Goal: Task Accomplishment & Management: Complete application form

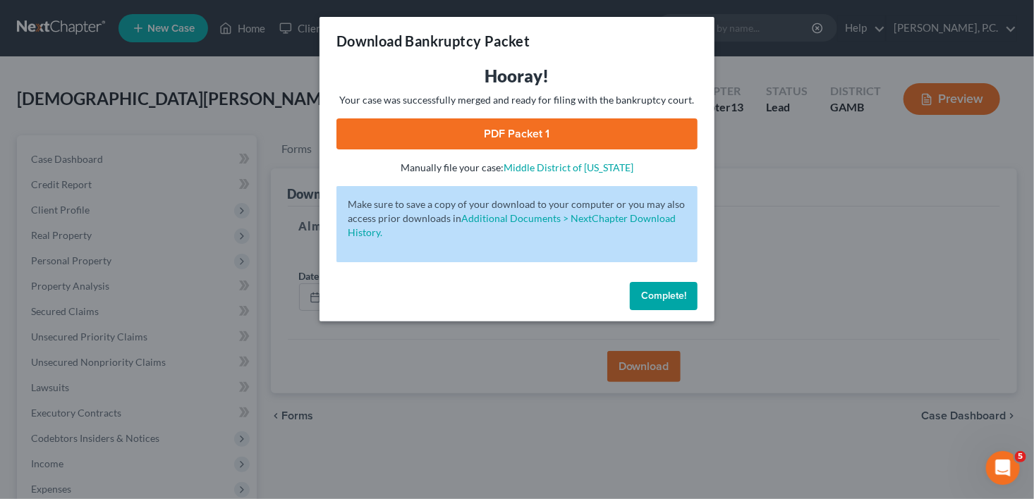
click at [647, 291] on span "Complete!" at bounding box center [663, 296] width 45 height 12
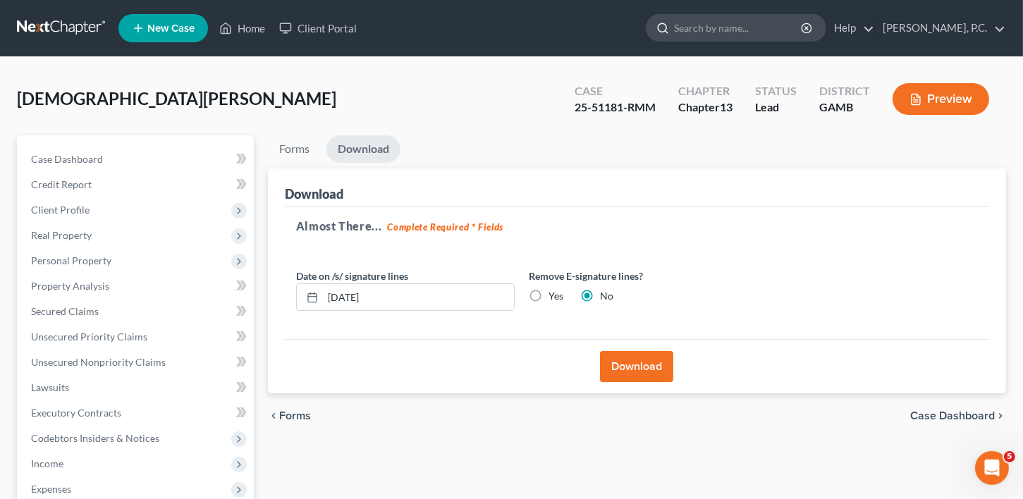
click at [707, 23] on input "search" at bounding box center [738, 28] width 129 height 26
click at [197, 27] on link "New Case" at bounding box center [163, 28] width 90 height 28
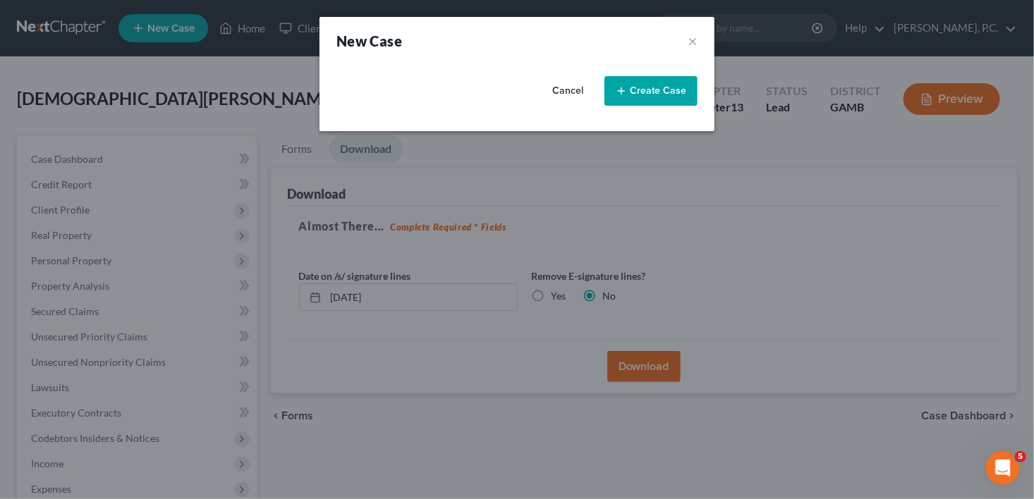
select select "18"
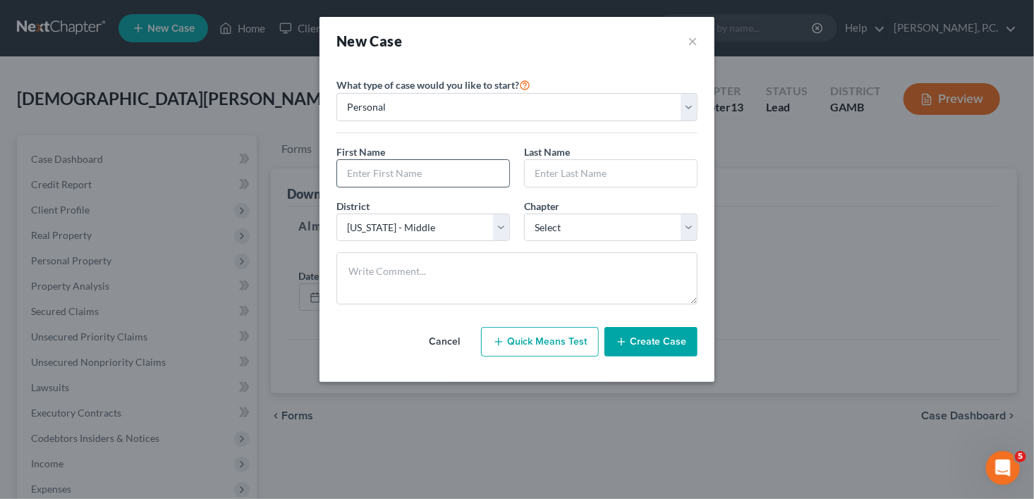
click at [373, 175] on input "text" at bounding box center [423, 173] width 172 height 27
click at [696, 39] on button "×" at bounding box center [693, 41] width 10 height 20
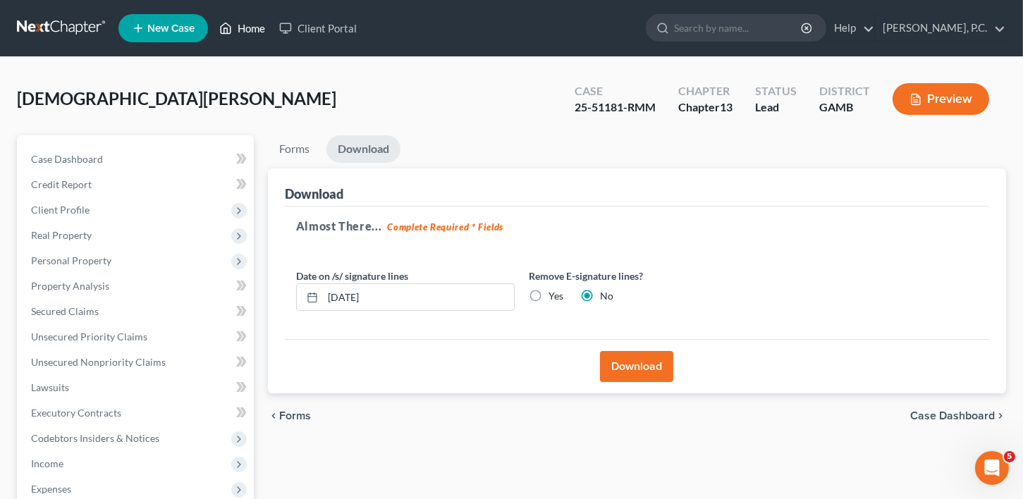
drag, startPoint x: 267, startPoint y: 28, endPoint x: 165, endPoint y: 80, distance: 114.5
click at [267, 28] on link "Home" at bounding box center [242, 28] width 60 height 25
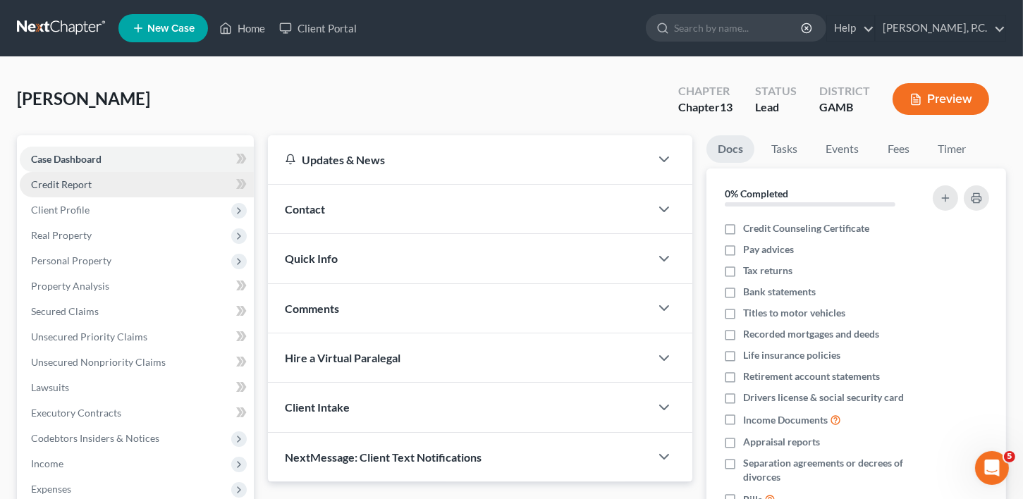
click at [46, 181] on span "Credit Report" at bounding box center [61, 184] width 61 height 12
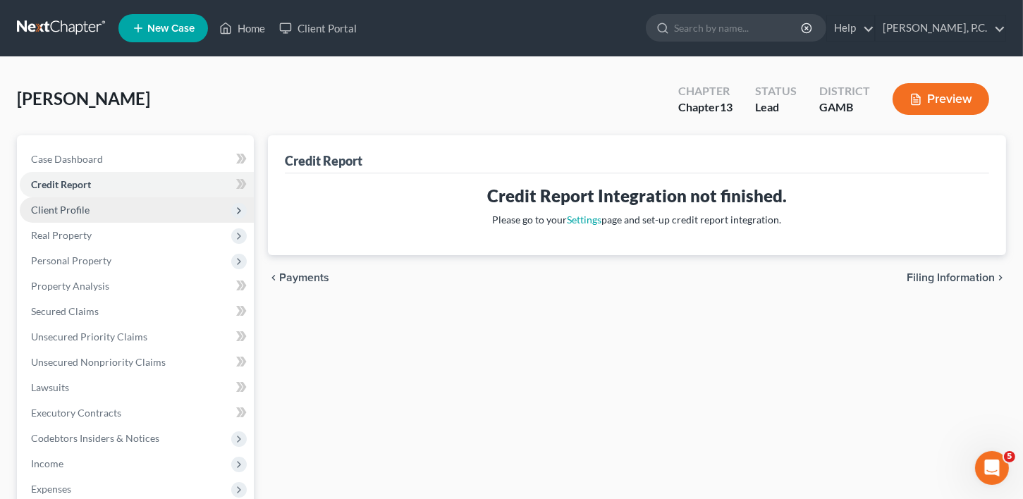
click at [56, 216] on span "Client Profile" at bounding box center [137, 209] width 234 height 25
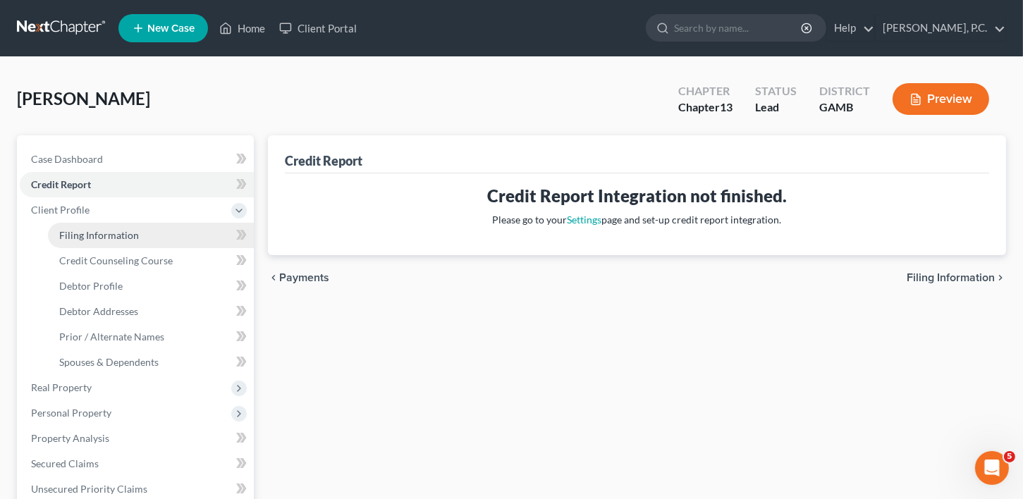
click at [62, 237] on span "Filing Information" at bounding box center [99, 235] width 80 height 12
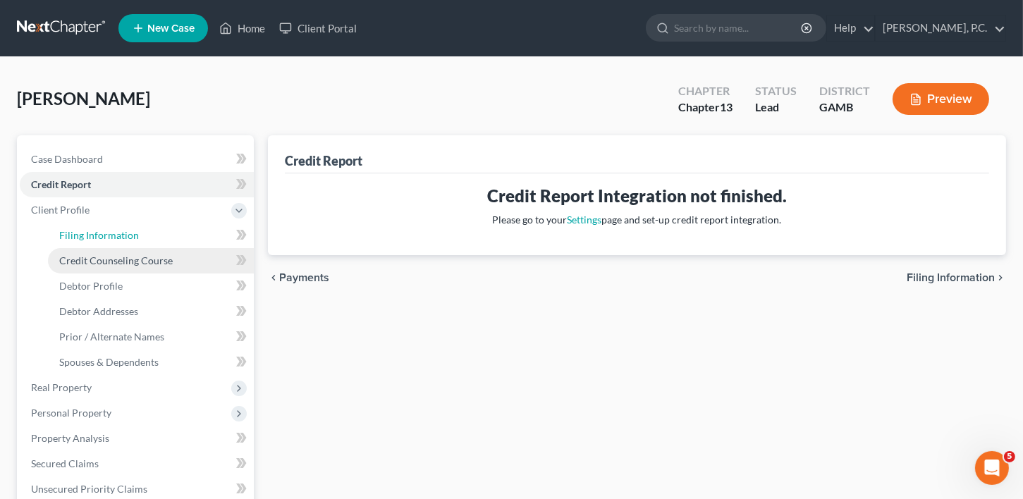
select select "1"
select select "0"
select select "3"
select select "18"
select select "0"
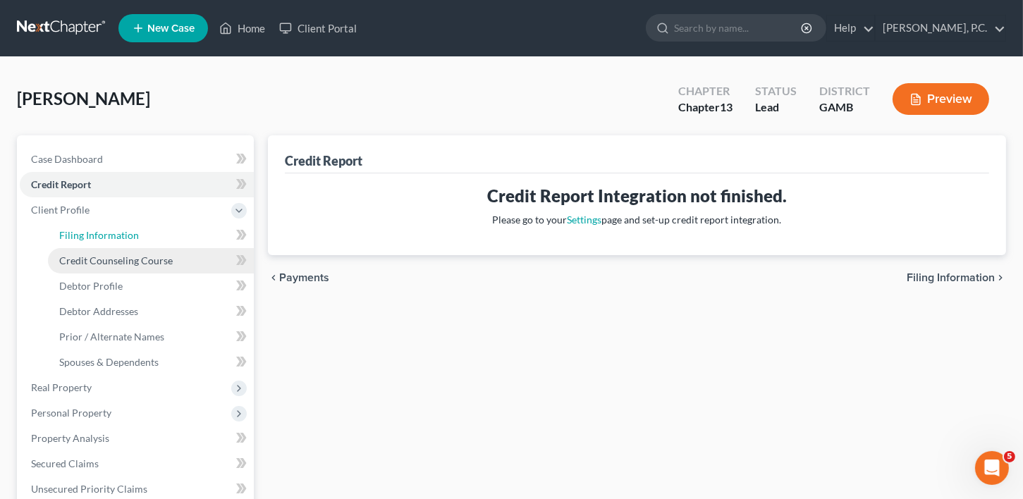
select select "10"
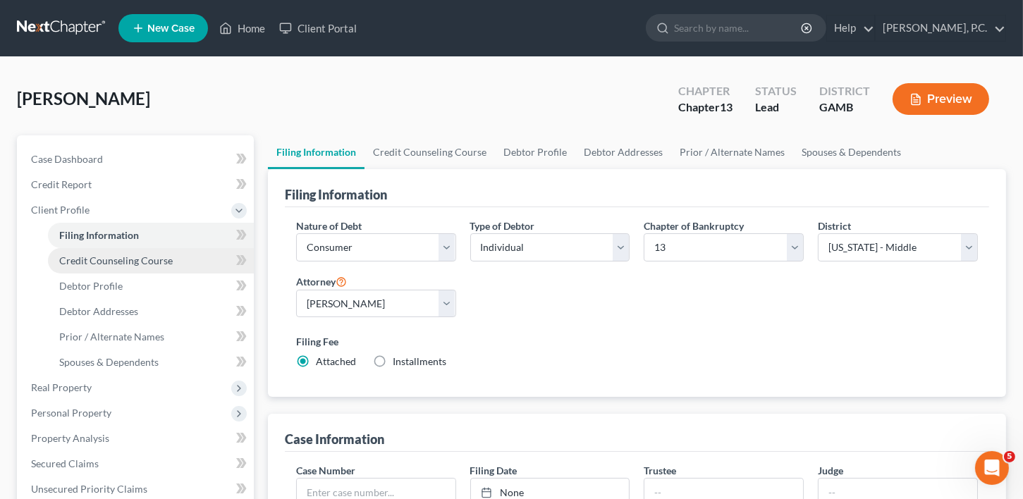
click at [101, 262] on span "Credit Counseling Course" at bounding box center [116, 261] width 114 height 12
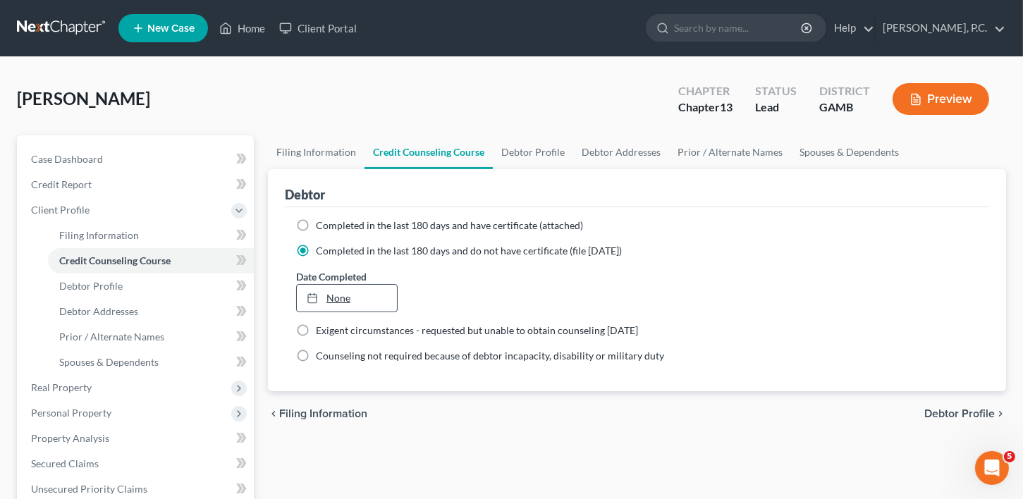
click at [328, 308] on link "None" at bounding box center [347, 298] width 101 height 27
click at [102, 280] on span "Debtor Profile" at bounding box center [90, 286] width 63 height 12
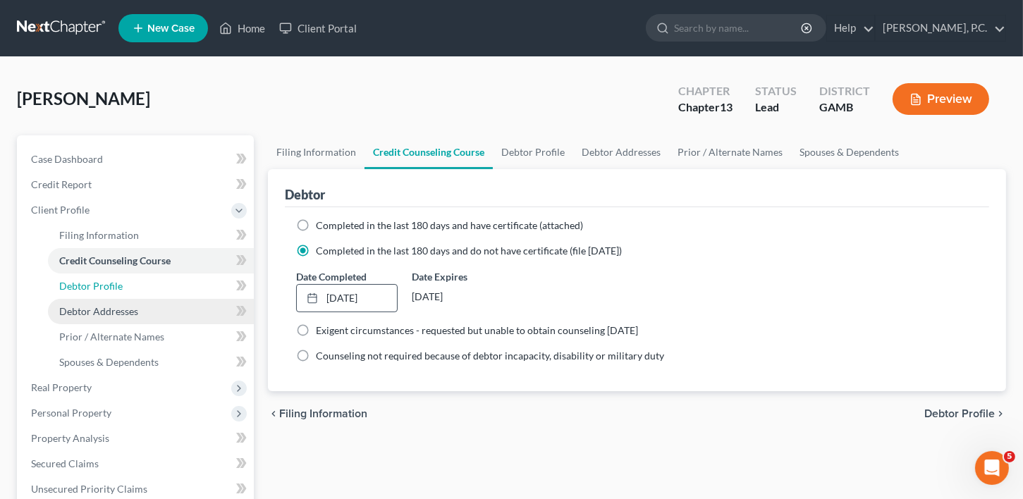
select select "0"
select select "4"
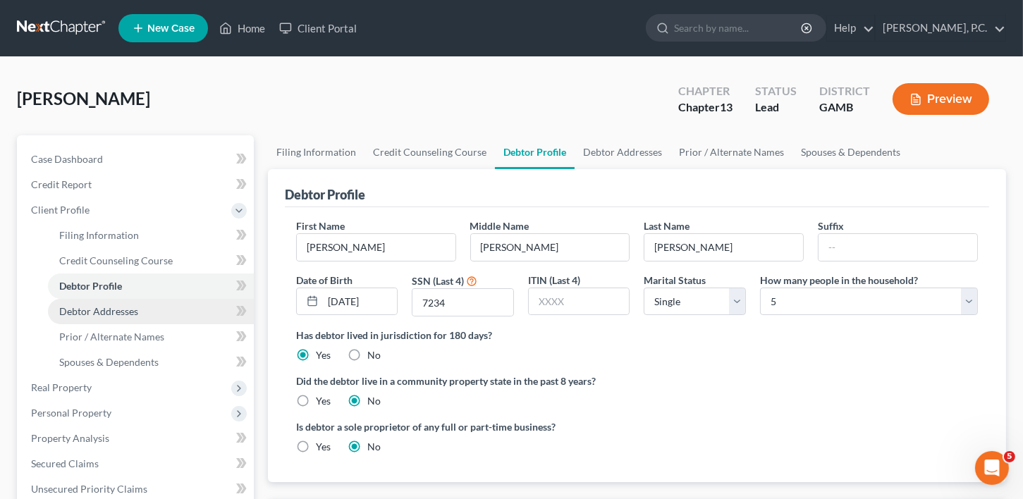
click at [137, 312] on span "Debtor Addresses" at bounding box center [98, 311] width 79 height 12
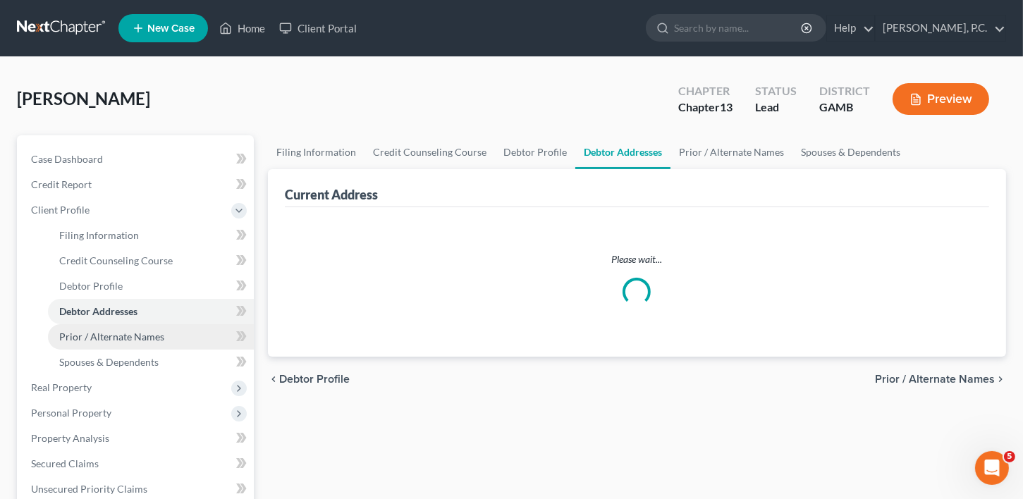
select select "0"
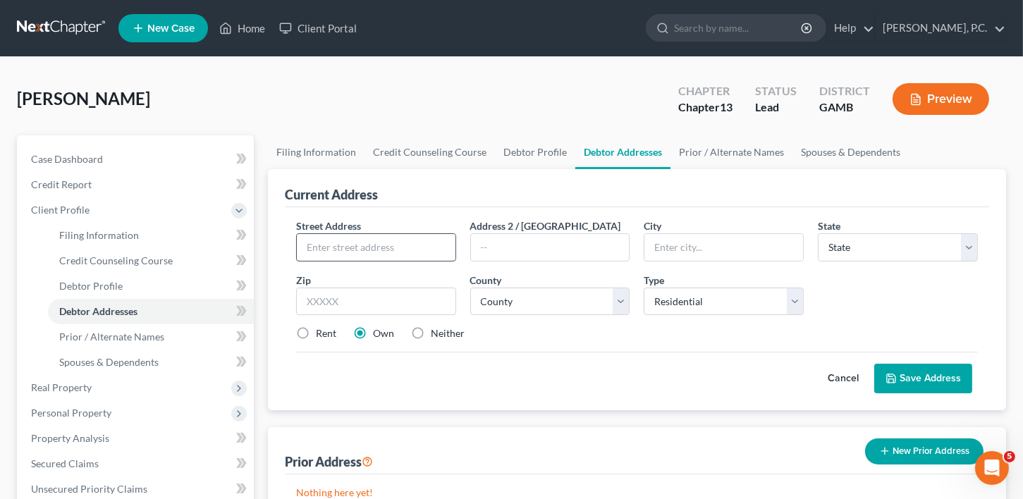
click at [314, 255] on input "text" at bounding box center [376, 247] width 159 height 27
type input "[STREET_ADDRESS][PERSON_NAME]"
type input "[PERSON_NAME] [PERSON_NAME]"
select select "10"
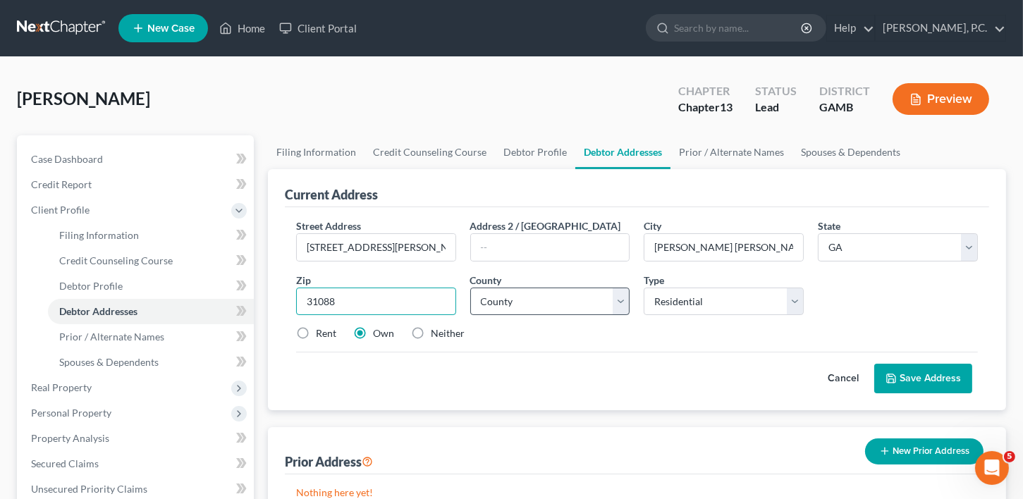
type input "31088"
click at [484, 312] on select "County [GEOGRAPHIC_DATA] [GEOGRAPHIC_DATA] [GEOGRAPHIC_DATA] [GEOGRAPHIC_DATA] …" at bounding box center [550, 302] width 160 height 28
select select "75"
click at [431, 332] on label "Neither" at bounding box center [448, 333] width 34 height 14
click at [436, 332] on input "Neither" at bounding box center [440, 330] width 9 height 9
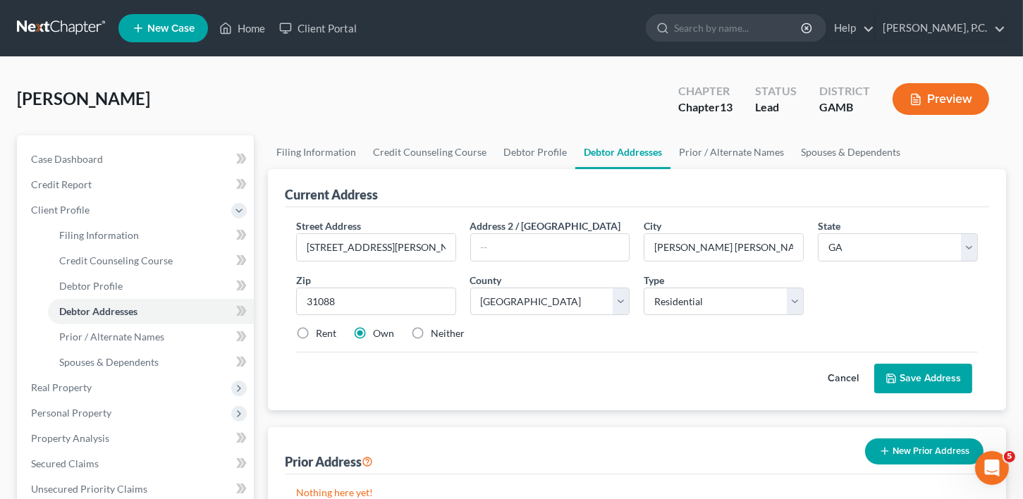
radio input "true"
click at [920, 375] on button "Save Address" at bounding box center [923, 379] width 98 height 30
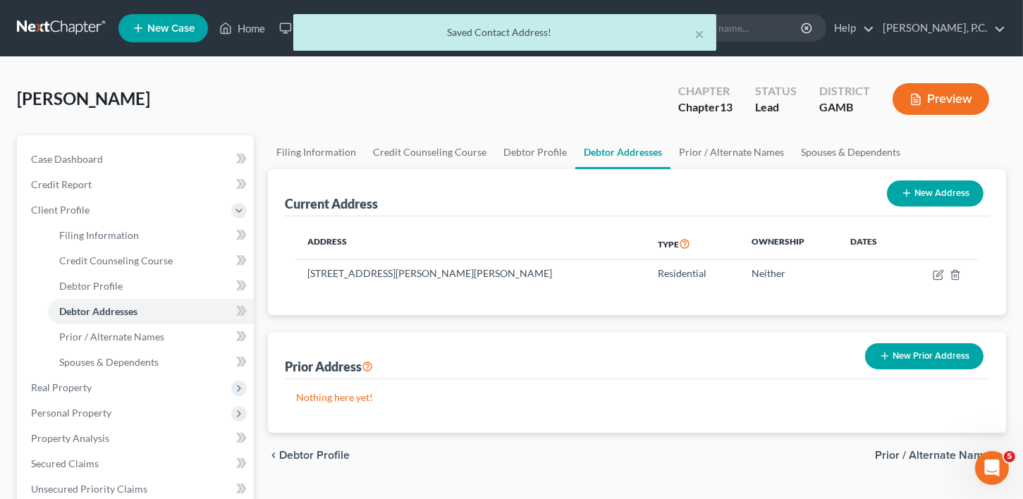
click at [922, 349] on button "New Prior Address" at bounding box center [924, 356] width 118 height 26
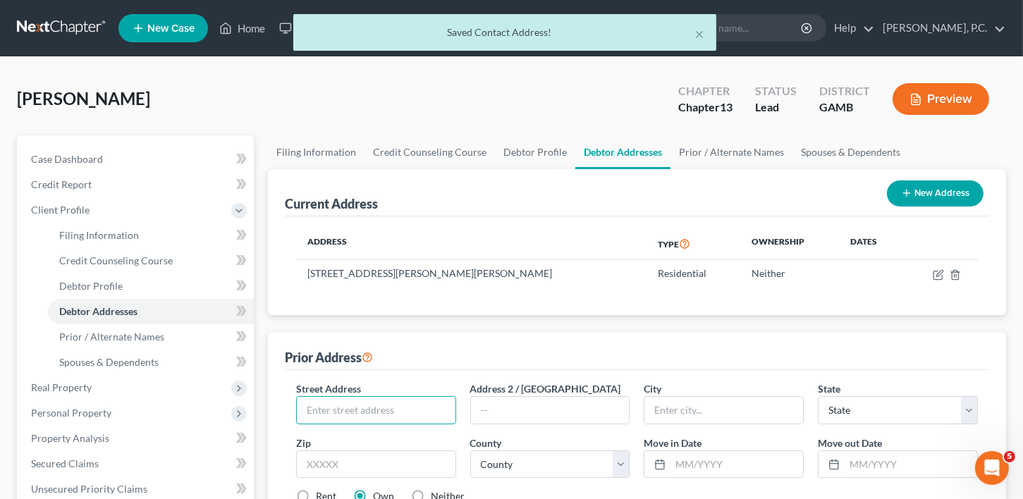
drag, startPoint x: 370, startPoint y: 405, endPoint x: 805, endPoint y: 497, distance: 444.1
click at [370, 405] on input "text" at bounding box center [376, 410] width 159 height 27
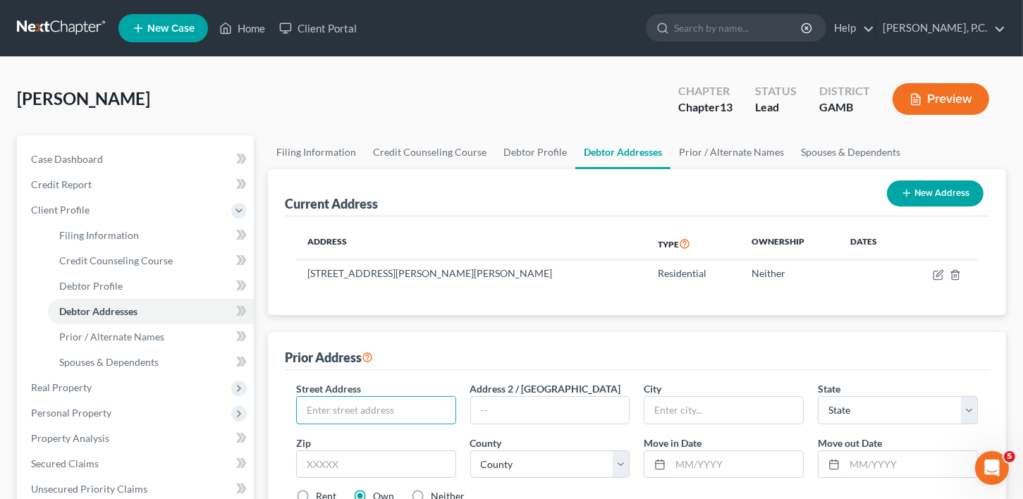
scroll to position [135, 0]
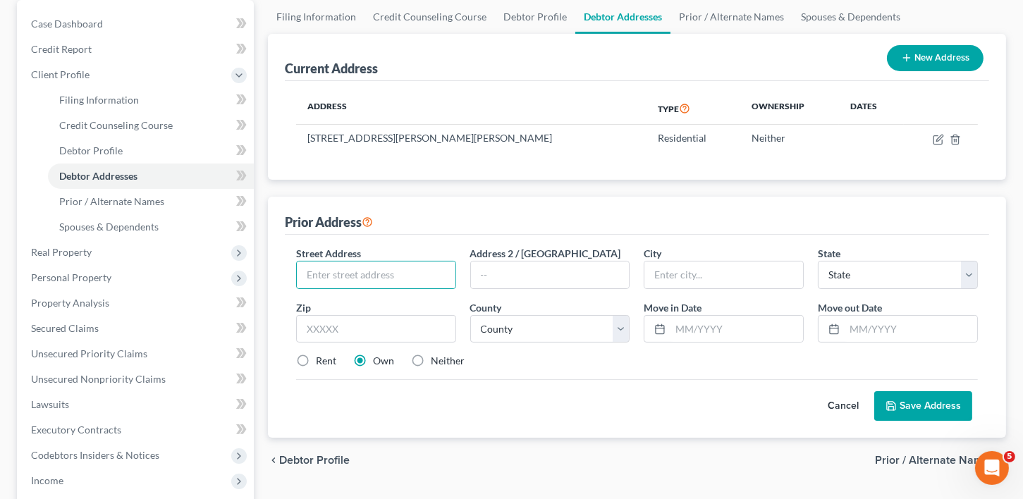
click at [843, 403] on button "Cancel" at bounding box center [843, 406] width 62 height 28
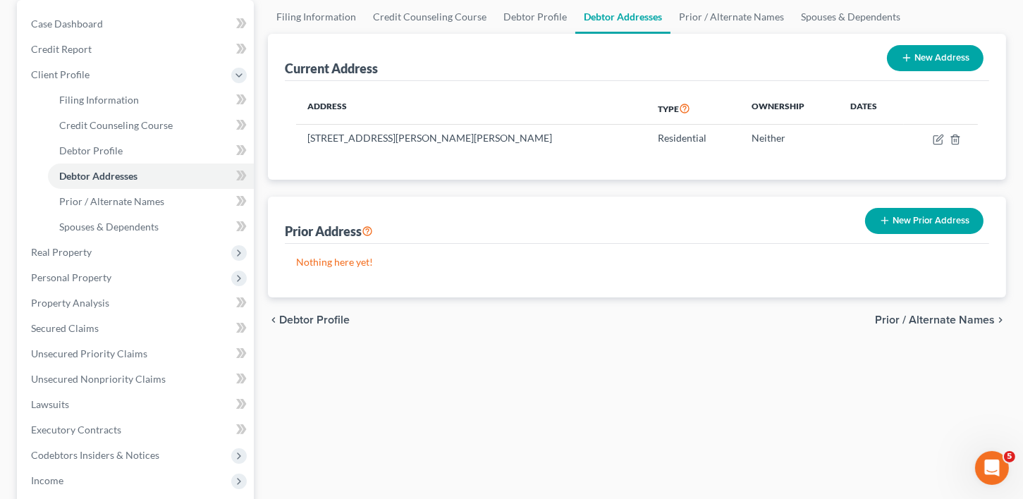
click at [943, 317] on span "Prior / Alternate Names" at bounding box center [935, 319] width 120 height 11
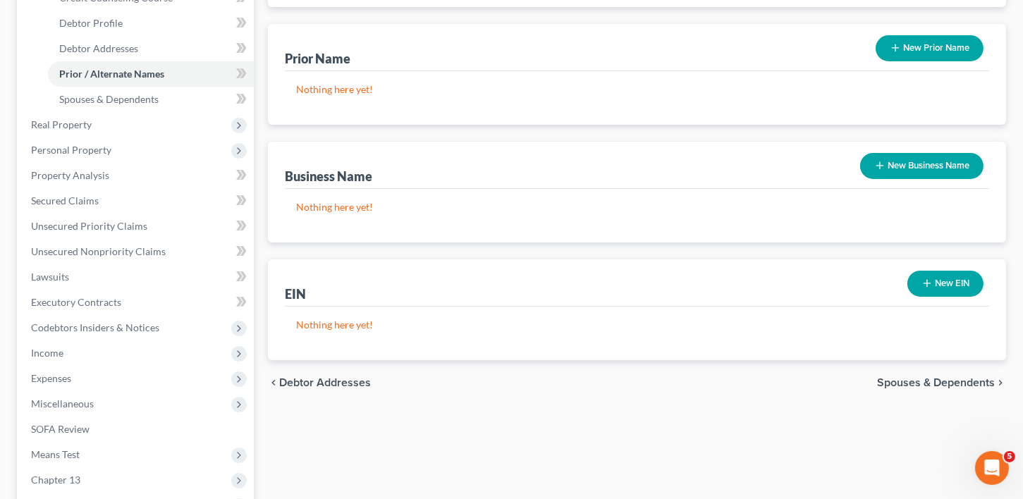
scroll to position [266, 0]
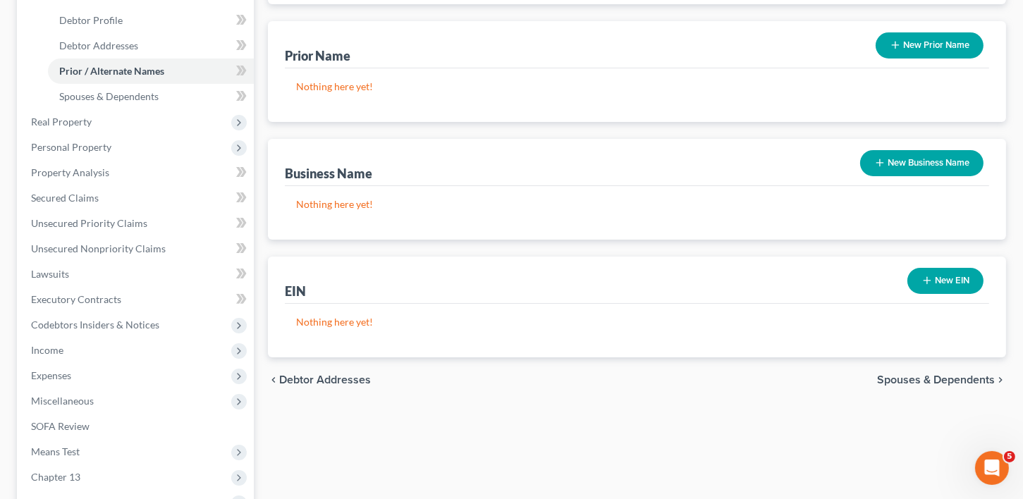
click at [959, 377] on span "Spouses & Dependents" at bounding box center [936, 379] width 118 height 11
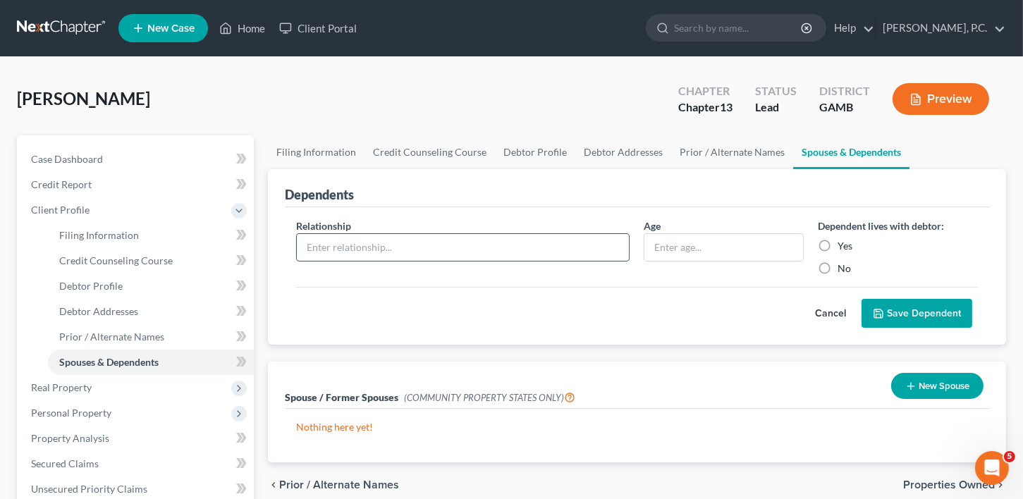
click at [320, 245] on input "text" at bounding box center [463, 247] width 333 height 27
type input "Grandaughter"
click at [679, 242] on input "text" at bounding box center [724, 247] width 159 height 27
type input "7"
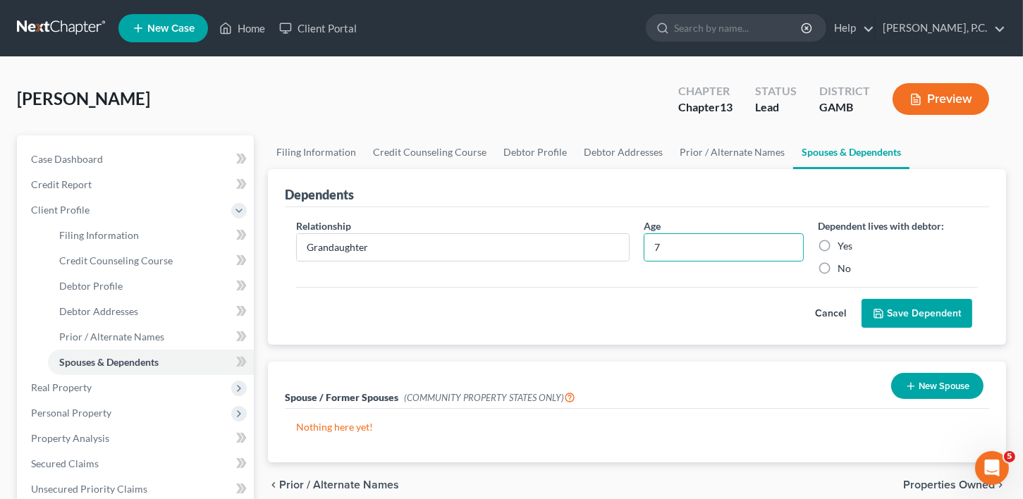
click at [838, 243] on label "Yes" at bounding box center [845, 246] width 15 height 14
click at [843, 243] on input "Yes" at bounding box center [847, 243] width 9 height 9
radio input "true"
drag, startPoint x: 887, startPoint y: 307, endPoint x: 499, endPoint y: 288, distance: 388.3
click at [888, 307] on button "Save Dependent" at bounding box center [917, 314] width 111 height 30
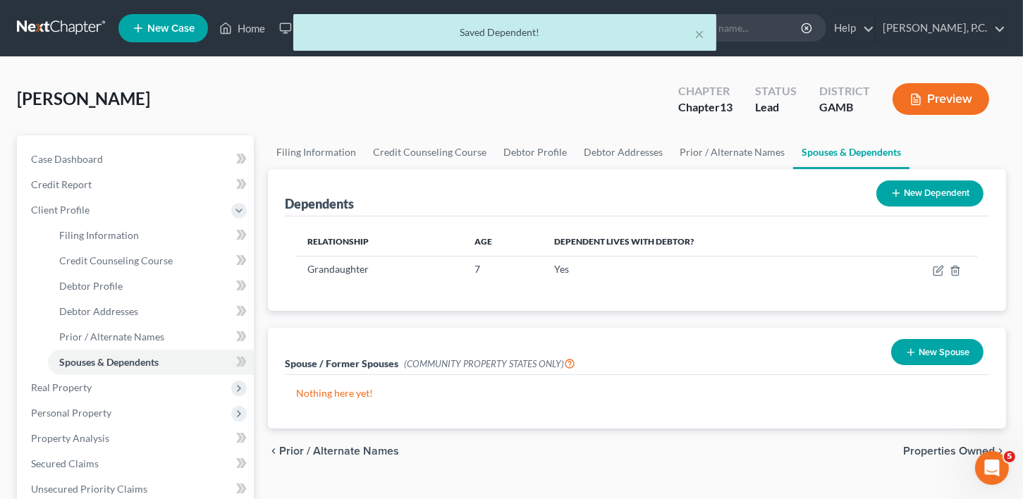
click at [936, 191] on button "New Dependent" at bounding box center [930, 194] width 107 height 26
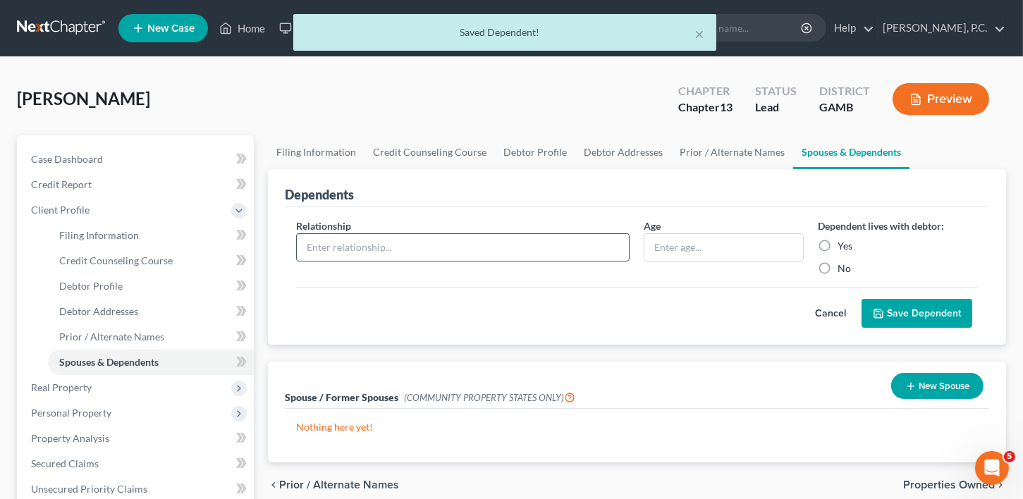
click at [325, 247] on input "text" at bounding box center [463, 247] width 333 height 27
type input "Grandson"
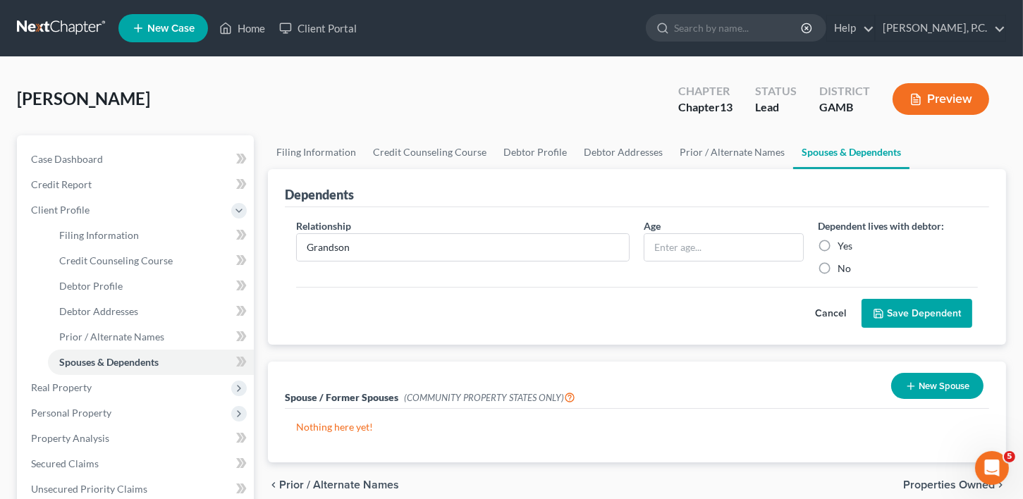
click at [714, 227] on div "Age" at bounding box center [724, 247] width 174 height 57
click at [703, 237] on input "text" at bounding box center [724, 247] width 159 height 27
type input "11"
click at [838, 243] on label "Yes" at bounding box center [845, 246] width 15 height 14
click at [843, 243] on input "Yes" at bounding box center [847, 243] width 9 height 9
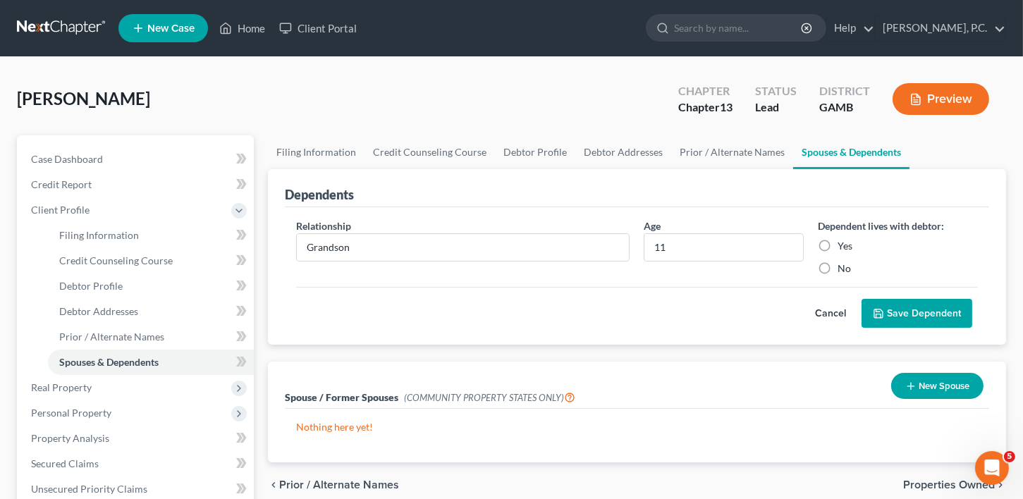
radio input "true"
click at [880, 305] on button "Save Dependent" at bounding box center [917, 314] width 111 height 30
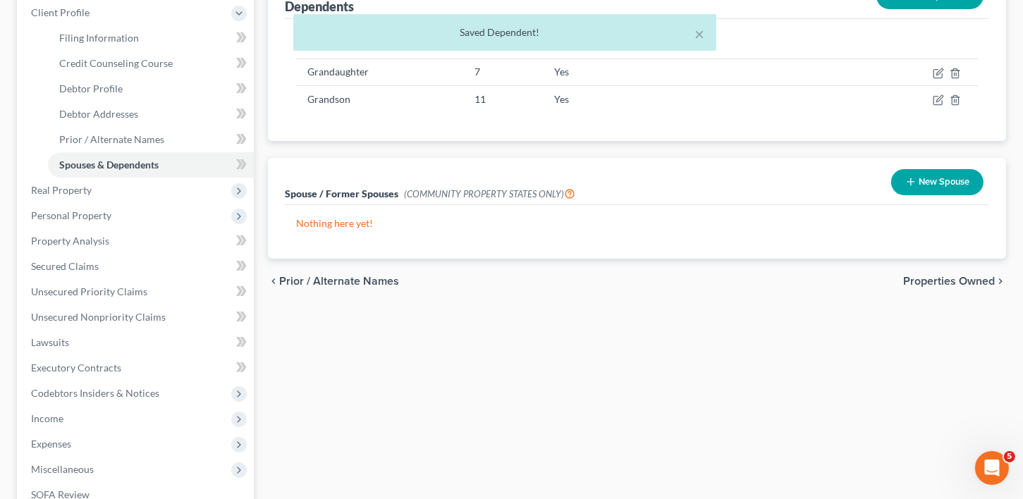
scroll to position [204, 0]
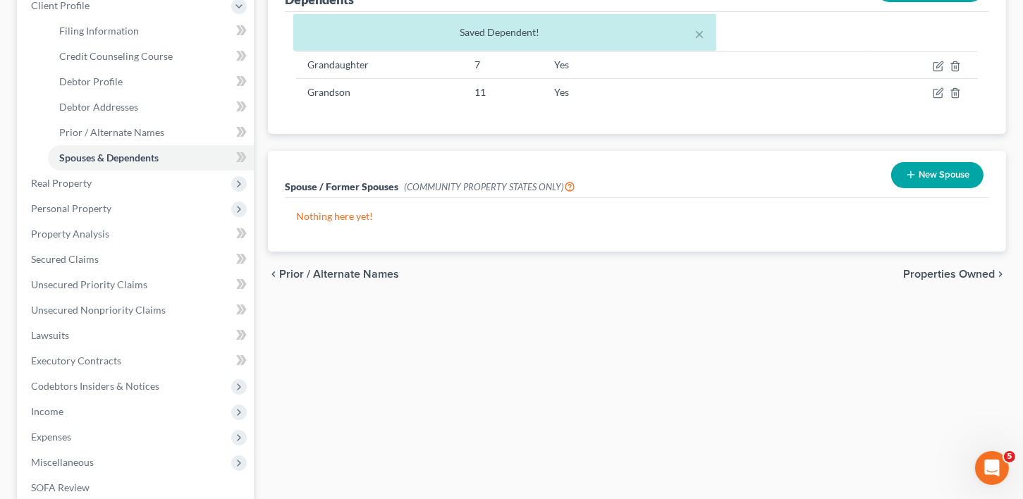
click at [934, 275] on span "Properties Owned" at bounding box center [949, 274] width 92 height 11
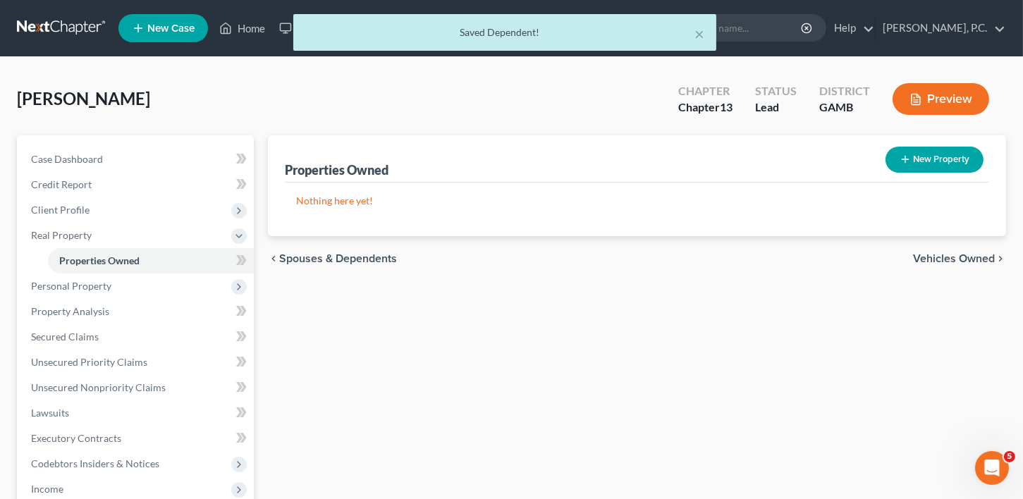
click at [972, 259] on span "Vehicles Owned" at bounding box center [954, 258] width 82 height 11
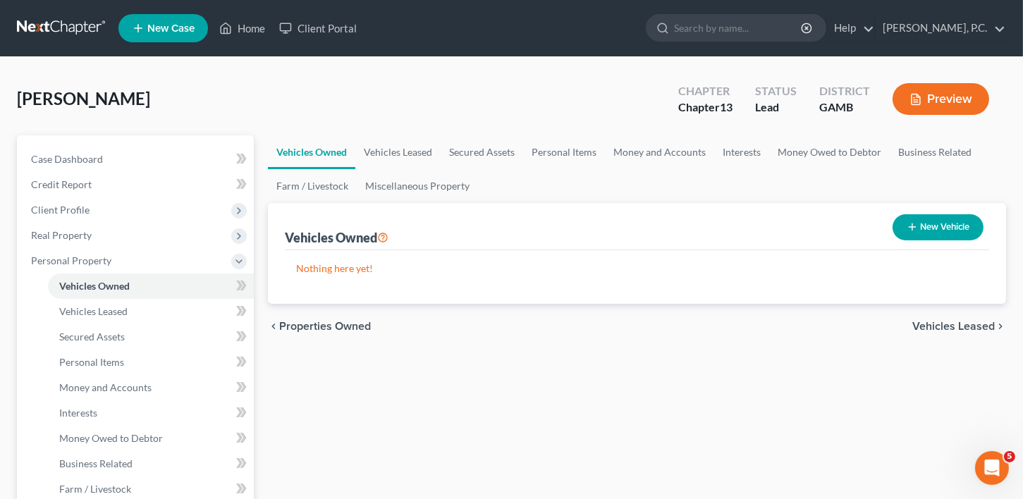
click at [929, 236] on button "New Vehicle" at bounding box center [938, 227] width 91 height 26
select select "0"
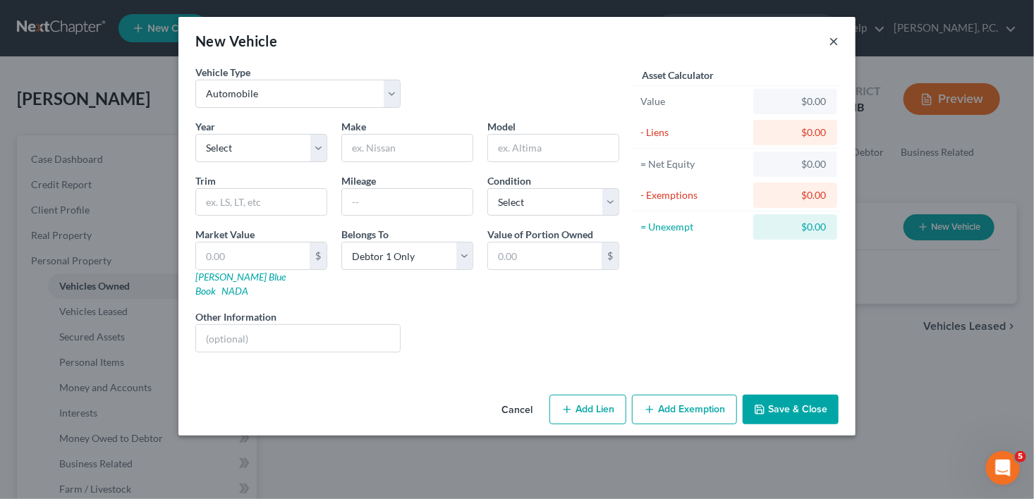
click at [832, 41] on button "×" at bounding box center [834, 40] width 10 height 17
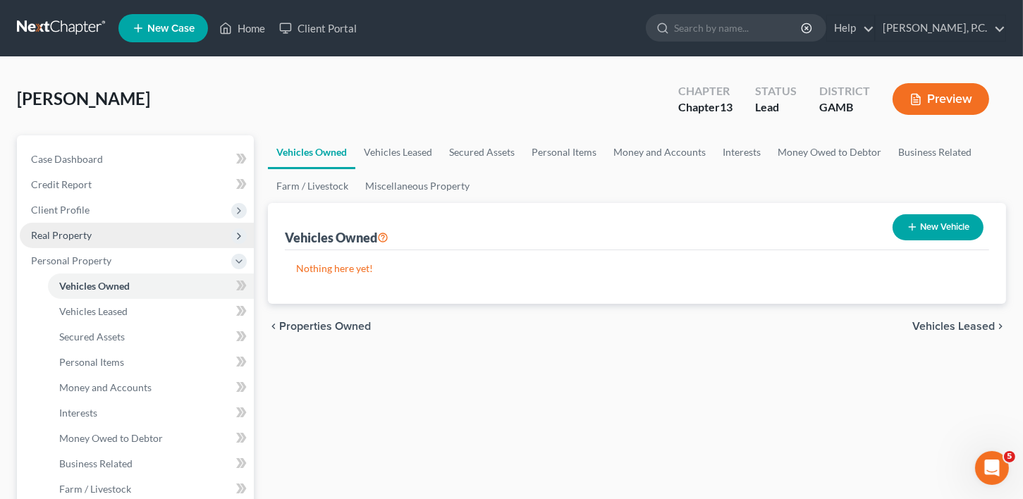
click at [75, 234] on span "Real Property" at bounding box center [61, 235] width 61 height 12
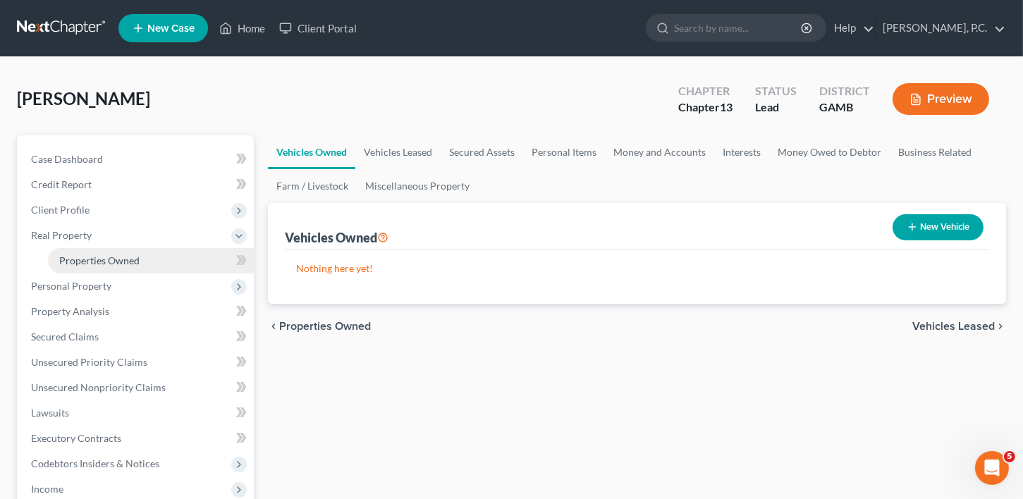
click at [97, 256] on span "Properties Owned" at bounding box center [99, 261] width 80 height 12
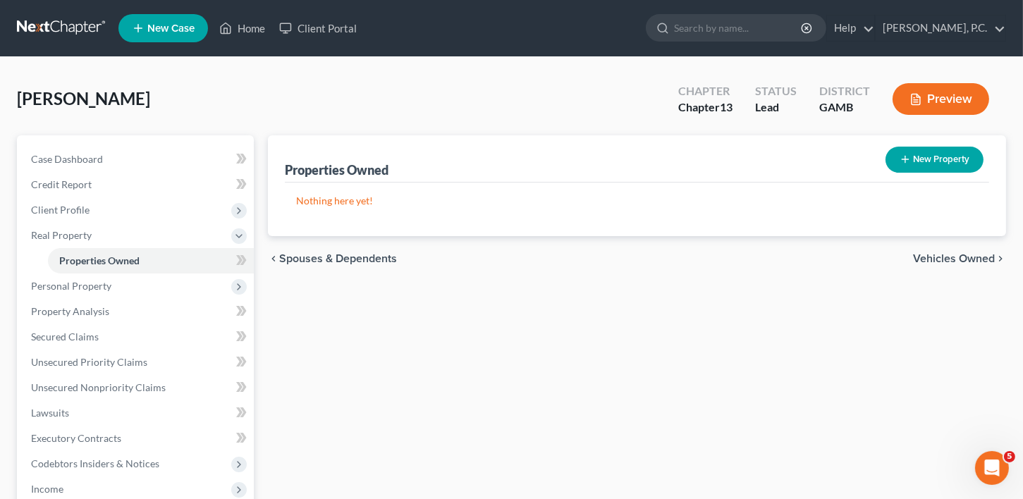
click at [937, 163] on button "New Property" at bounding box center [935, 160] width 98 height 26
select select "10"
select select "75"
select select "0"
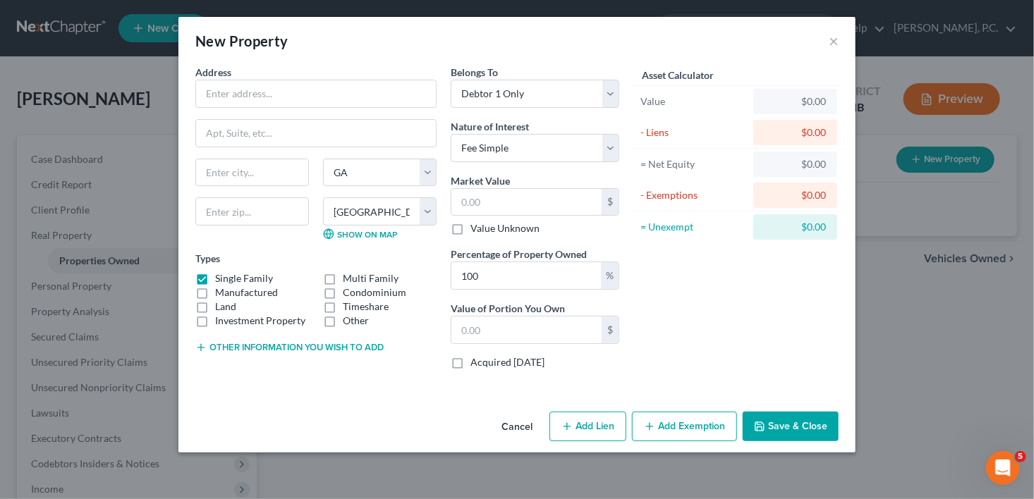
click at [215, 314] on label "Investment Property" at bounding box center [260, 321] width 90 height 14
click at [221, 314] on input "Investment Property" at bounding box center [225, 318] width 9 height 9
checkbox input "true"
click at [215, 274] on label "Single Family" at bounding box center [244, 278] width 58 height 14
click at [221, 274] on input "Single Family" at bounding box center [225, 275] width 9 height 9
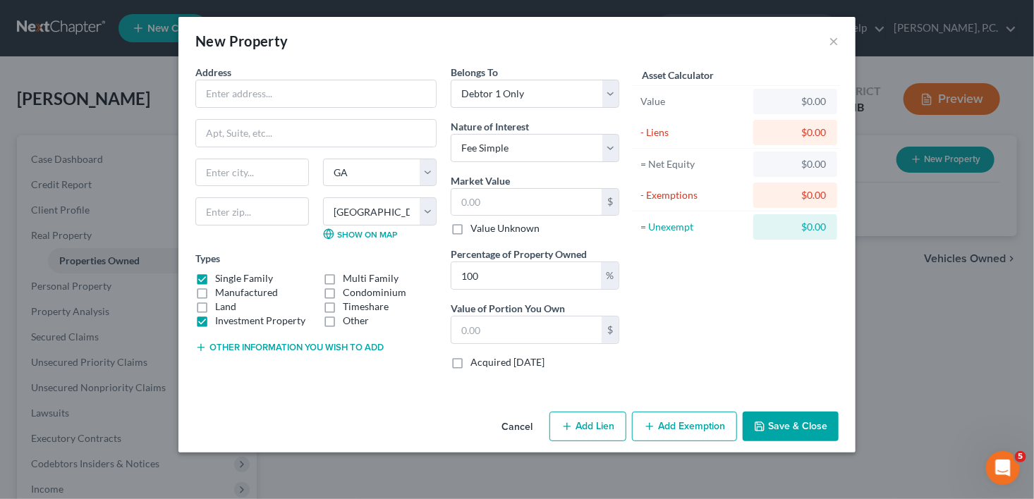
checkbox input "false"
click at [220, 94] on input "text" at bounding box center [316, 93] width 240 height 27
type input "[STREET_ADDRESS]"
click at [252, 170] on input "text" at bounding box center [252, 172] width 112 height 27
type input "[PERSON_NAME] [PERSON_NAME]"
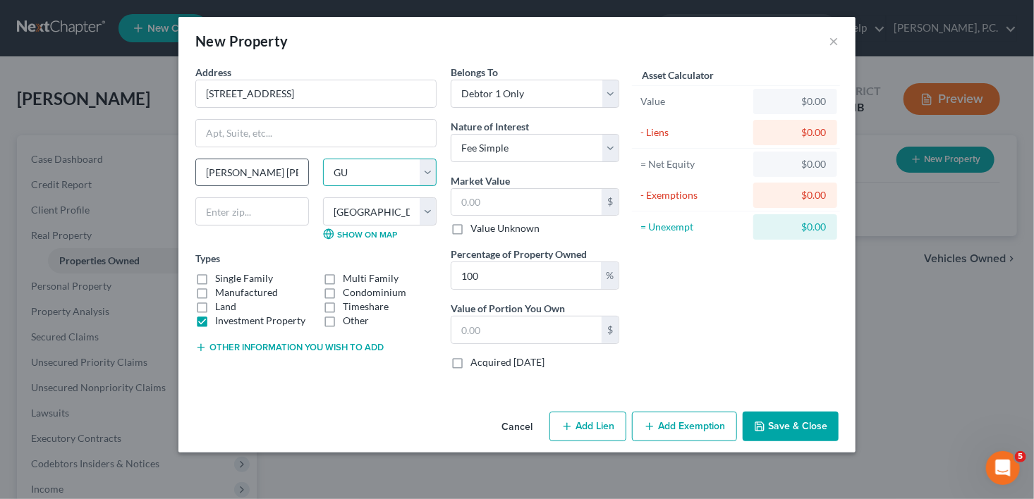
select select "10"
type input "31088"
click at [476, 197] on input "text" at bounding box center [526, 202] width 150 height 27
type input "2"
type input "2.00"
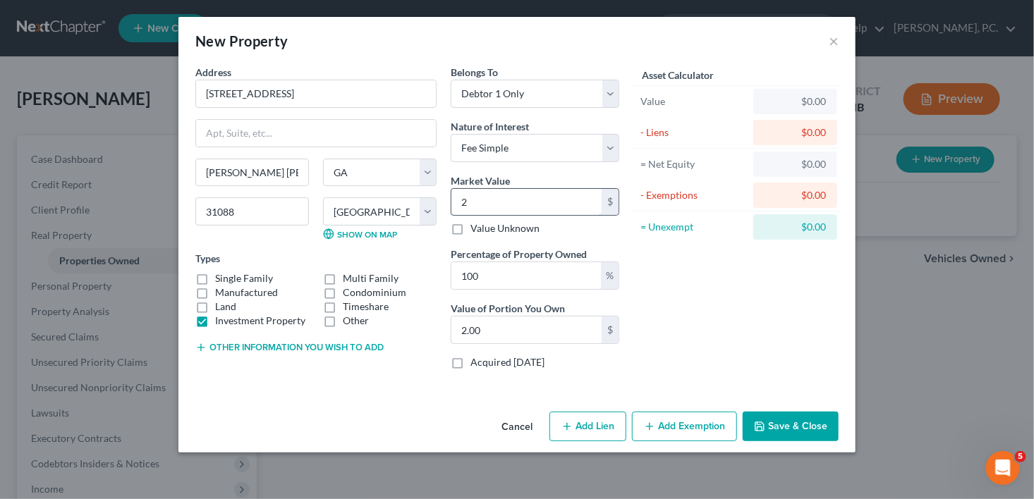
type input "24"
type input "24.00"
type input "240"
type input "240.00"
type input "2400"
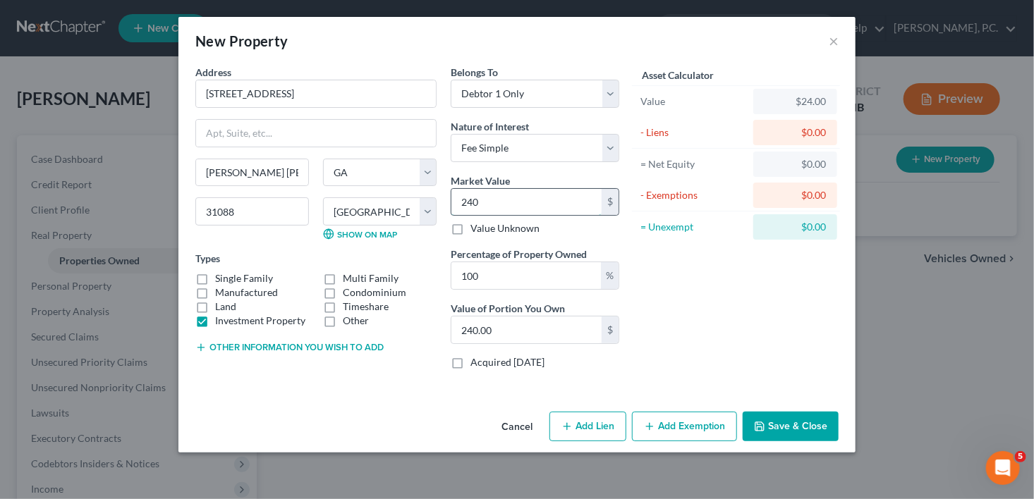
type input "2,400.00"
type input "2,4000"
type input "24,000.00"
click at [215, 303] on label "Land" at bounding box center [225, 307] width 21 height 14
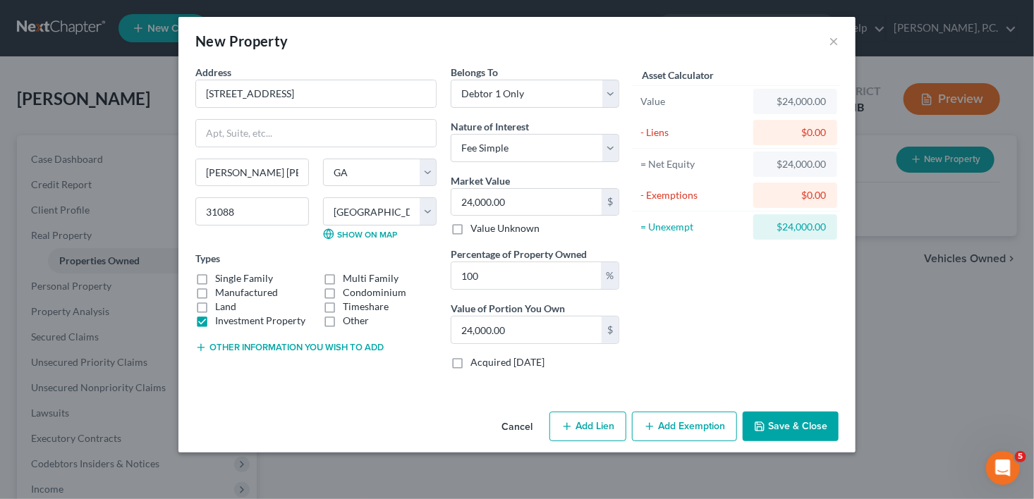
click at [221, 303] on input "Land" at bounding box center [225, 304] width 9 height 9
checkbox input "true"
click at [215, 322] on label "Investment Property" at bounding box center [260, 321] width 90 height 14
click at [221, 322] on input "Investment Property" at bounding box center [225, 318] width 9 height 9
checkbox input "false"
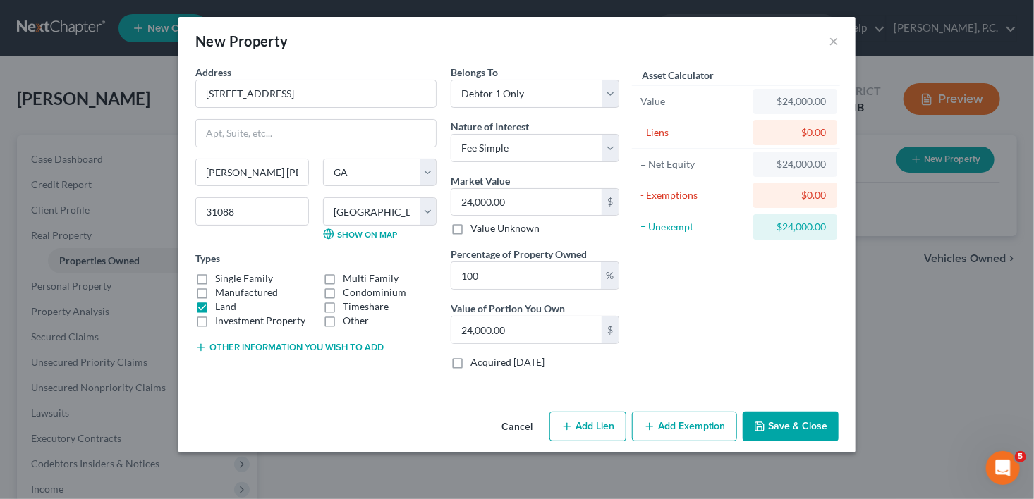
click at [269, 349] on button "Other information you wish to add" at bounding box center [289, 347] width 188 height 11
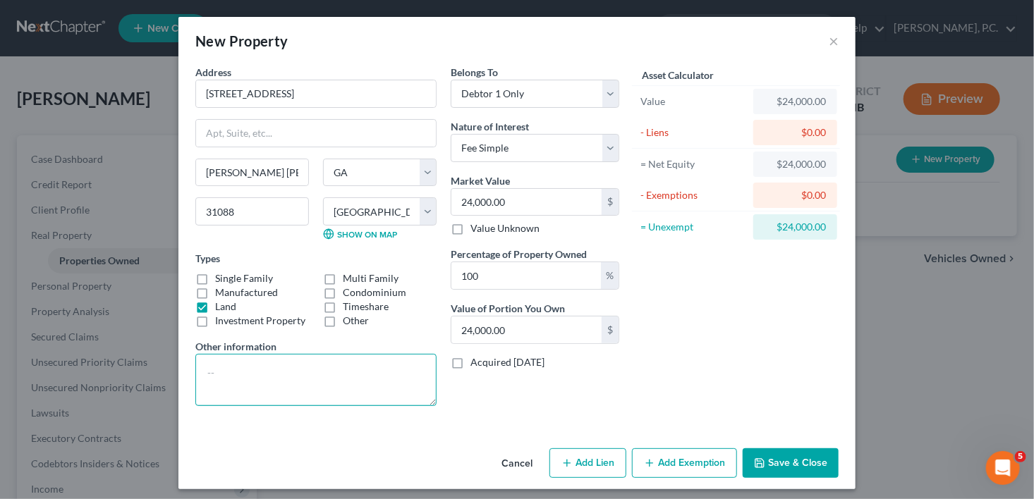
click at [205, 372] on textarea at bounding box center [315, 380] width 241 height 52
type textarea ".42 acre lot"
click at [765, 461] on button "Save & Close" at bounding box center [791, 463] width 96 height 30
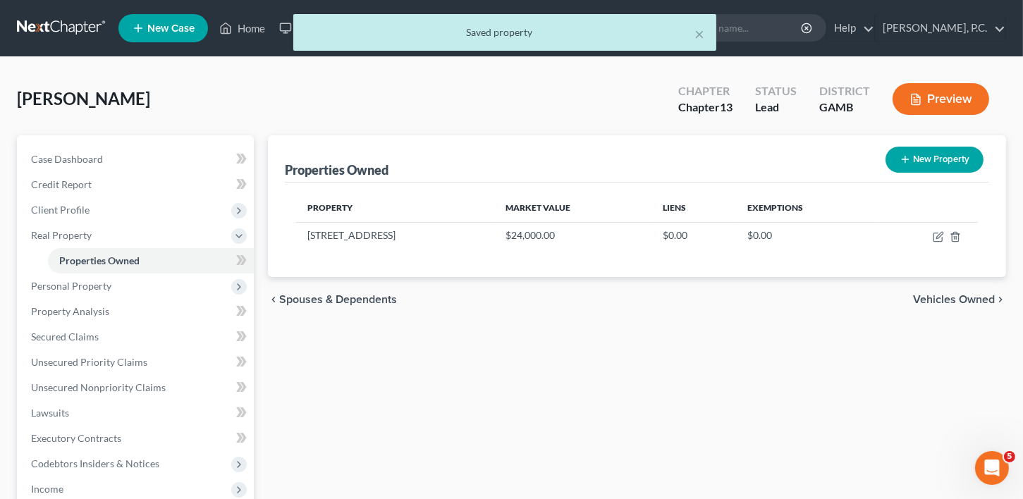
click at [978, 289] on div "chevron_left Spouses & Dependents Vehicles Owned chevron_right" at bounding box center [637, 299] width 738 height 45
click at [977, 296] on span "Vehicles Owned" at bounding box center [954, 299] width 82 height 11
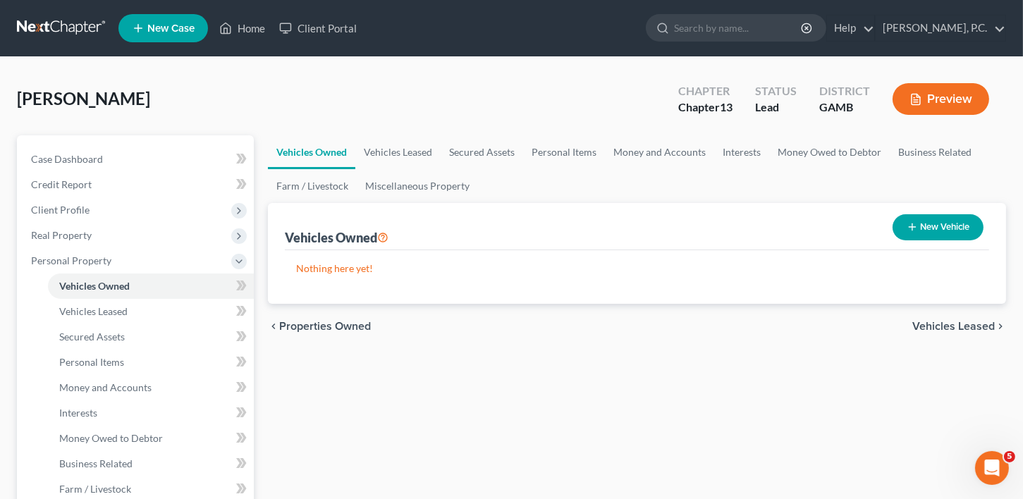
click at [943, 224] on button "New Vehicle" at bounding box center [938, 227] width 91 height 26
select select "0"
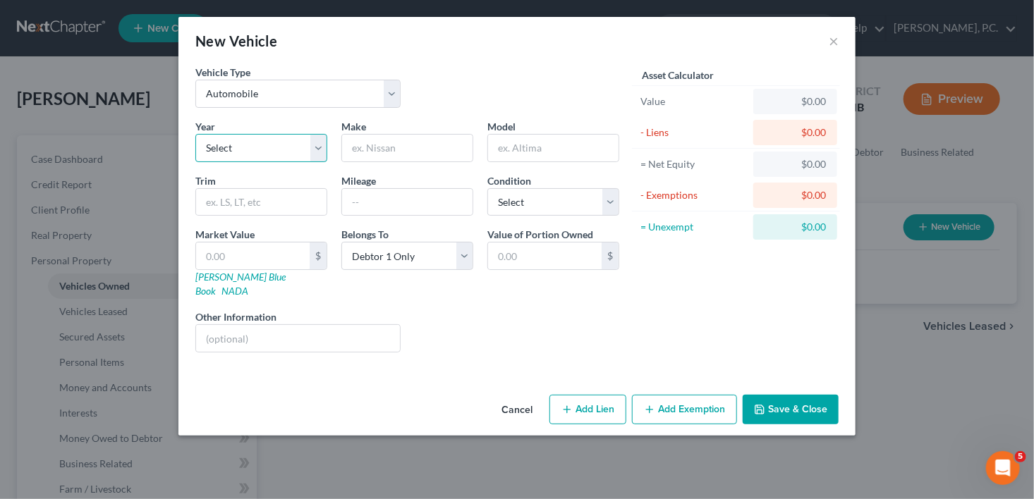
click at [255, 149] on select "Select 2026 2025 2024 2023 2022 2021 2020 2019 2018 2017 2016 2015 2014 2013 20…" at bounding box center [261, 148] width 132 height 28
select select "10"
click at [195, 134] on select "Select 2026 2025 2024 2023 2022 2021 2020 2019 2018 2017 2016 2015 2014 2013 20…" at bounding box center [261, 148] width 132 height 28
click at [376, 143] on input "text" at bounding box center [407, 148] width 130 height 27
type input "Jeep"
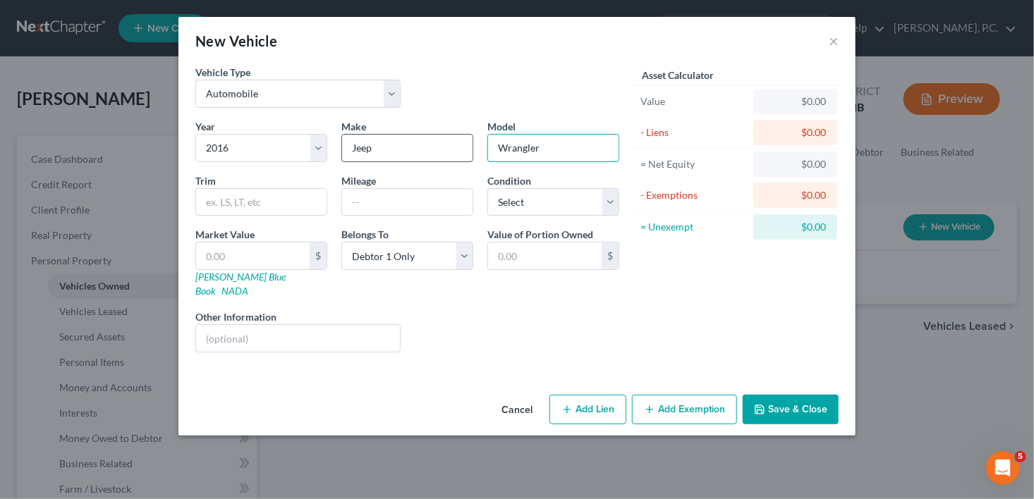
type input "Wrangler"
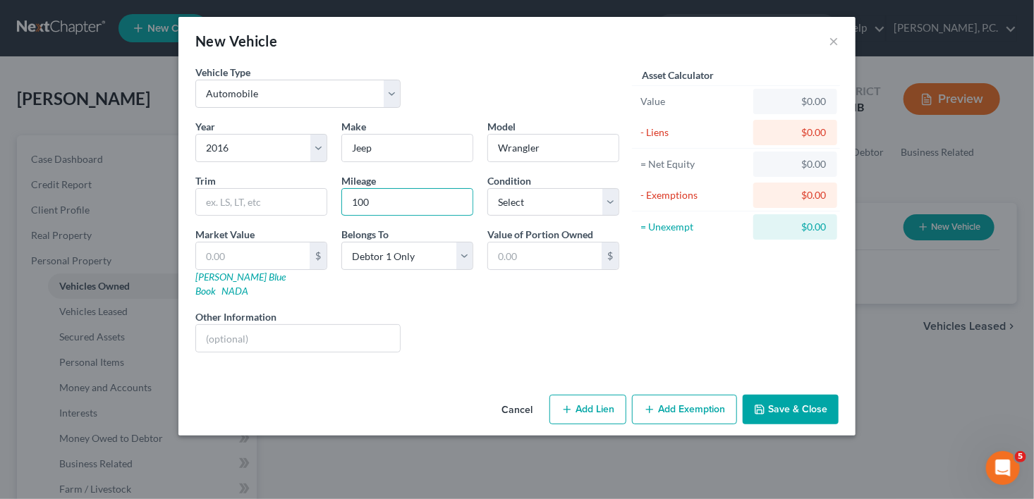
type input "100,000"
drag, startPoint x: 596, startPoint y: 392, endPoint x: 1032, endPoint y: 278, distance: 451.2
click at [601, 395] on button "Add Lien" at bounding box center [587, 410] width 77 height 30
select select "0"
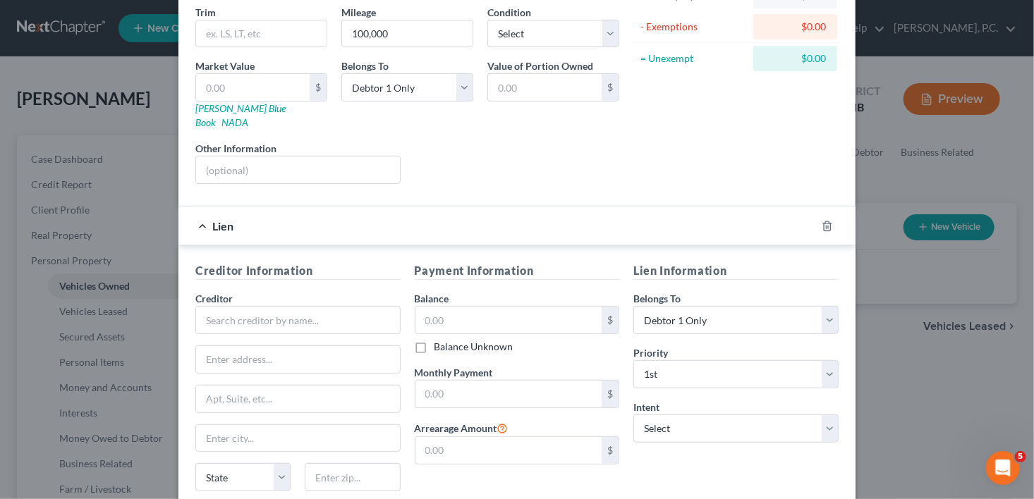
scroll to position [228, 0]
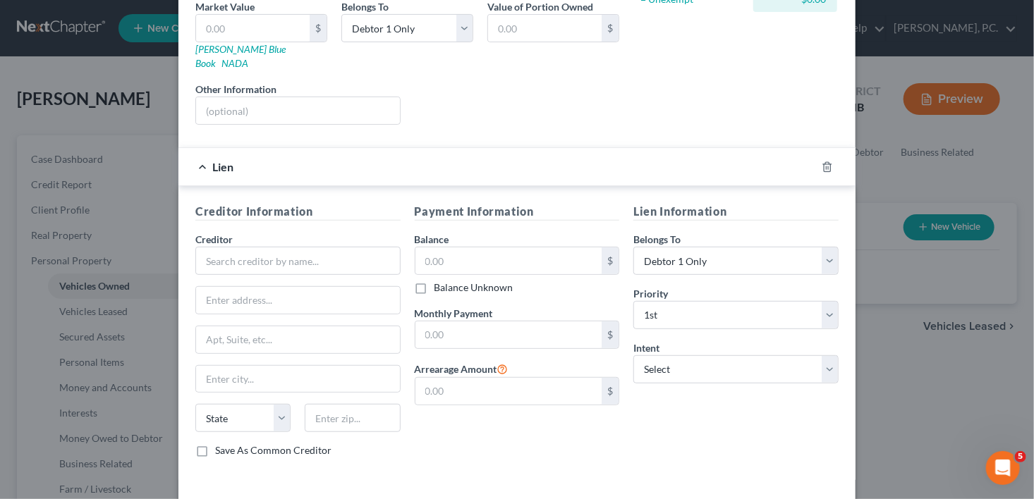
click at [240, 232] on div "Creditor *" at bounding box center [297, 253] width 205 height 43
click at [240, 247] on input "text" at bounding box center [297, 261] width 205 height 28
click at [240, 300] on div "Carmax Auto Finance" at bounding box center [280, 307] width 147 height 14
type input "Carmax Auto Finance"
type input "PO Box 440609"
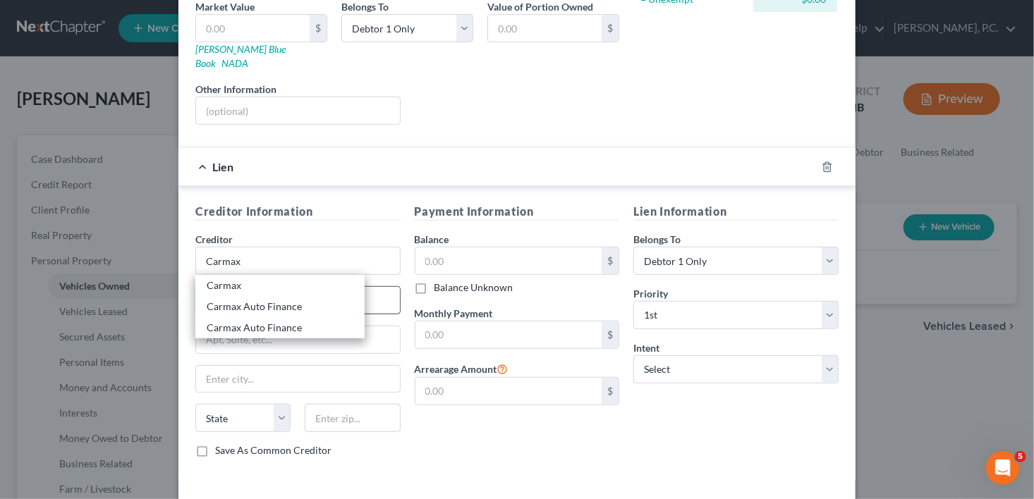
type input "Kennesaw"
select select "10"
type input "30160"
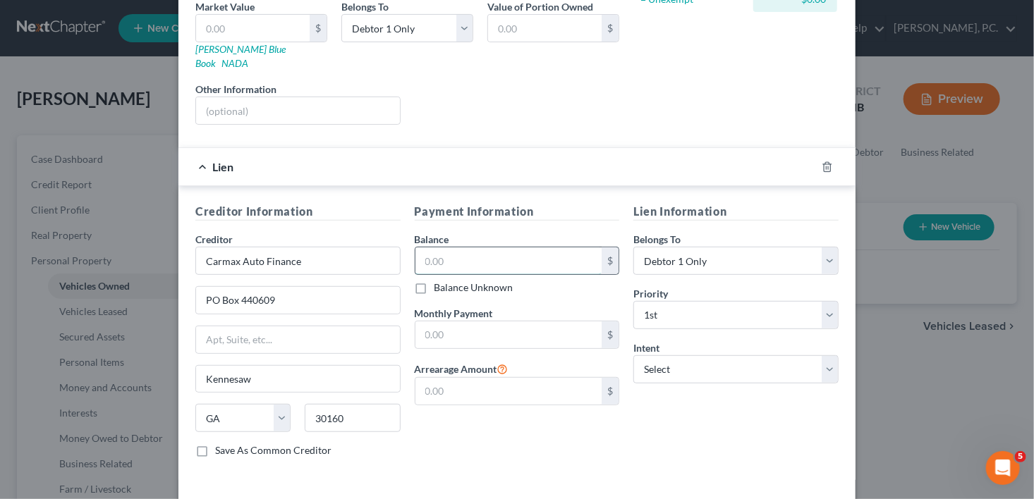
click at [468, 251] on input "text" at bounding box center [508, 261] width 187 height 27
click at [214, 31] on input "text" at bounding box center [253, 28] width 114 height 27
type input "1"
type input "1.00"
type input "16"
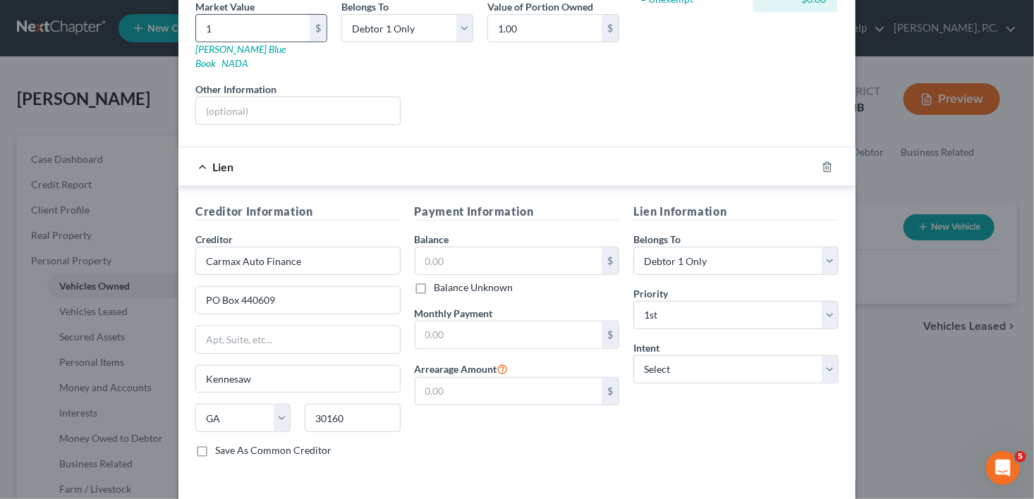
type input "16.00"
type input "163"
type input "163.00"
type input "1635"
type input "1,635.00"
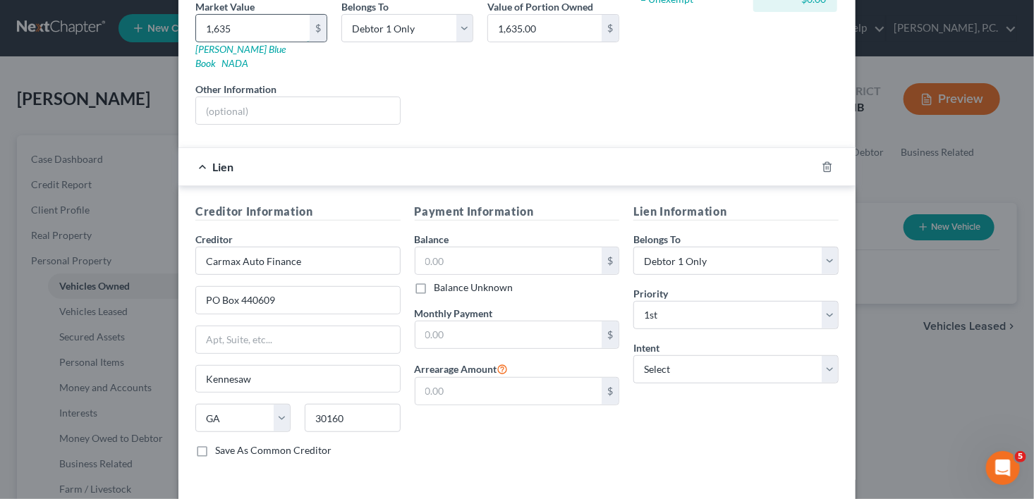
type input "1,6350"
type input "16,350.00"
click at [664, 355] on select "Select Surrender Redeem Reaffirm Avoid Other" at bounding box center [735, 369] width 205 height 28
select select "2"
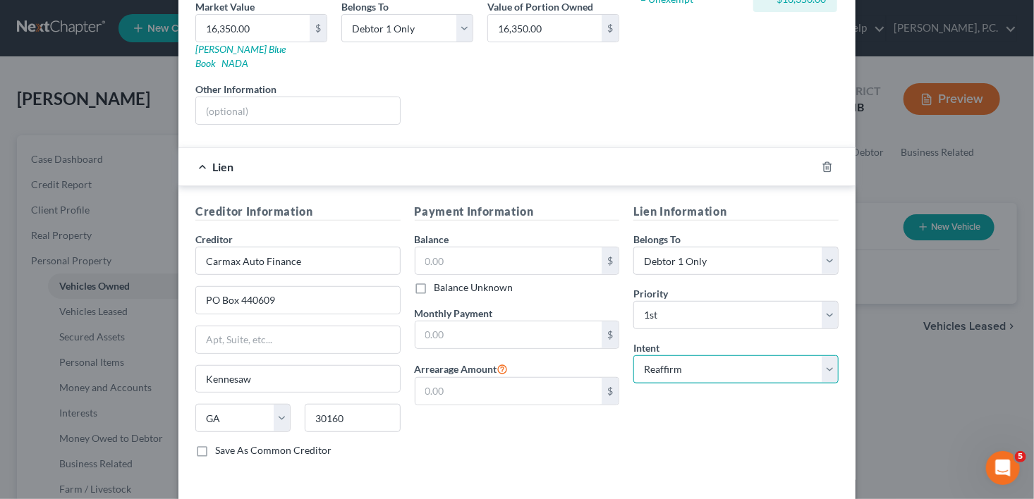
click at [633, 355] on select "Select Surrender Redeem Reaffirm Avoid Other" at bounding box center [735, 369] width 205 height 28
drag, startPoint x: 463, startPoint y: 264, endPoint x: 440, endPoint y: 243, distance: 31.0
click at [463, 281] on label "Balance Unknown" at bounding box center [473, 288] width 79 height 14
click at [440, 248] on input "text" at bounding box center [508, 261] width 187 height 27
click at [439, 248] on input "text" at bounding box center [508, 261] width 187 height 27
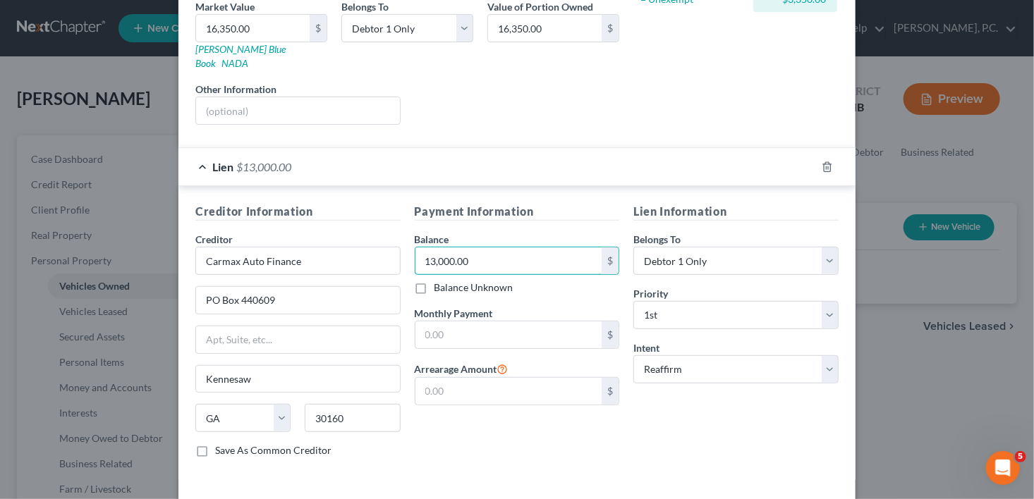
type input "13,000.00"
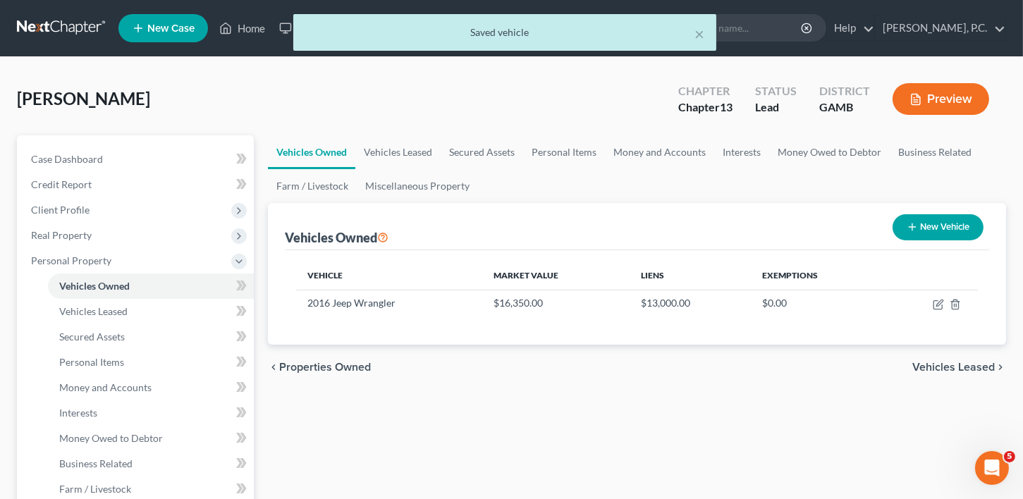
click at [915, 236] on button "New Vehicle" at bounding box center [938, 227] width 91 height 26
select select "0"
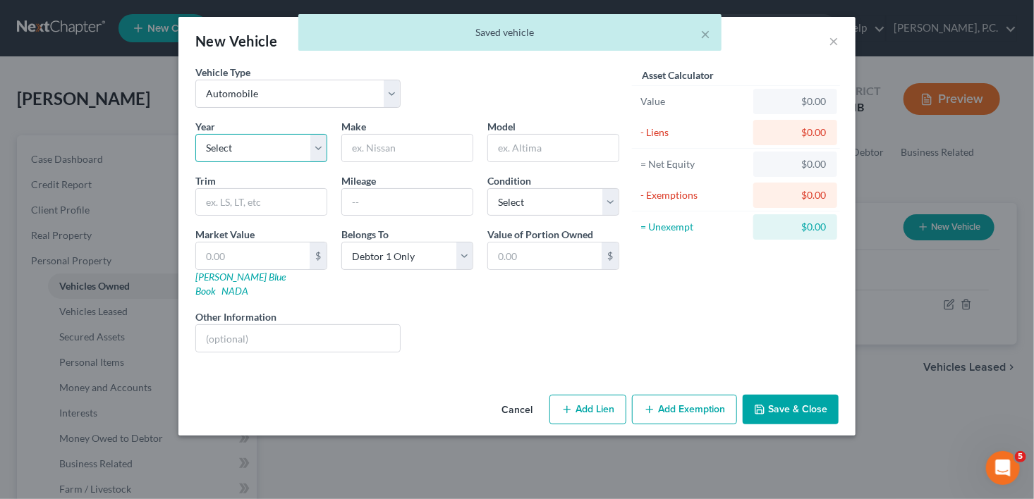
click at [224, 152] on select "Select 2026 2025 2024 2023 2022 2021 2020 2019 2018 2017 2016 2015 2014 2013 20…" at bounding box center [261, 148] width 132 height 28
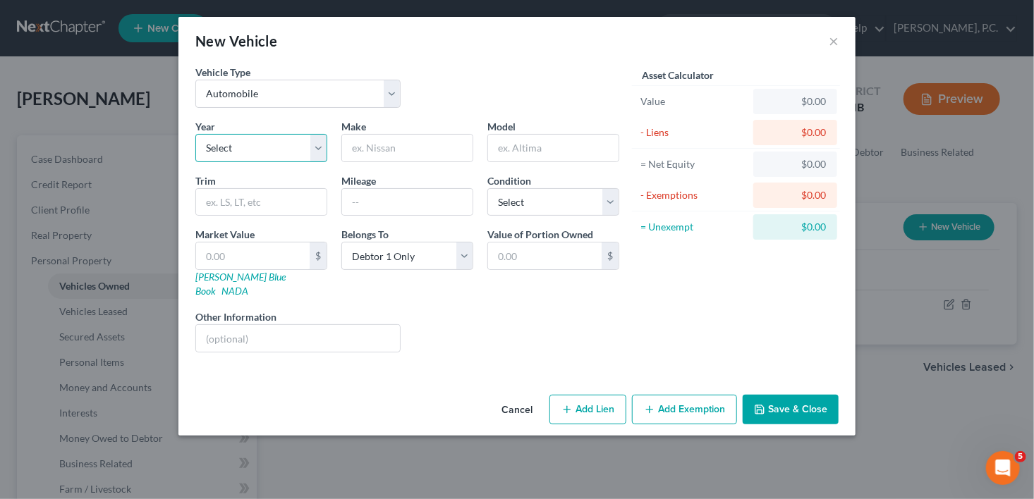
select select "8"
click at [195, 134] on select "Select 2026 2025 2024 2023 2022 2021 2020 2019 2018 2017 2016 2015 2014 2013 20…" at bounding box center [261, 148] width 132 height 28
drag, startPoint x: 382, startPoint y: 145, endPoint x: 387, endPoint y: 182, distance: 37.0
click at [382, 145] on input "text" at bounding box center [407, 148] width 130 height 27
type input "Honda"
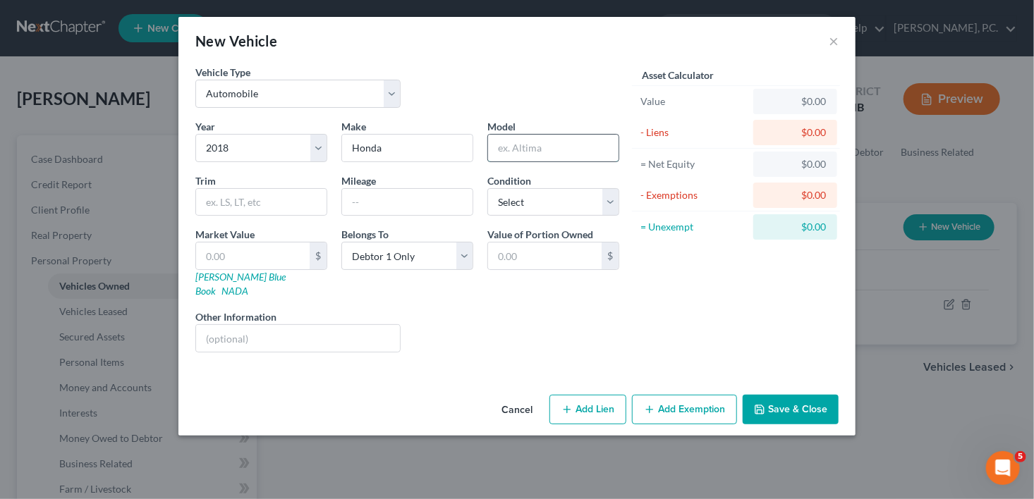
drag, startPoint x: 520, startPoint y: 138, endPoint x: 520, endPoint y: 149, distance: 12.0
click at [520, 138] on input "text" at bounding box center [553, 148] width 130 height 27
type input "Accord"
click at [381, 197] on input "text" at bounding box center [407, 202] width 130 height 27
type input "135,000"
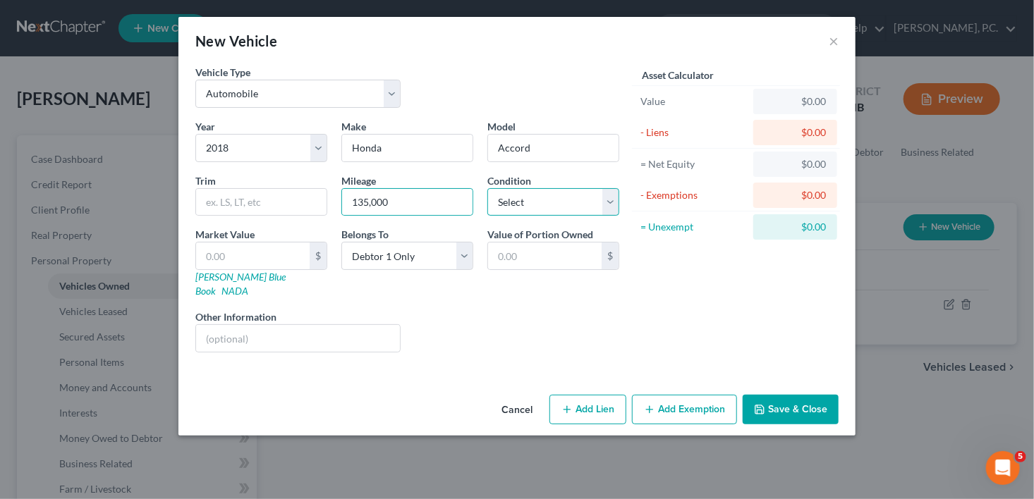
drag, startPoint x: 554, startPoint y: 200, endPoint x: 554, endPoint y: 213, distance: 13.4
click at [554, 200] on select "Select Excellent Very Good Good Fair Poor" at bounding box center [553, 202] width 132 height 28
select select "2"
click at [487, 188] on select "Select Excellent Very Good Good Fair Poor" at bounding box center [553, 202] width 132 height 28
click at [587, 395] on button "Add Lien" at bounding box center [587, 410] width 77 height 30
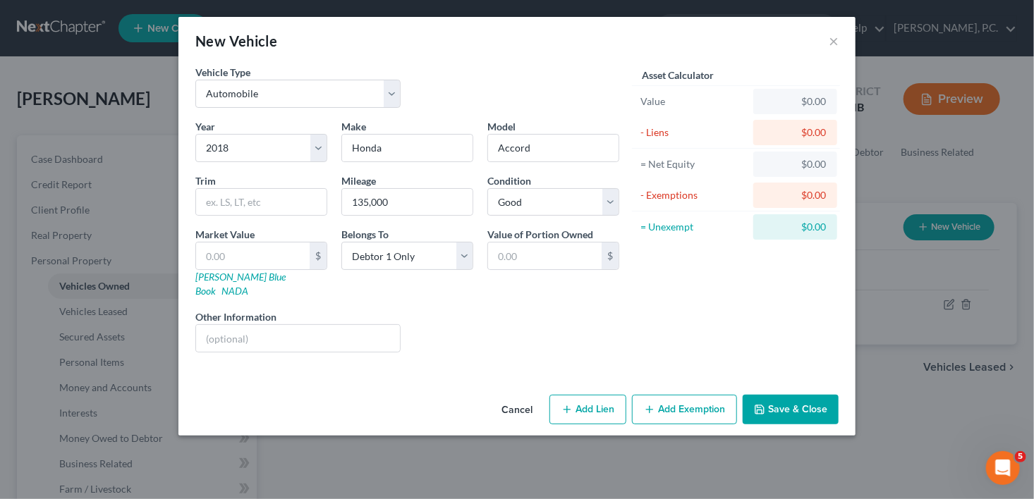
select select "0"
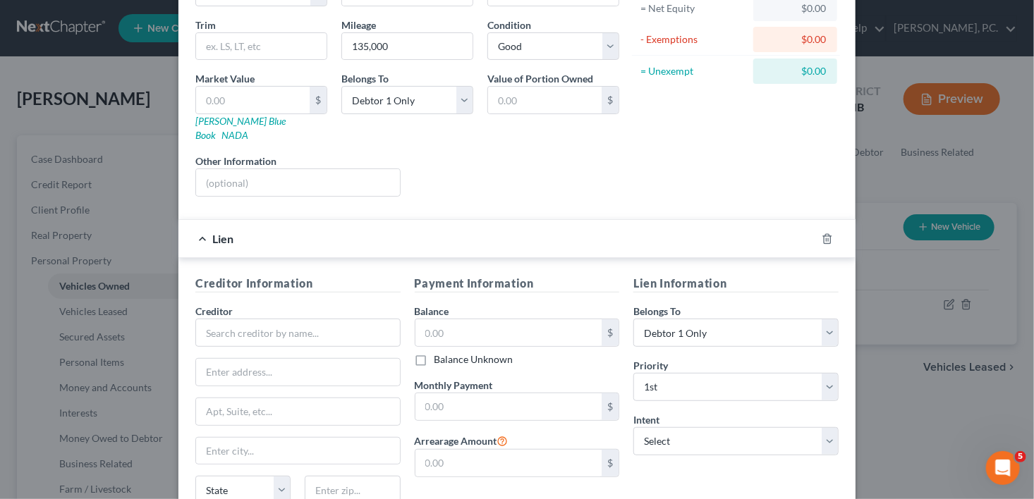
scroll to position [268, 0]
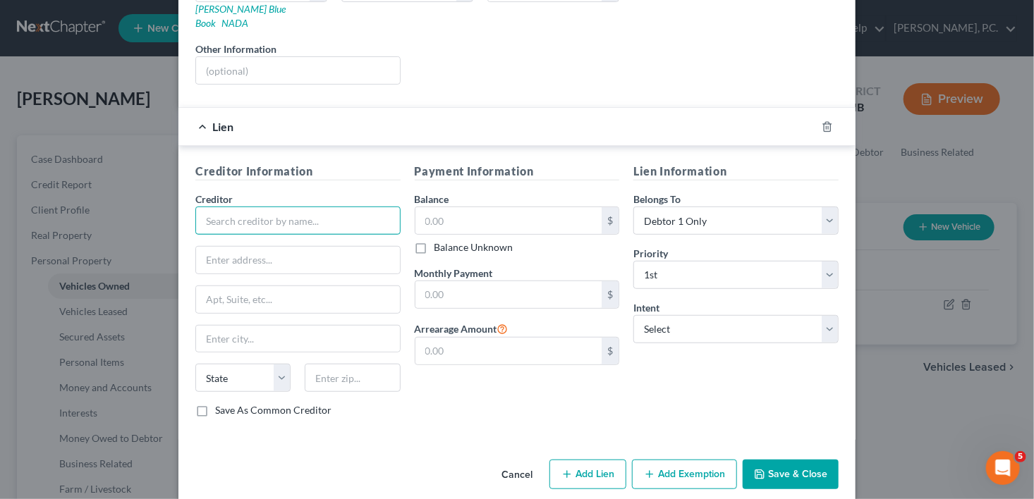
click at [288, 207] on input "text" at bounding box center [297, 221] width 205 height 28
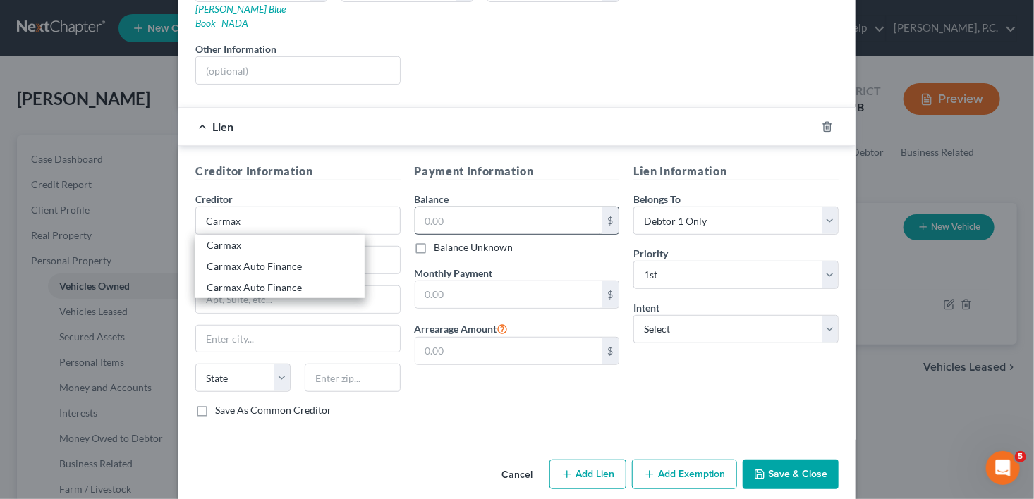
drag, startPoint x: 283, startPoint y: 253, endPoint x: 455, endPoint y: 208, distance: 177.9
click at [283, 259] on div "Carmax Auto Finance" at bounding box center [280, 266] width 147 height 14
type input "Carmax Auto Finance"
type input "PO Box 440609"
type input "Kennesaw"
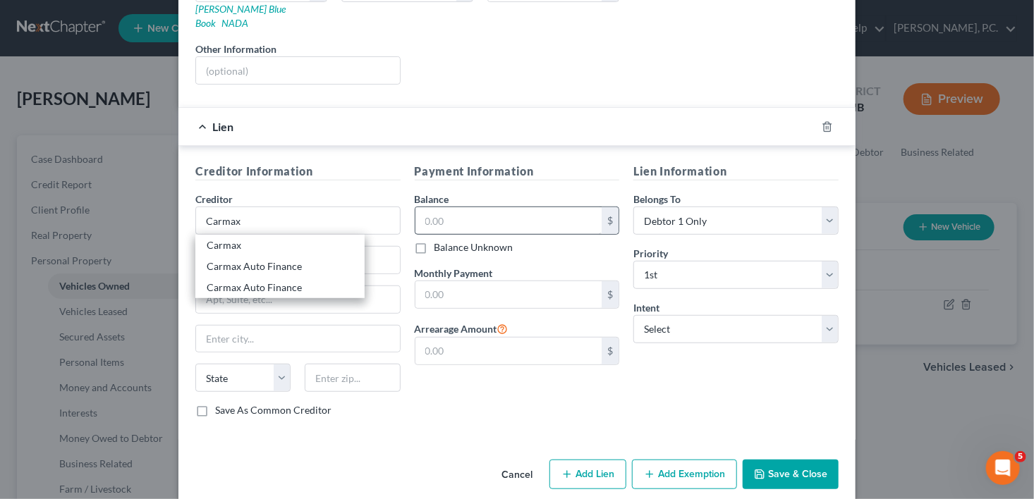
select select "10"
type input "30160"
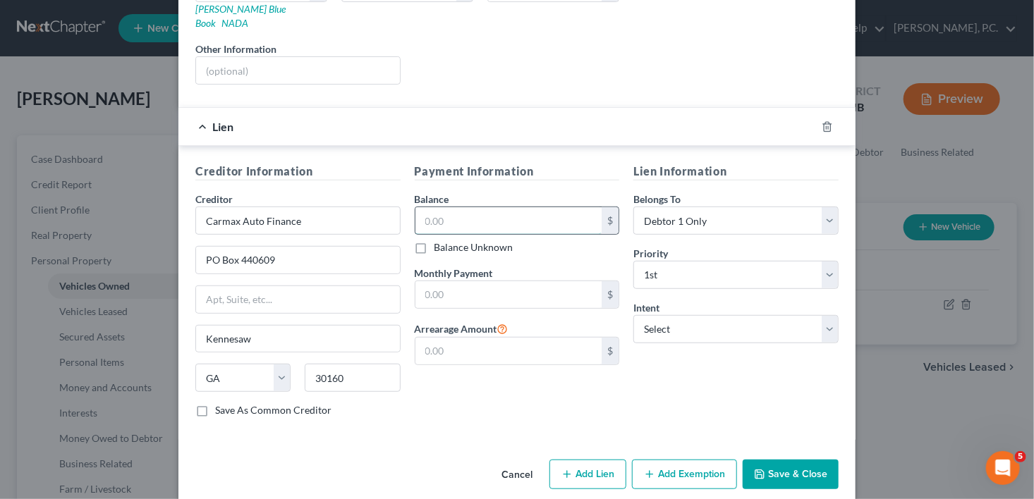
click at [436, 207] on input "text" at bounding box center [508, 220] width 187 height 27
type input "13,000.00"
click at [673, 315] on select "Select Surrender Redeem Reaffirm Avoid Other" at bounding box center [735, 329] width 205 height 28
select select "2"
click at [633, 315] on select "Select Surrender Redeem Reaffirm Avoid Other" at bounding box center [735, 329] width 205 height 28
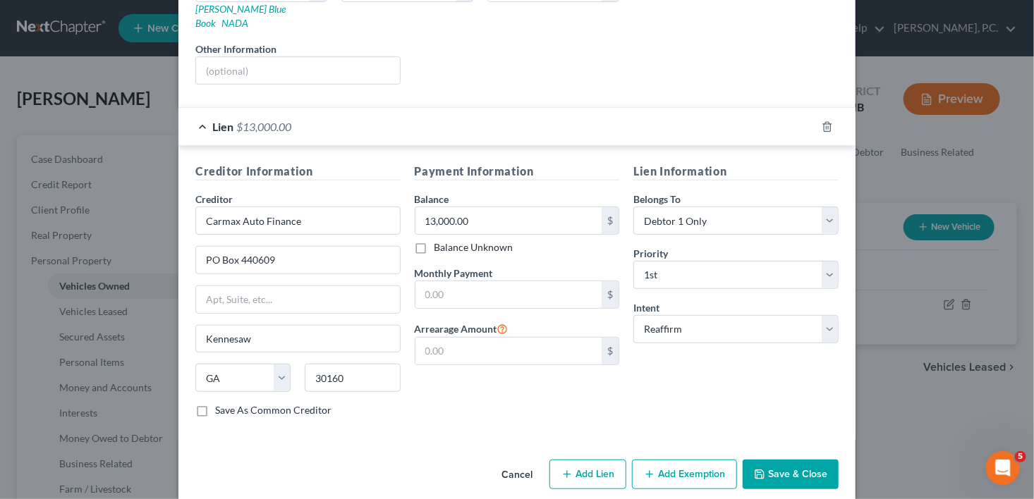
scroll to position [50, 0]
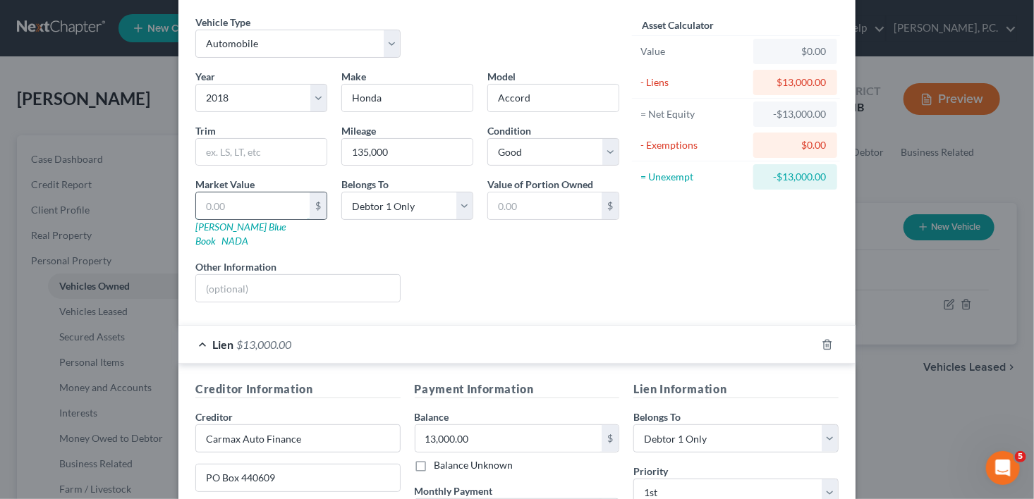
click at [259, 214] on input "text" at bounding box center [253, 206] width 114 height 27
type input "1"
type input "1.00"
type input "12"
type input "12.00"
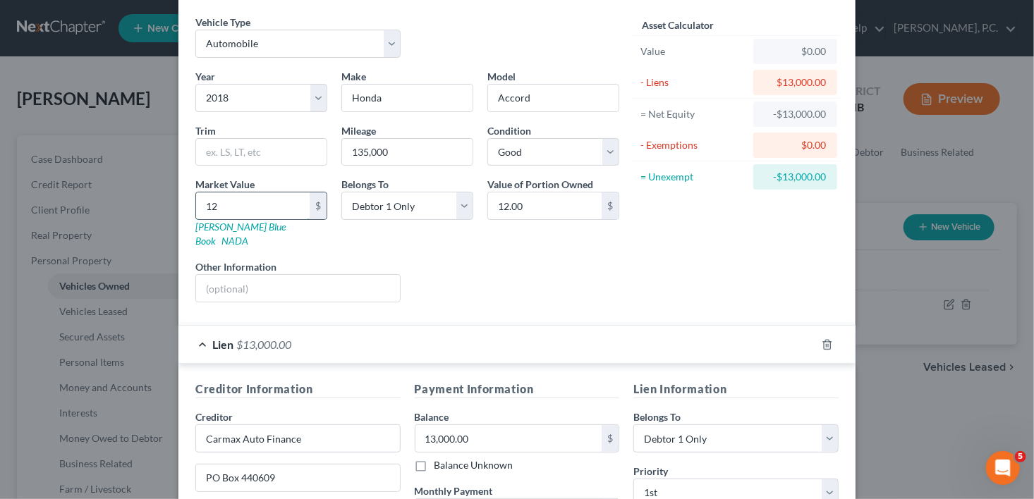
type input "128"
type input "128.00"
type input "1286"
type input "1,286.00"
type input "1,2863"
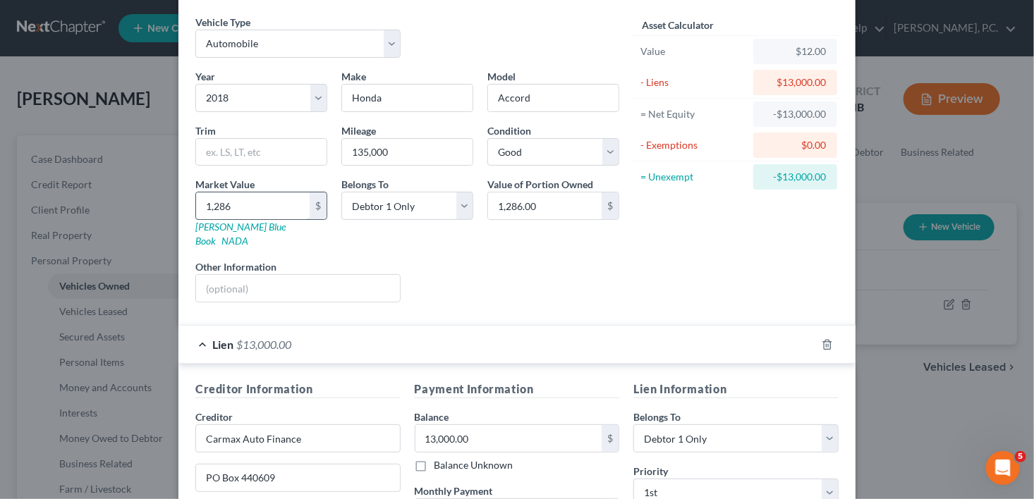
type input "12,863.00"
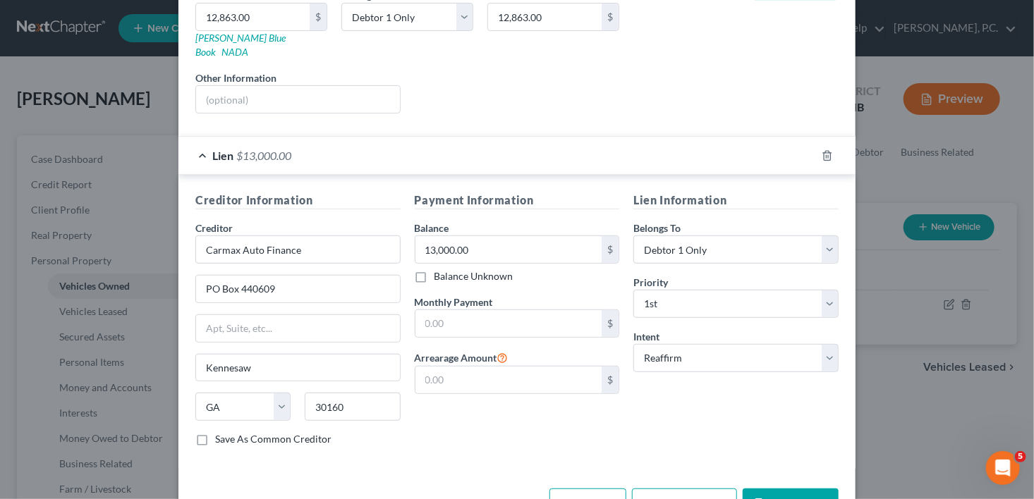
scroll to position [268, 0]
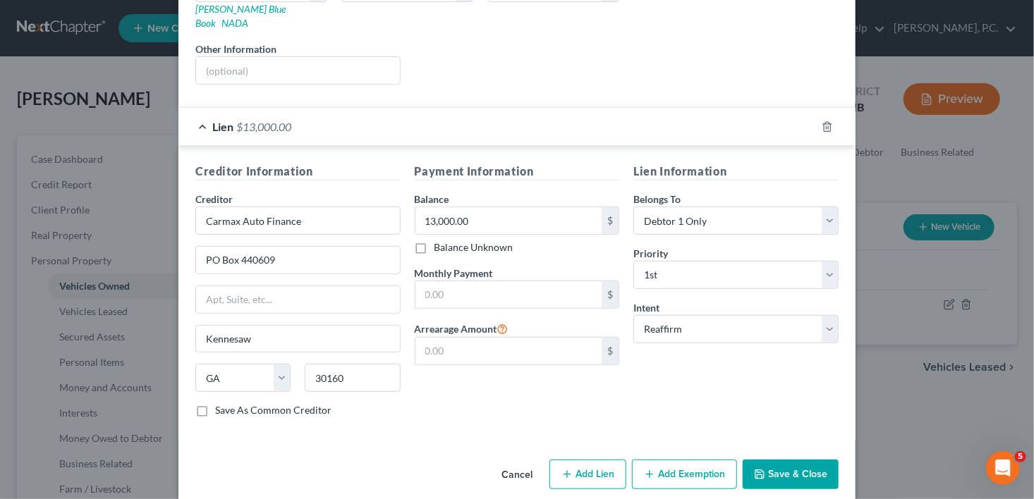
click at [803, 460] on button "Save & Close" at bounding box center [791, 475] width 96 height 30
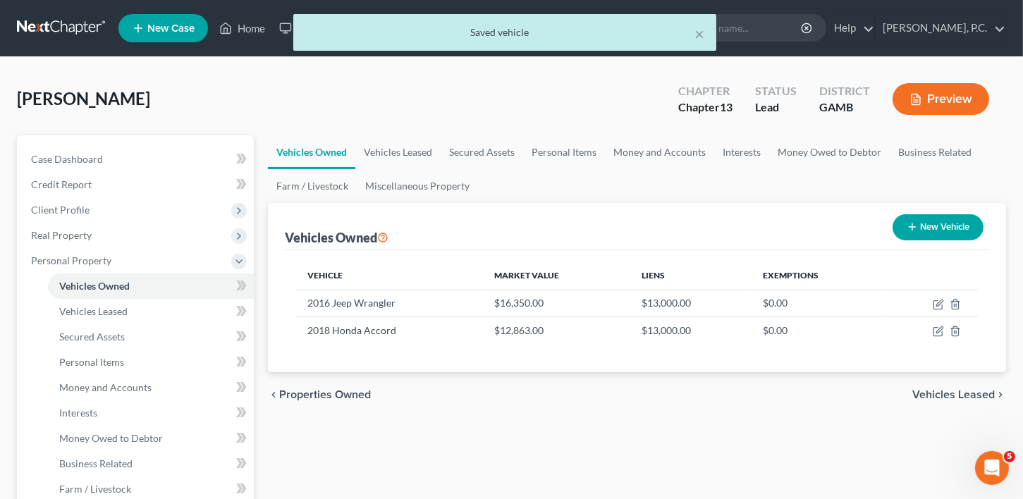
click at [965, 232] on button "New Vehicle" at bounding box center [938, 227] width 91 height 26
select select "0"
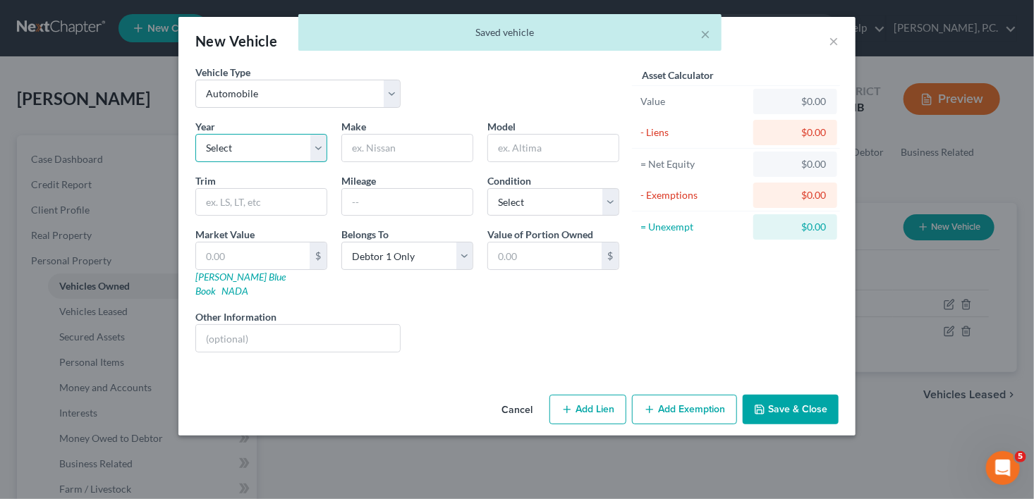
click at [239, 157] on select "Select 2026 2025 2024 2023 2022 2021 2020 2019 2018 2017 2016 2015 2014 2013 20…" at bounding box center [261, 148] width 132 height 28
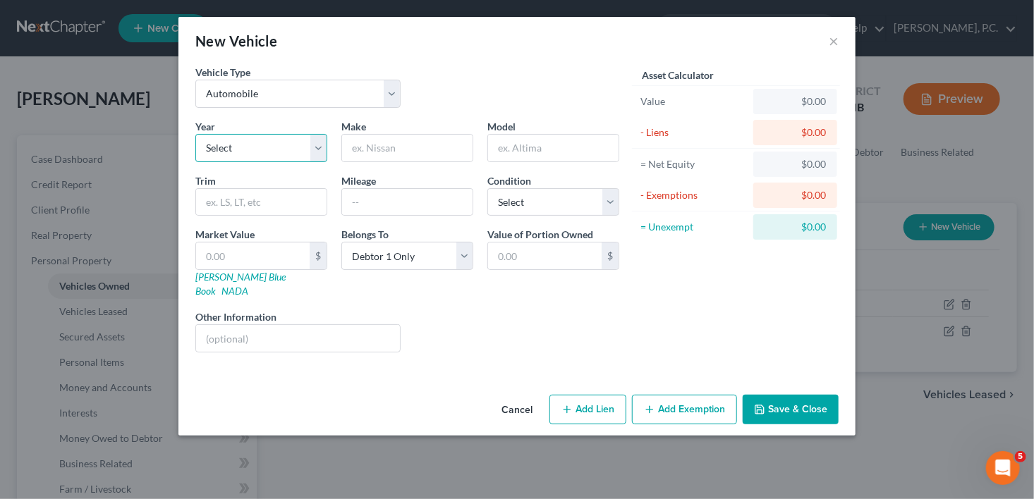
select select "7"
click at [195, 134] on select "Select 2026 2025 2024 2023 2022 2021 2020 2019 2018 2017 2016 2015 2014 2013 20…" at bounding box center [261, 148] width 132 height 28
click at [371, 137] on input "text" at bounding box center [407, 148] width 130 height 27
type input "GMC"
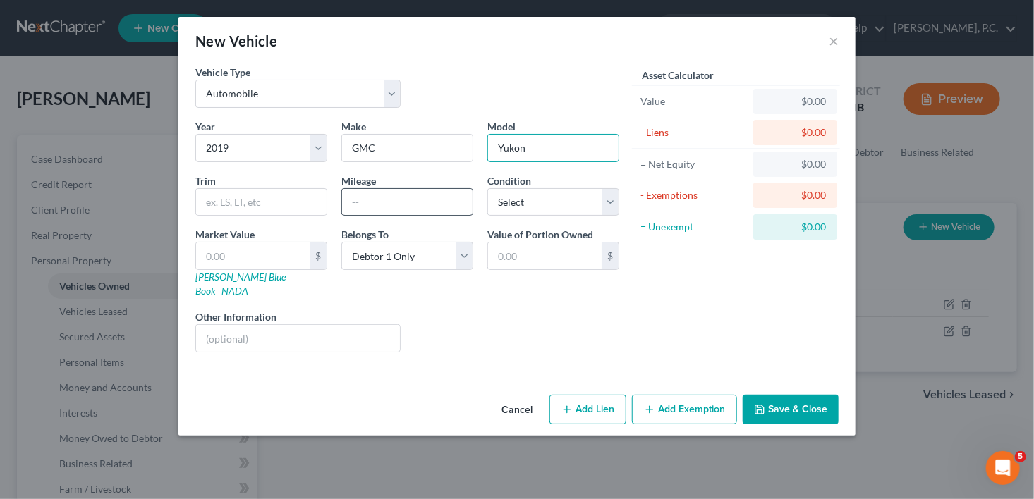
type input "Yukon"
click at [373, 195] on input "text" at bounding box center [407, 202] width 130 height 27
type input "68,000"
click at [539, 196] on select "Select Excellent Very Good Good Fair Poor" at bounding box center [553, 202] width 132 height 28
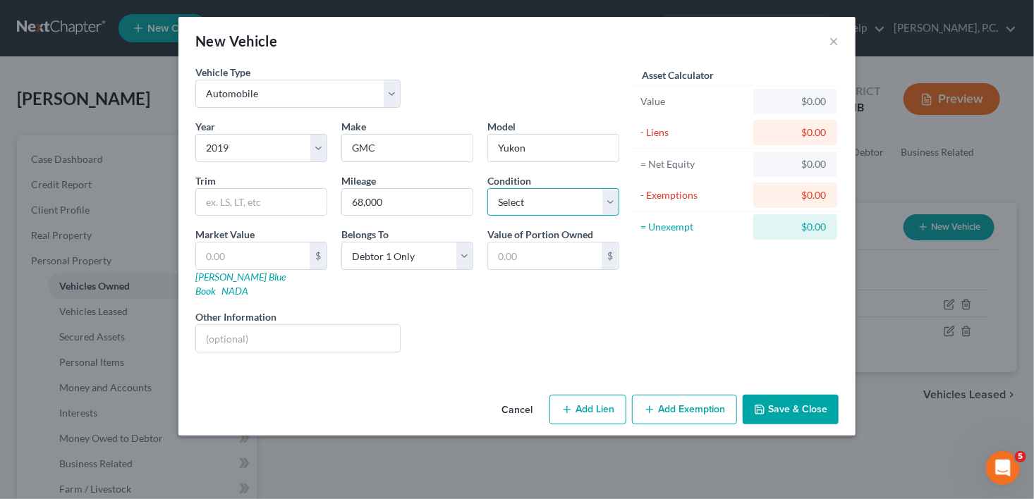
select select "1"
click at [487, 188] on select "Select Excellent Very Good Good Fair Poor" at bounding box center [553, 202] width 132 height 28
click at [587, 398] on button "Add Lien" at bounding box center [587, 410] width 77 height 30
select select "0"
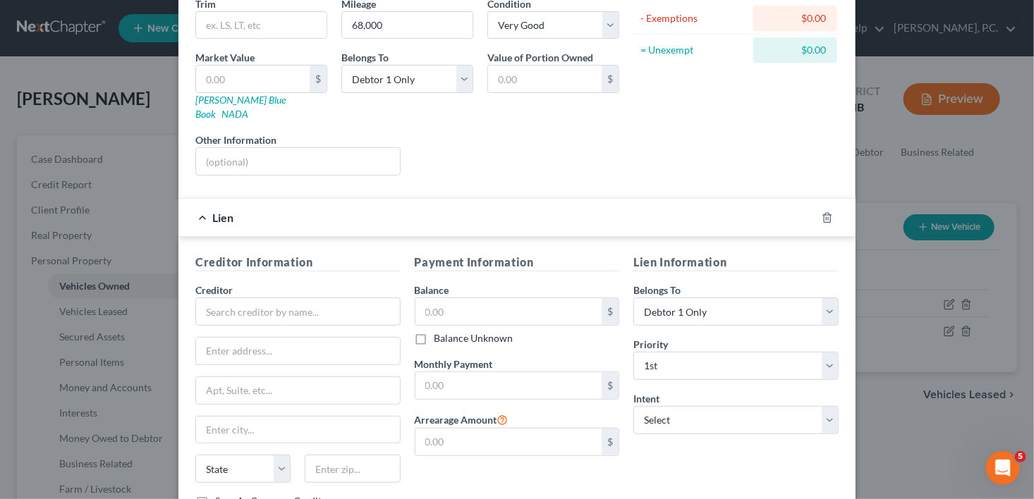
scroll to position [241, 0]
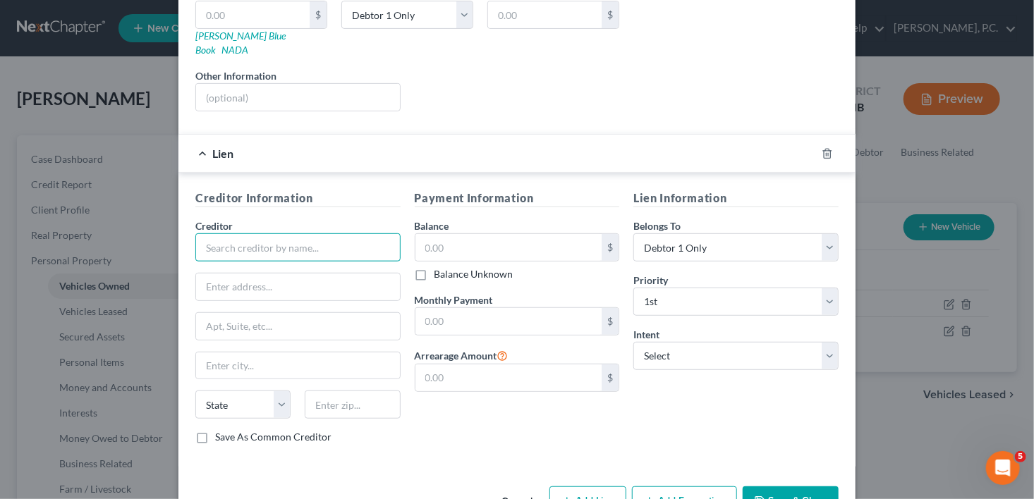
click at [243, 236] on input "text" at bounding box center [297, 247] width 205 height 28
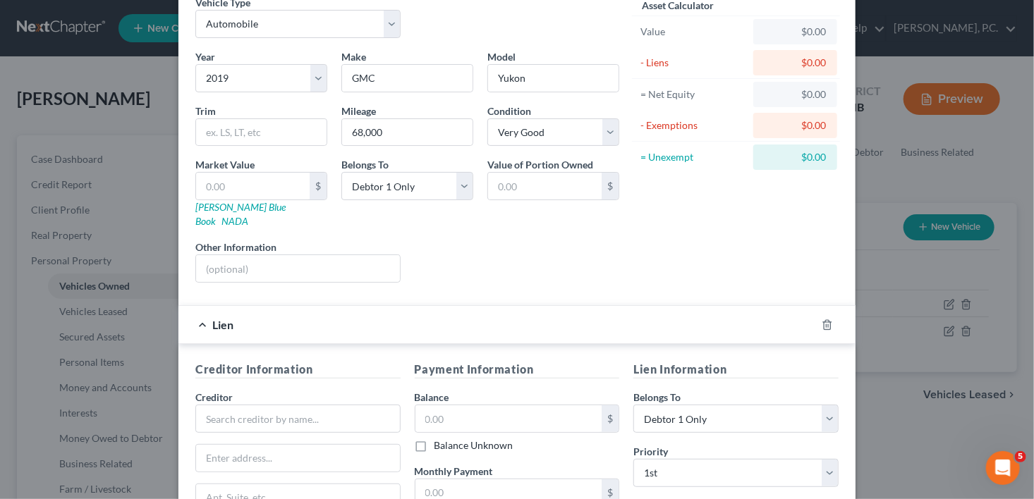
scroll to position [0, 0]
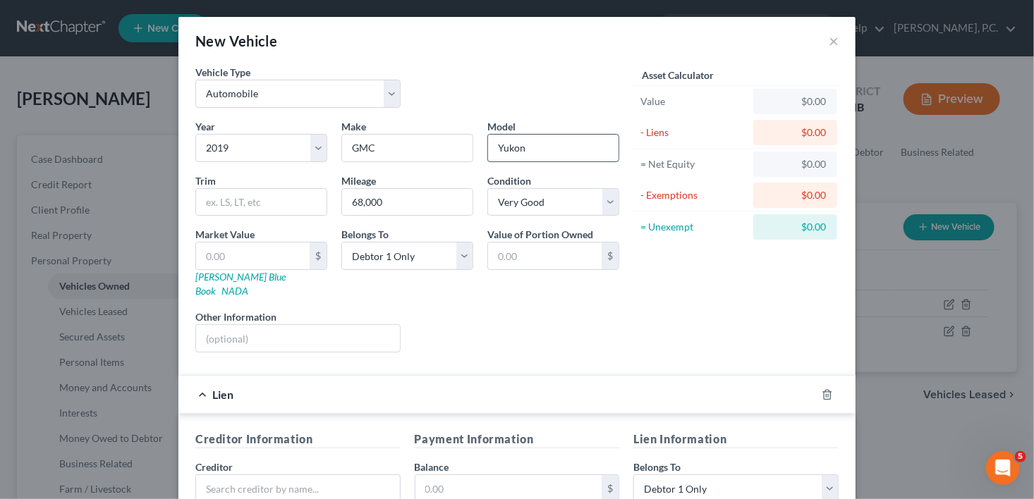
click at [530, 157] on input "Yukon" at bounding box center [553, 148] width 130 height 27
type input "Yukon XL"
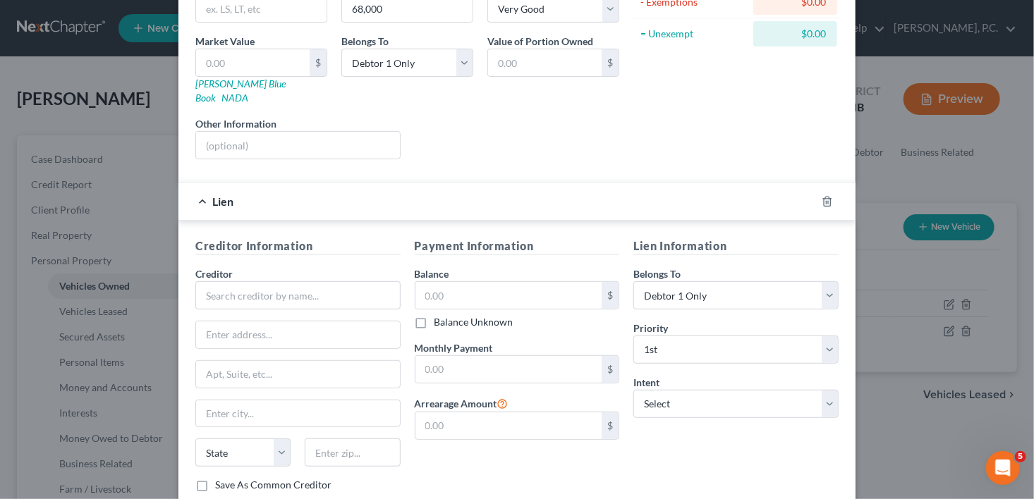
scroll to position [268, 0]
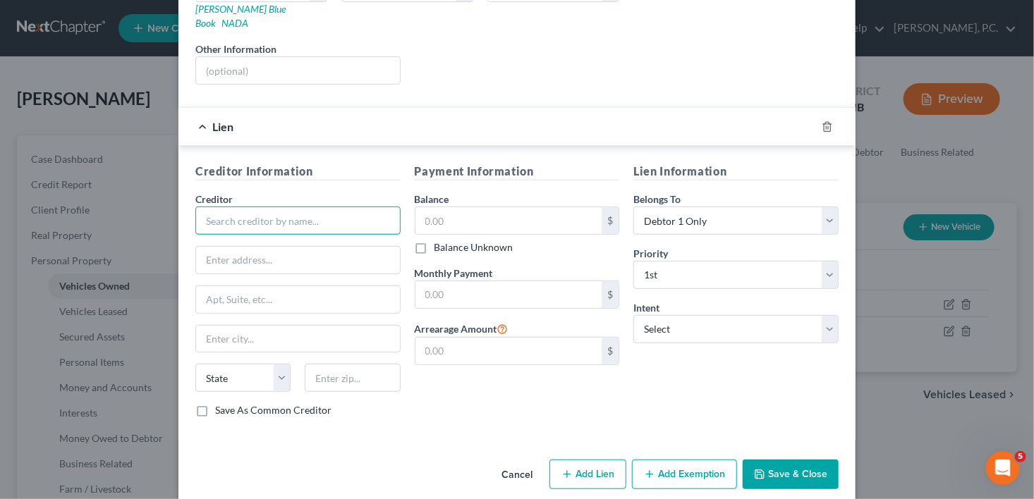
click at [209, 207] on input "text" at bounding box center [297, 221] width 205 height 28
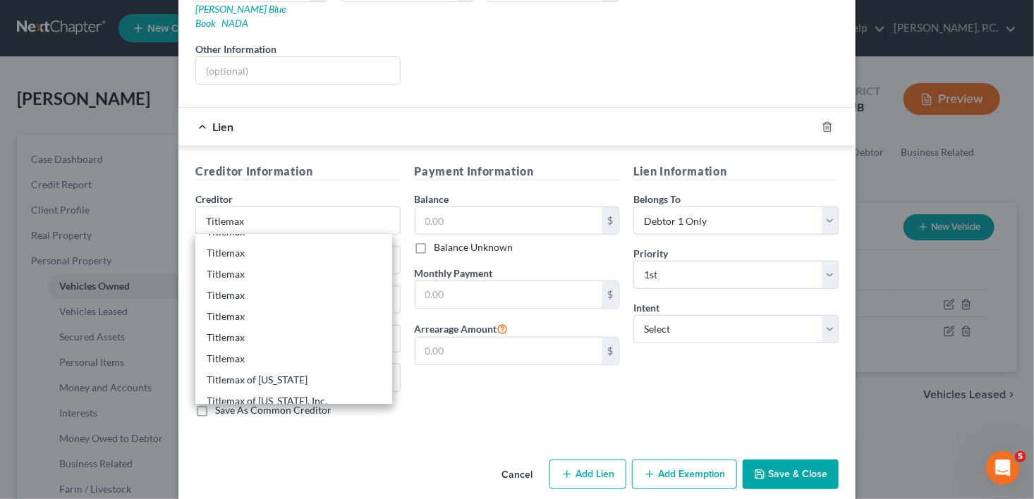
scroll to position [190, 0]
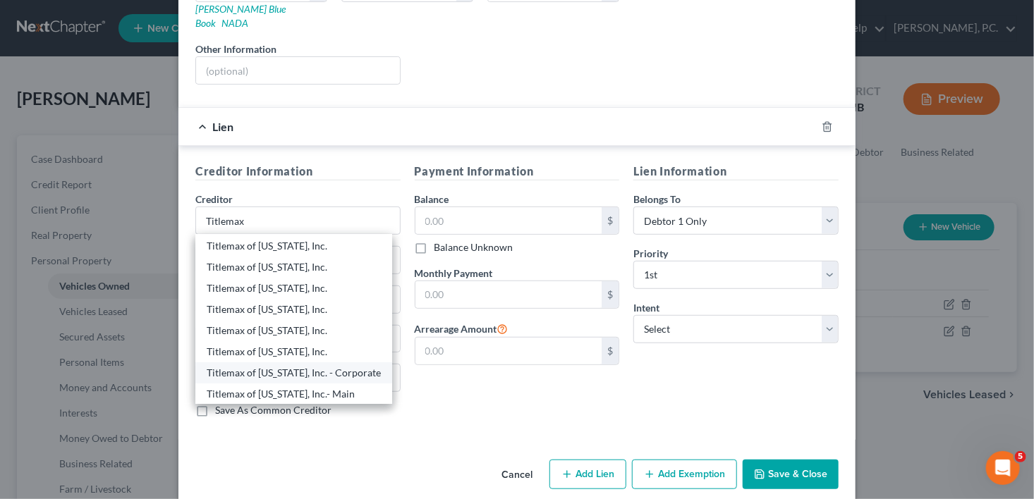
click at [283, 366] on div "Titlemax of [US_STATE], Inc. - Corporate" at bounding box center [294, 373] width 174 height 14
type input "Titlemax of [US_STATE], Inc. - Corporate"
type input "Attn: Legal Department"
type input "[STREET_ADDRESS]"
type input "Savannah"
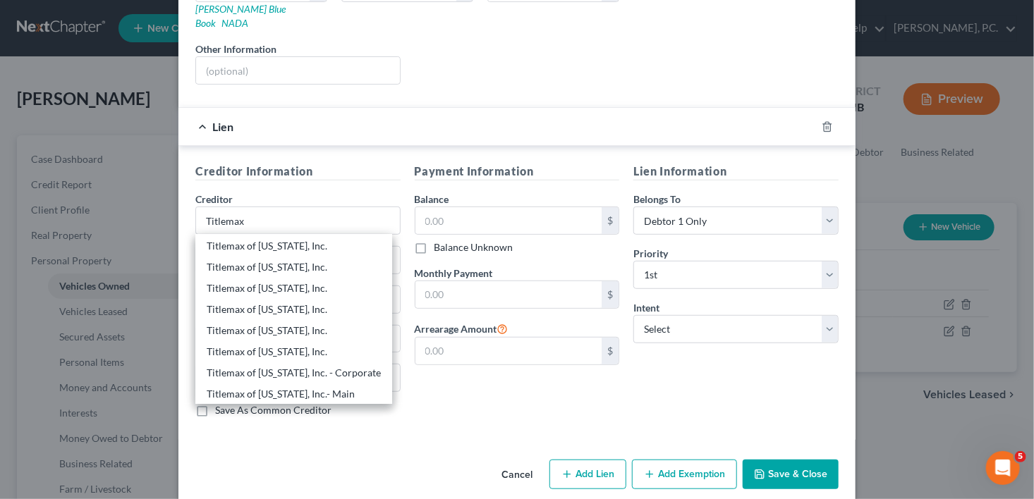
select select "10"
type input "31401-2686"
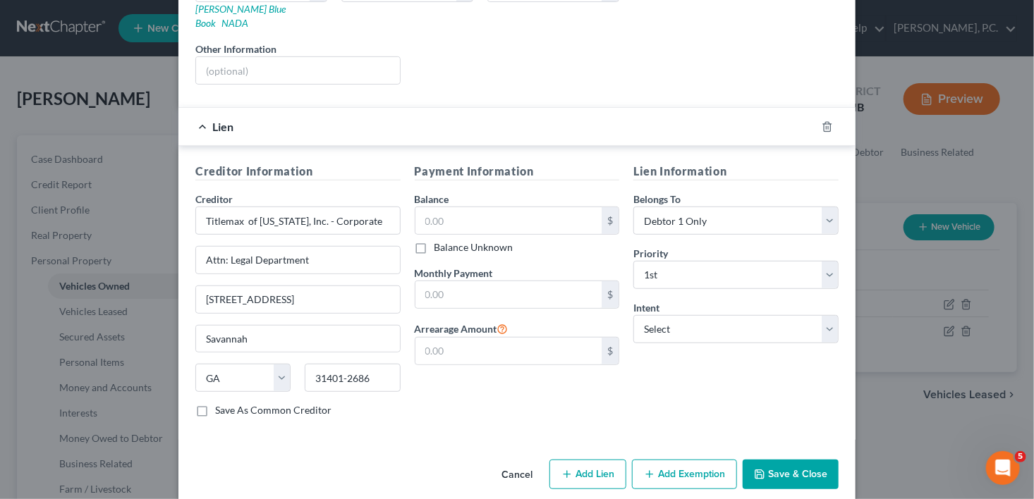
scroll to position [0, 0]
click at [446, 210] on input "text" at bounding box center [508, 220] width 187 height 27
type input "8,000.00"
drag, startPoint x: 678, startPoint y: 311, endPoint x: 684, endPoint y: 318, distance: 9.0
click at [680, 315] on select "Select Surrender Redeem Reaffirm Avoid Other" at bounding box center [735, 329] width 205 height 28
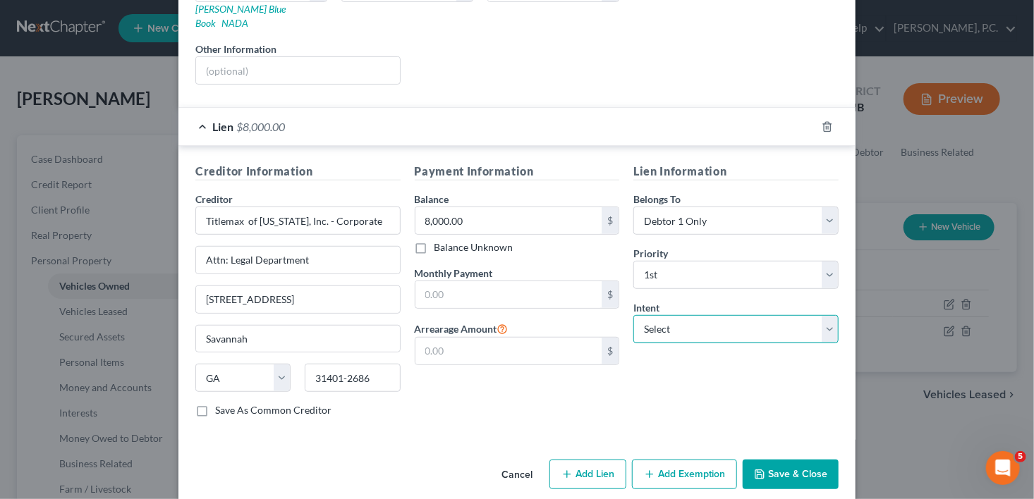
select select "2"
click at [633, 315] on select "Select Surrender Redeem Reaffirm Avoid Other" at bounding box center [735, 329] width 205 height 28
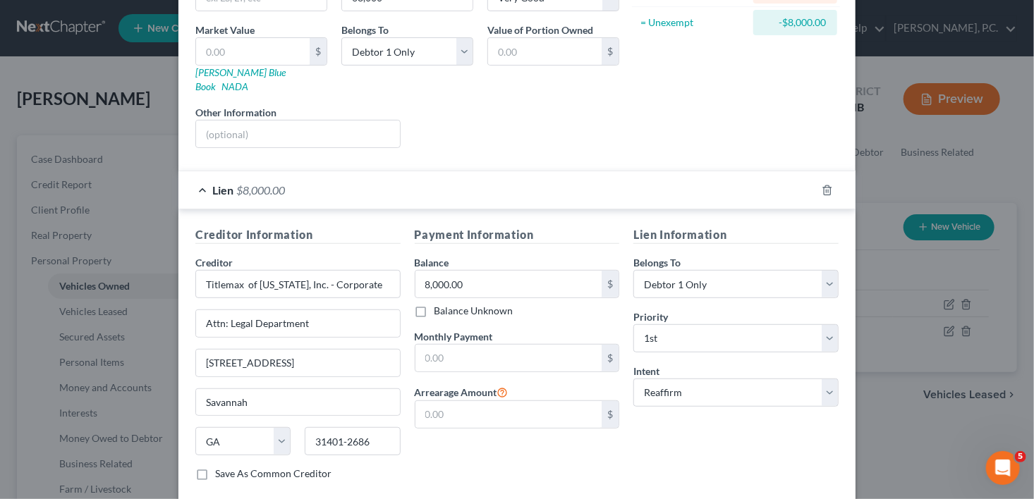
scroll to position [195, 0]
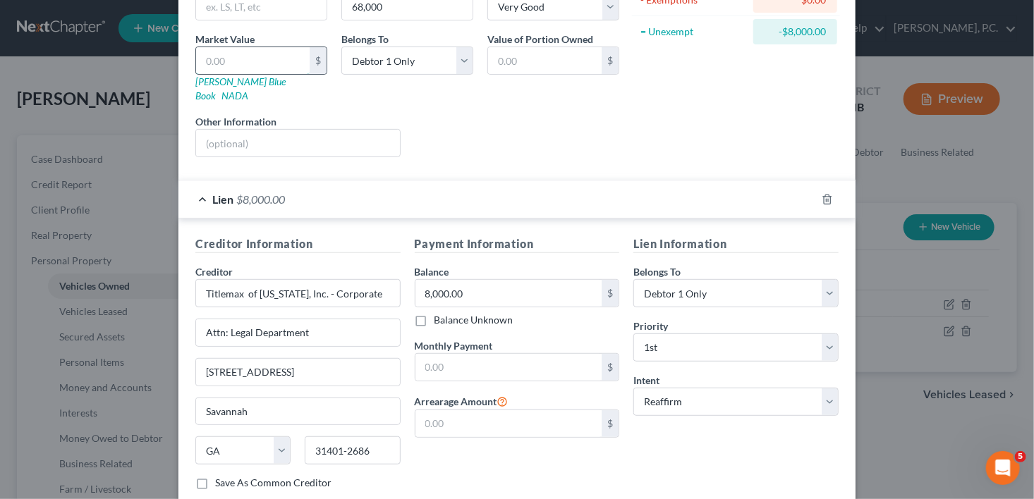
drag, startPoint x: 239, startPoint y: 63, endPoint x: 242, endPoint y: 73, distance: 9.6
click at [239, 63] on input "text" at bounding box center [253, 60] width 114 height 27
type input "3"
type input "3.00"
type input "37"
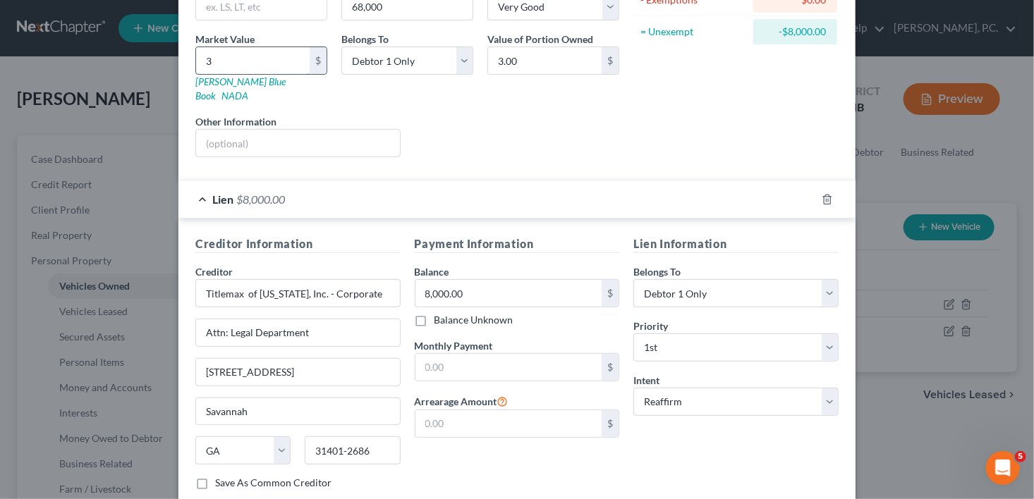
type input "37.00"
type input "379"
type input "379.00"
type input "3798"
type input "3,798.00"
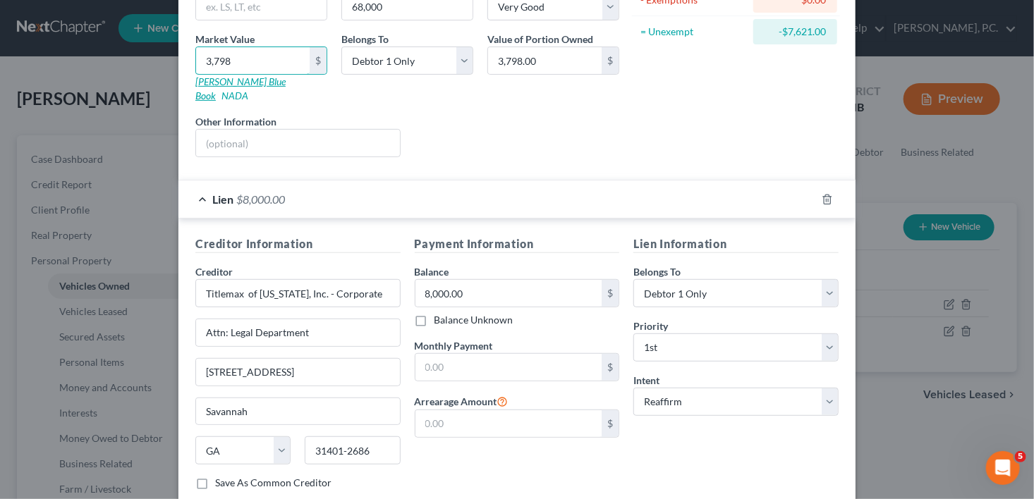
type input "3,79"
type input "379.00"
type input "3796"
type input "3,796.00"
type input "3,7968"
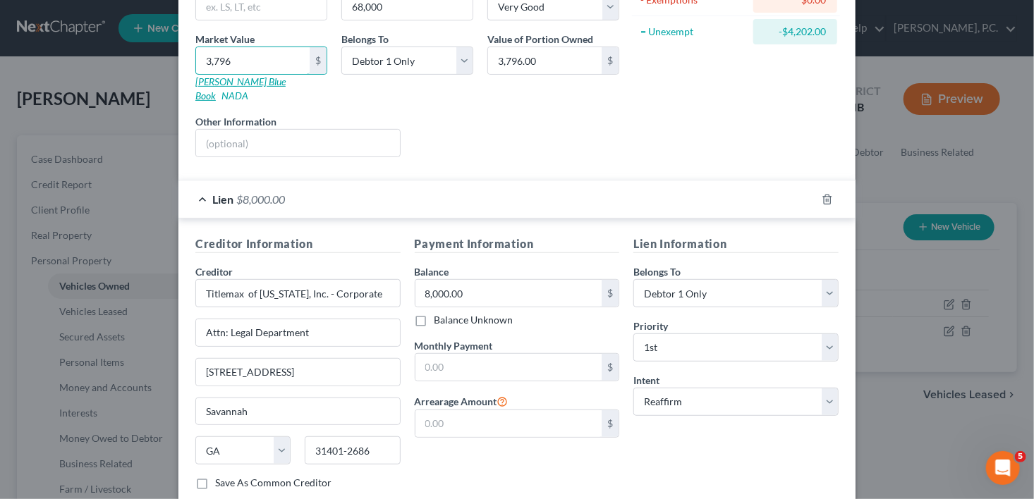
type input "37,968.00"
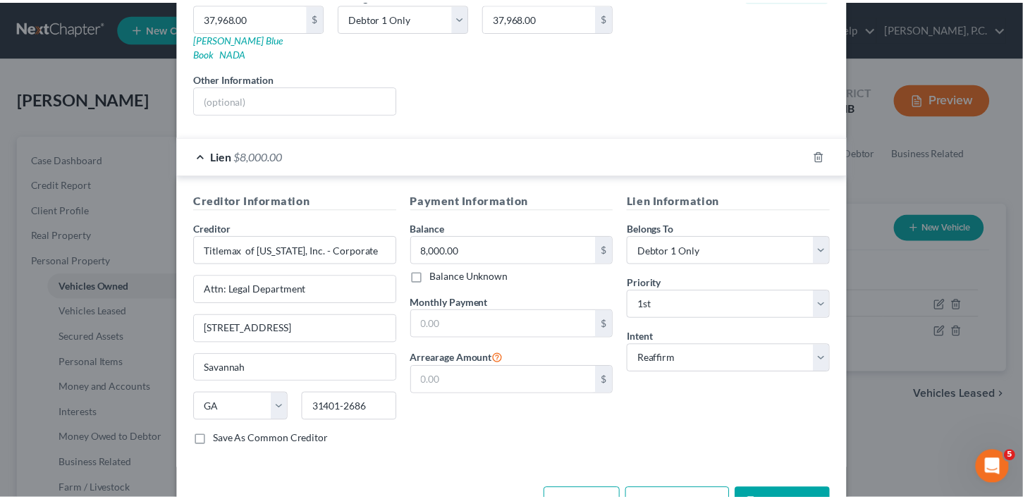
scroll to position [268, 0]
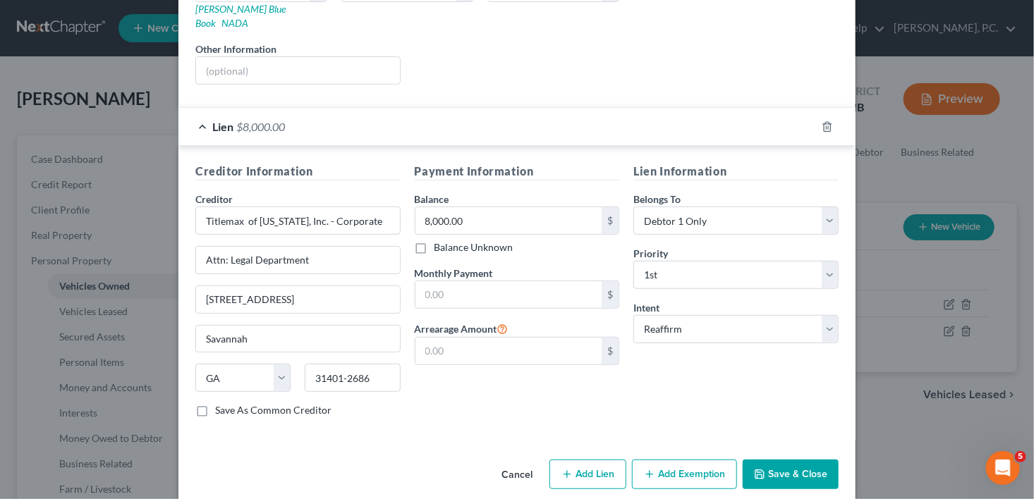
click at [809, 461] on button "Save & Close" at bounding box center [791, 475] width 96 height 30
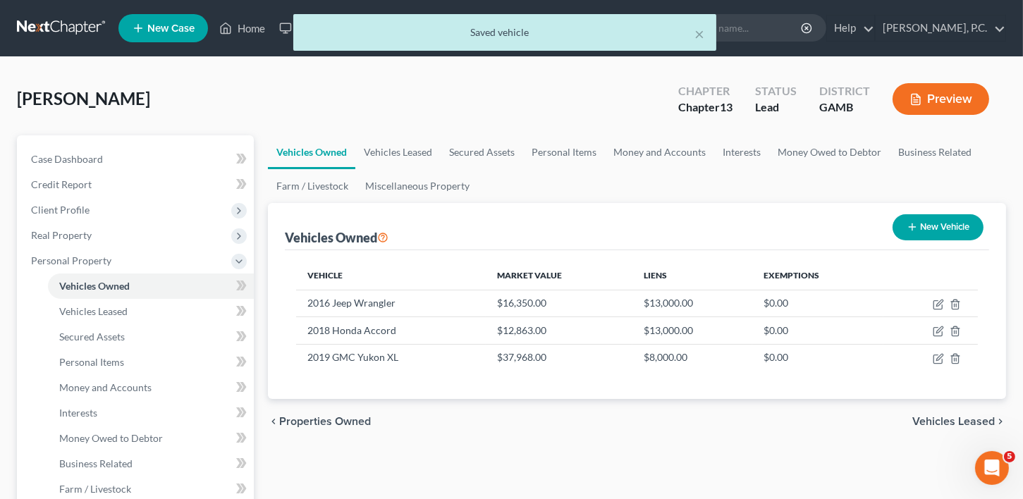
click at [939, 420] on span "Vehicles Leased" at bounding box center [953, 421] width 83 height 11
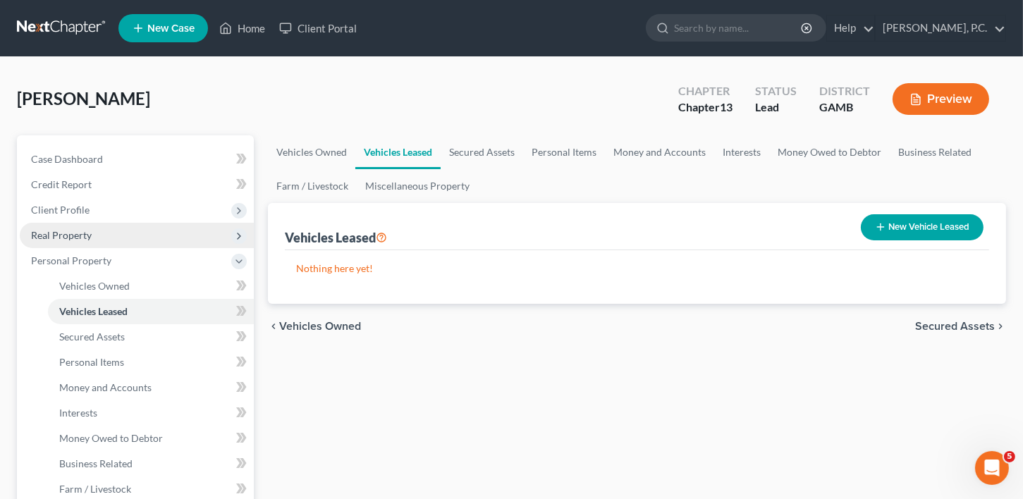
click at [70, 232] on span "Real Property" at bounding box center [61, 235] width 61 height 12
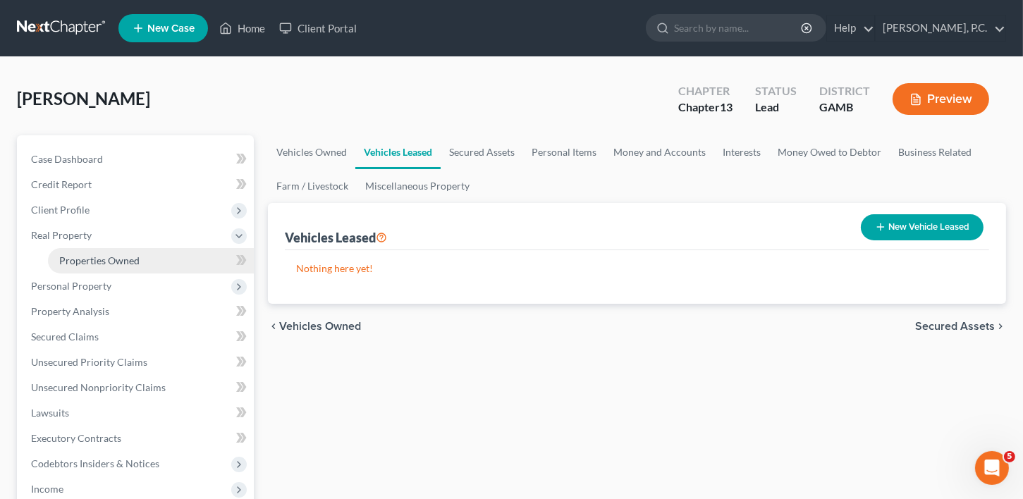
drag, startPoint x: 94, startPoint y: 259, endPoint x: 139, endPoint y: 259, distance: 45.1
click at [95, 259] on span "Properties Owned" at bounding box center [99, 261] width 80 height 12
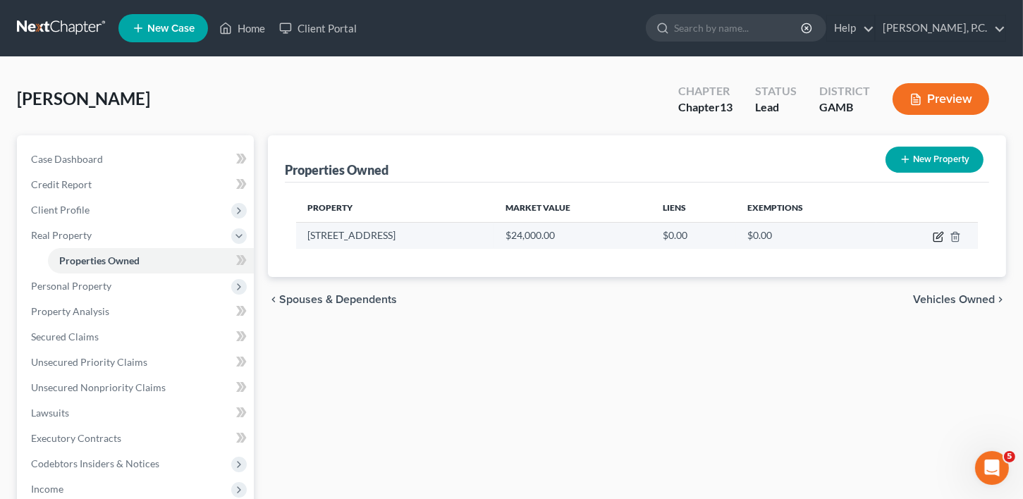
click at [937, 238] on icon "button" at bounding box center [939, 235] width 6 height 6
select select "10"
select select "75"
select select "0"
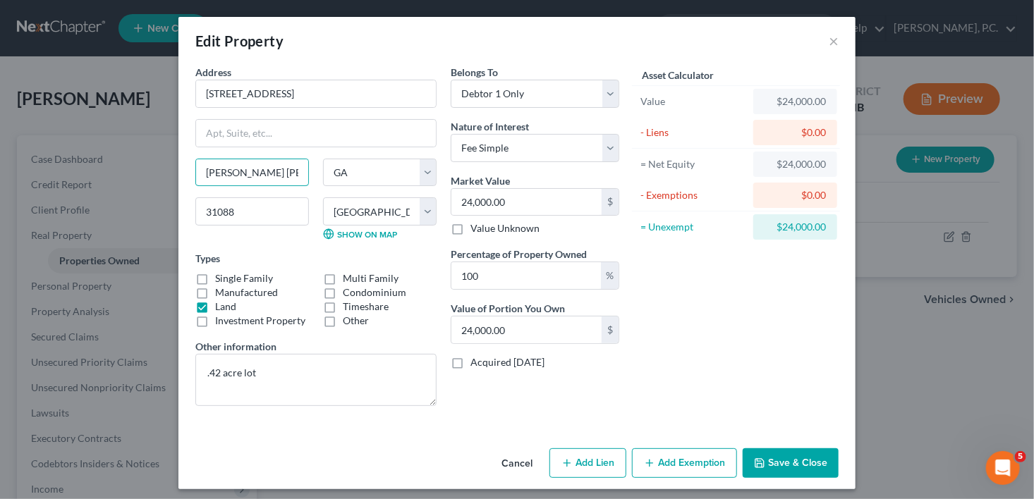
drag, startPoint x: 277, startPoint y: 175, endPoint x: 145, endPoint y: 176, distance: 132.6
click at [145, 176] on div "Edit Property × Address * [GEOGRAPHIC_DATA] Warner [GEOGRAPHIC_DATA] [US_STATE]…" at bounding box center [517, 249] width 1034 height 499
type input "Bonaire"
drag, startPoint x: 224, startPoint y: 224, endPoint x: 232, endPoint y: 214, distance: 13.0
click at [224, 224] on input "31088" at bounding box center [252, 211] width 114 height 28
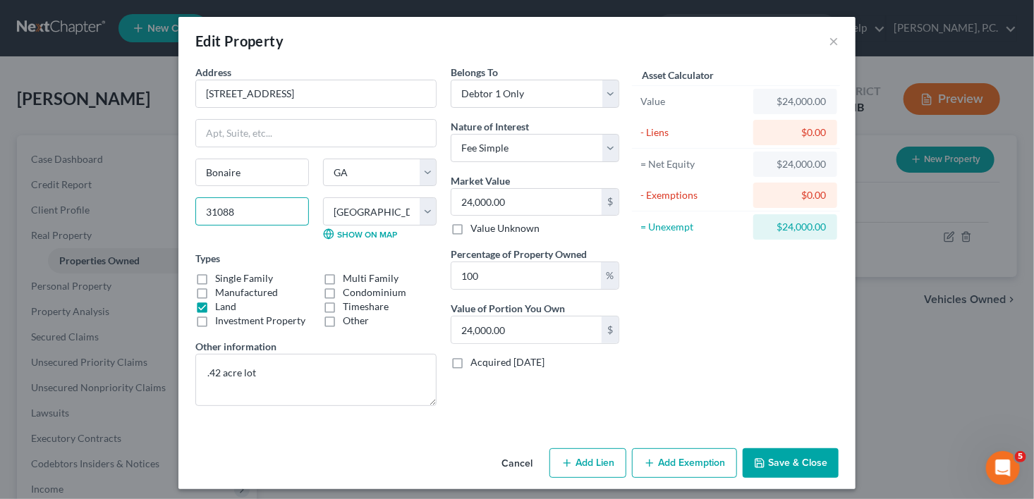
drag, startPoint x: 233, startPoint y: 214, endPoint x: 220, endPoint y: 212, distance: 12.8
click at [220, 212] on input "31088" at bounding box center [252, 211] width 114 height 28
type input "31005"
click at [807, 464] on button "Save & Close" at bounding box center [791, 463] width 96 height 30
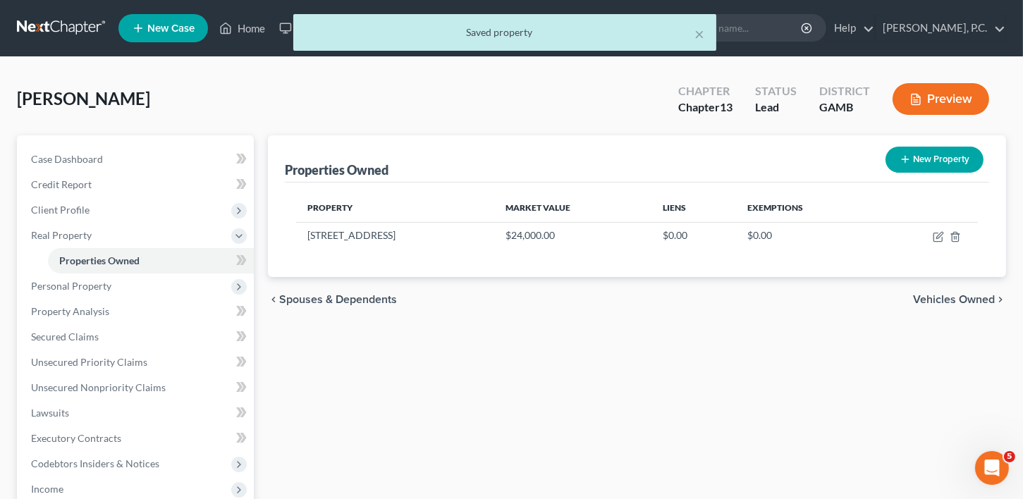
click at [978, 300] on span "Vehicles Owned" at bounding box center [954, 299] width 82 height 11
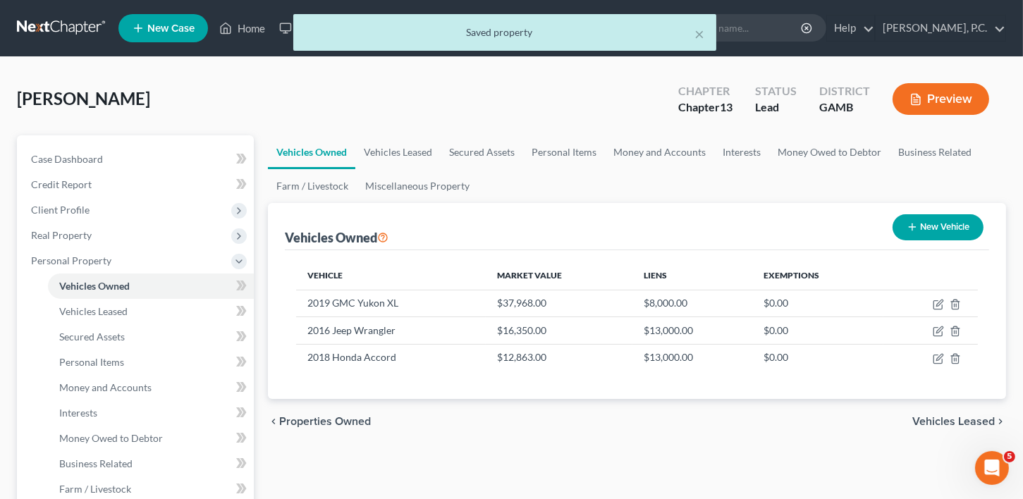
click at [952, 419] on span "Vehicles Leased" at bounding box center [953, 421] width 83 height 11
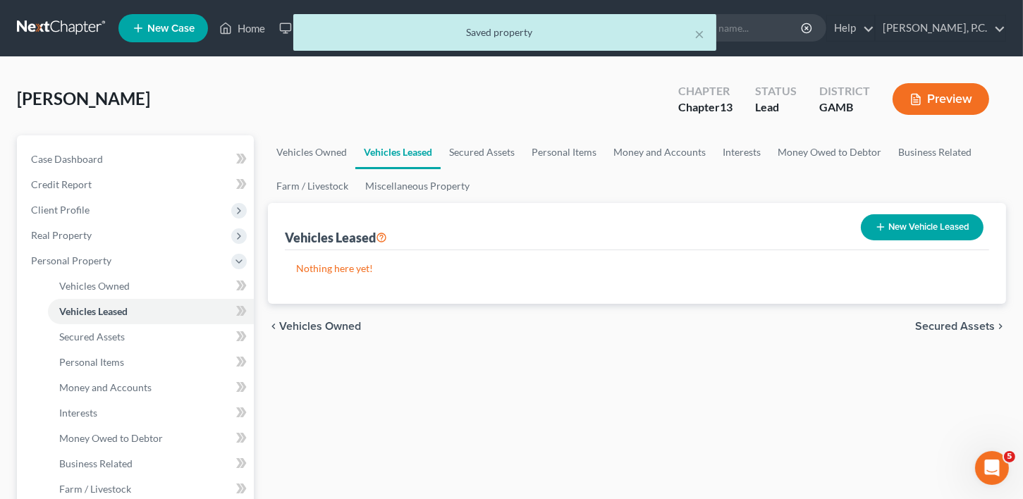
click at [953, 321] on span "Secured Assets" at bounding box center [955, 326] width 80 height 11
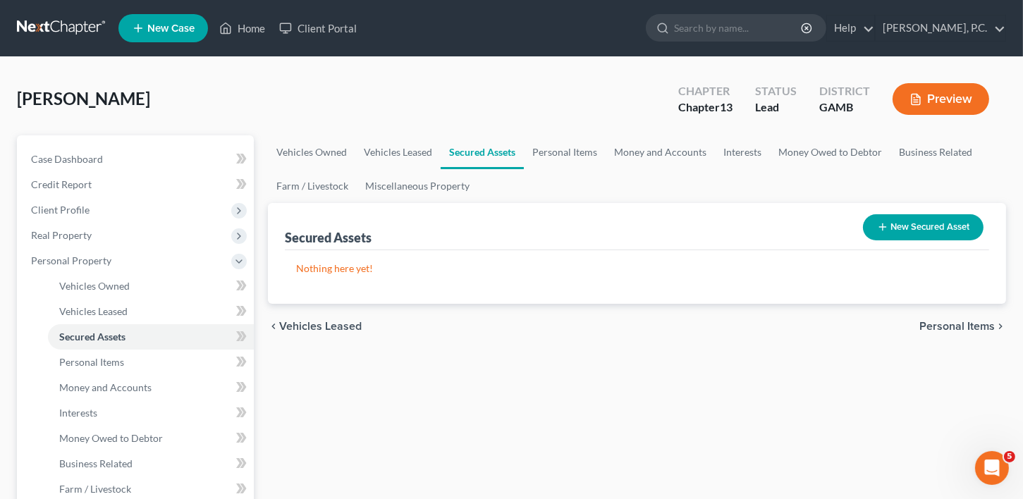
click at [952, 321] on span "Personal Items" at bounding box center [957, 326] width 75 height 11
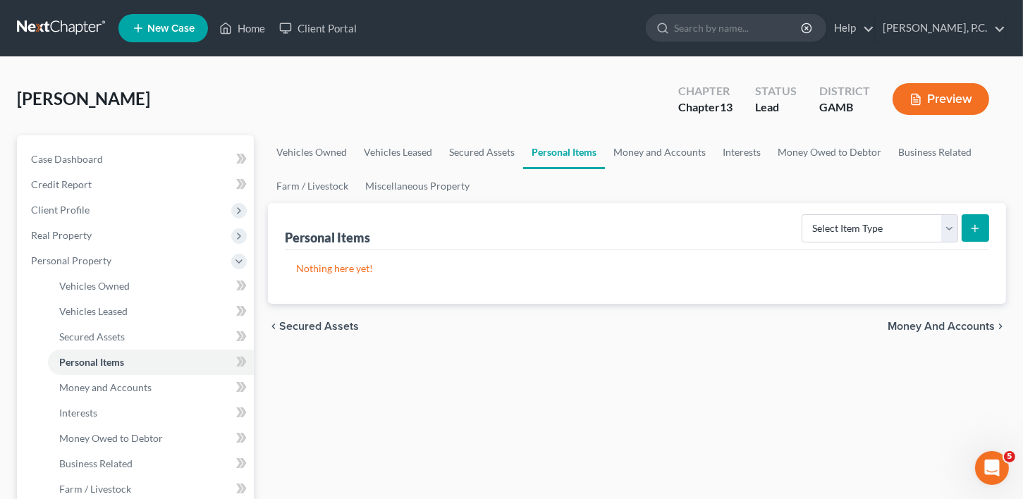
click at [952, 321] on span "Money and Accounts" at bounding box center [941, 326] width 107 height 11
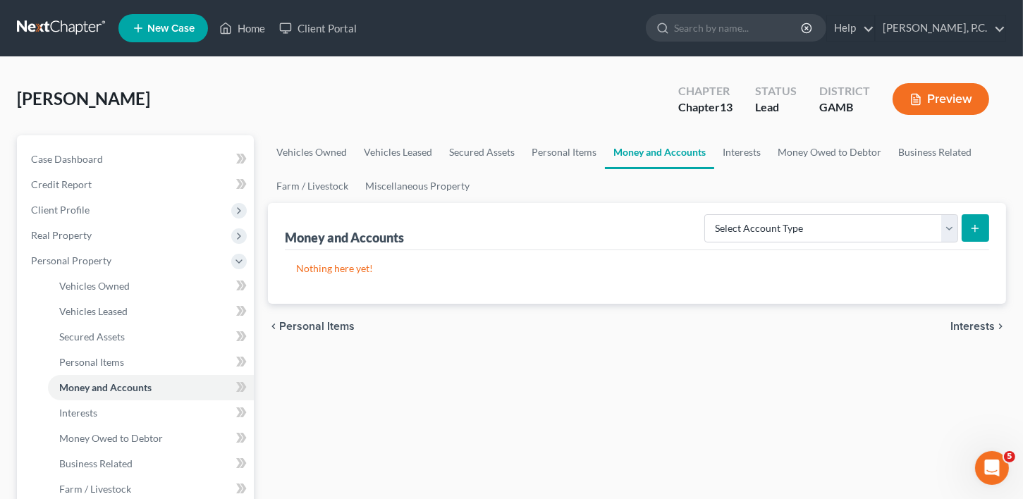
click at [295, 322] on span "Personal Items" at bounding box center [316, 326] width 75 height 11
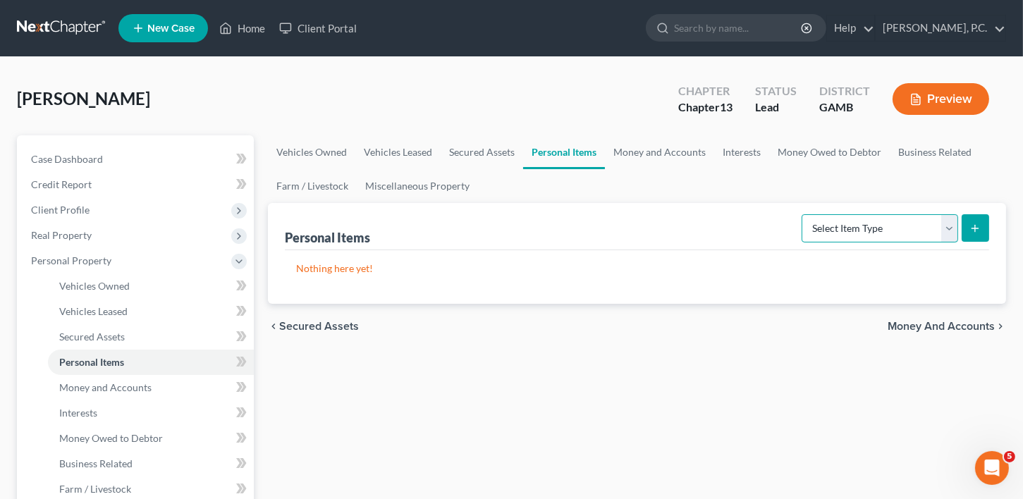
click at [874, 215] on select "Select Item Type Clothing Collectibles Of Value Electronics Firearms Household …" at bounding box center [880, 228] width 157 height 28
select select "clothing"
click at [803, 214] on select "Select Item Type Clothing Collectibles Of Value Electronics Firearms Household …" at bounding box center [880, 228] width 157 height 28
click at [965, 226] on button "submit" at bounding box center [976, 228] width 28 height 28
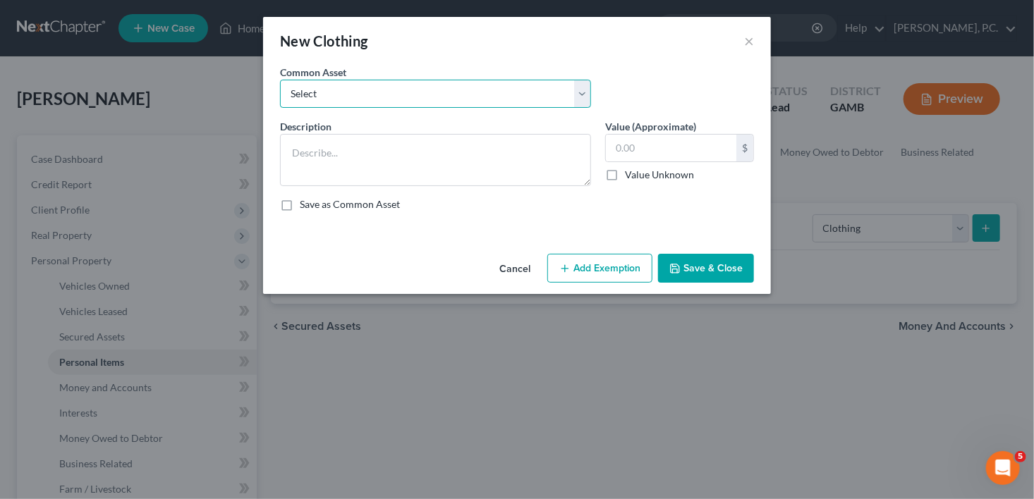
click at [331, 95] on select "Select Clothing" at bounding box center [435, 94] width 311 height 28
select select "0"
click at [280, 80] on select "Select Clothing" at bounding box center [435, 94] width 311 height 28
type textarea "Clothing"
type input "100.00"
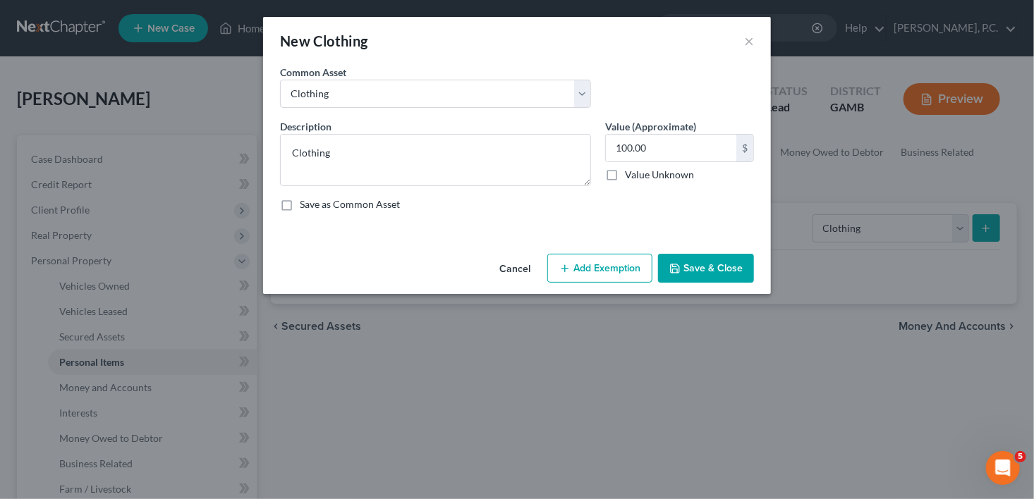
drag, startPoint x: 707, startPoint y: 258, endPoint x: 880, endPoint y: 229, distance: 175.9
click at [709, 258] on button "Save & Close" at bounding box center [706, 269] width 96 height 30
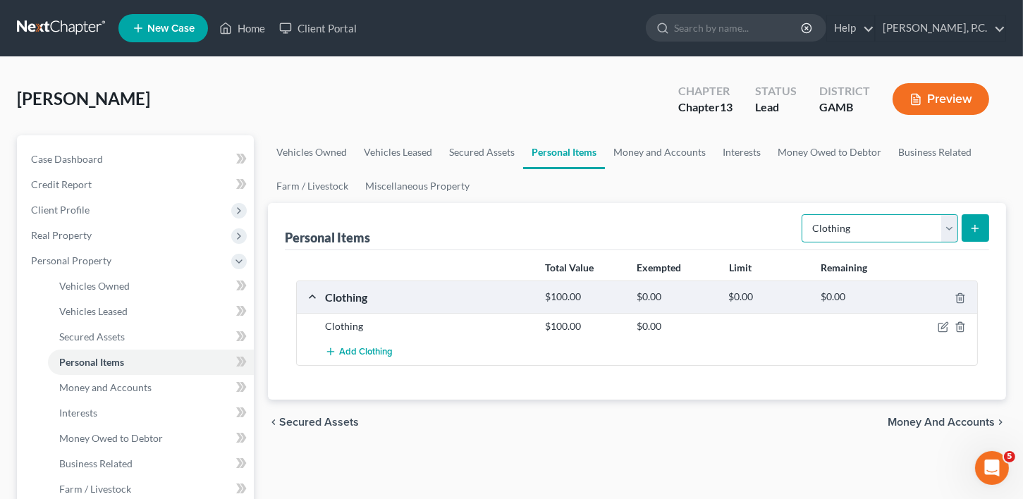
click at [867, 227] on select "Select Item Type Clothing Collectibles Of Value Electronics Firearms Household …" at bounding box center [880, 228] width 157 height 28
select select "household_goods"
click at [803, 214] on select "Select Item Type Clothing Collectibles Of Value Electronics Firearms Household …" at bounding box center [880, 228] width 157 height 28
click at [982, 222] on button "submit" at bounding box center [976, 228] width 28 height 28
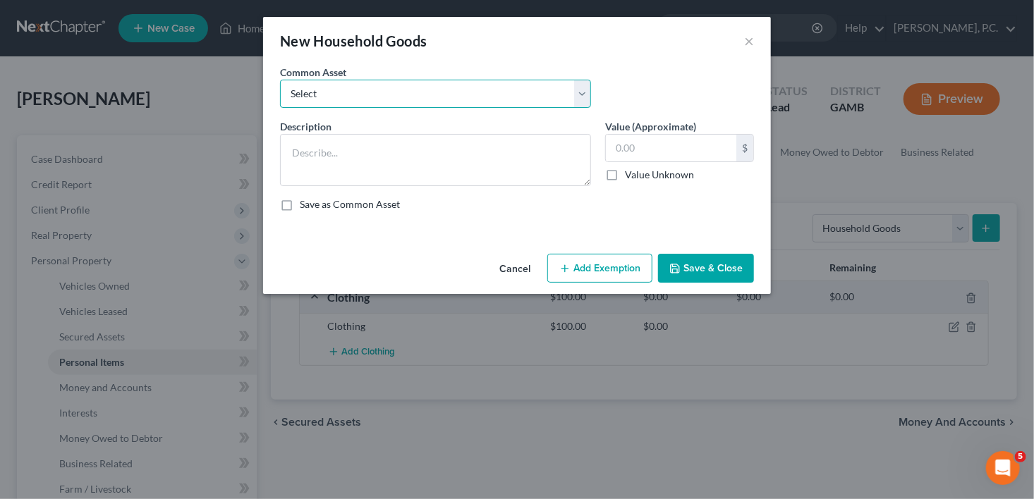
drag, startPoint x: 326, startPoint y: 94, endPoint x: 331, endPoint y: 106, distance: 13.0
click at [327, 94] on select "Select Household goods Household goods Household goods and furniture Household …" at bounding box center [435, 94] width 311 height 28
select select "2"
click at [280, 80] on select "Select Household goods Household goods Household goods and furniture Household …" at bounding box center [435, 94] width 311 height 28
type textarea "Household goods and furniture"
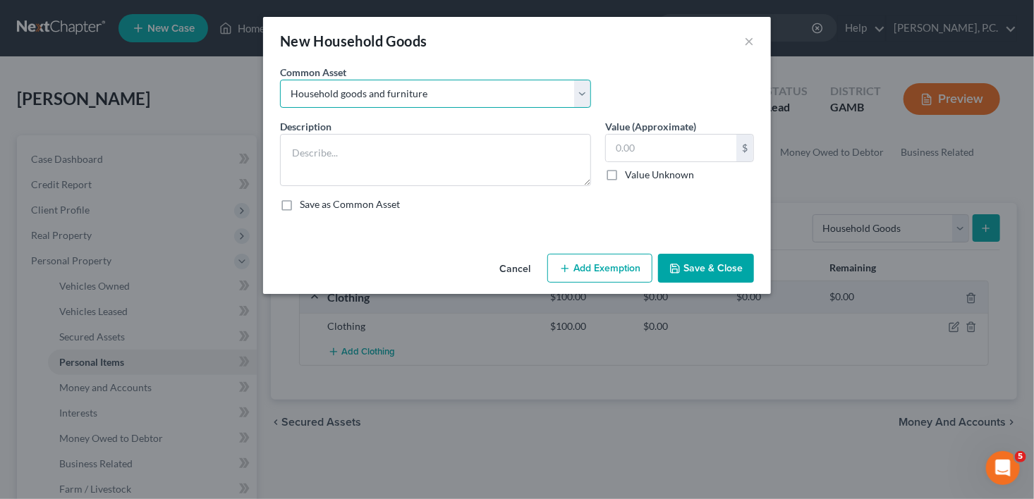
type input "1,000.00"
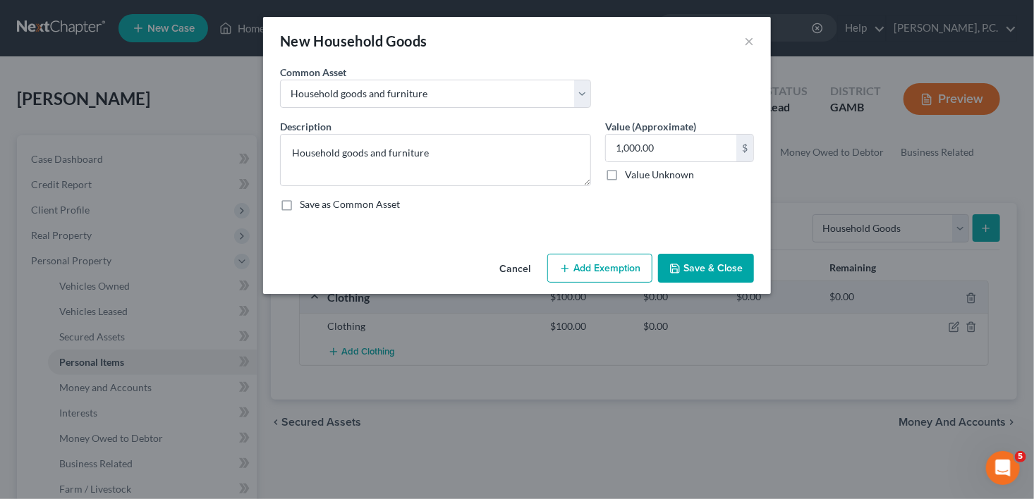
click at [733, 275] on button "Save & Close" at bounding box center [706, 269] width 96 height 30
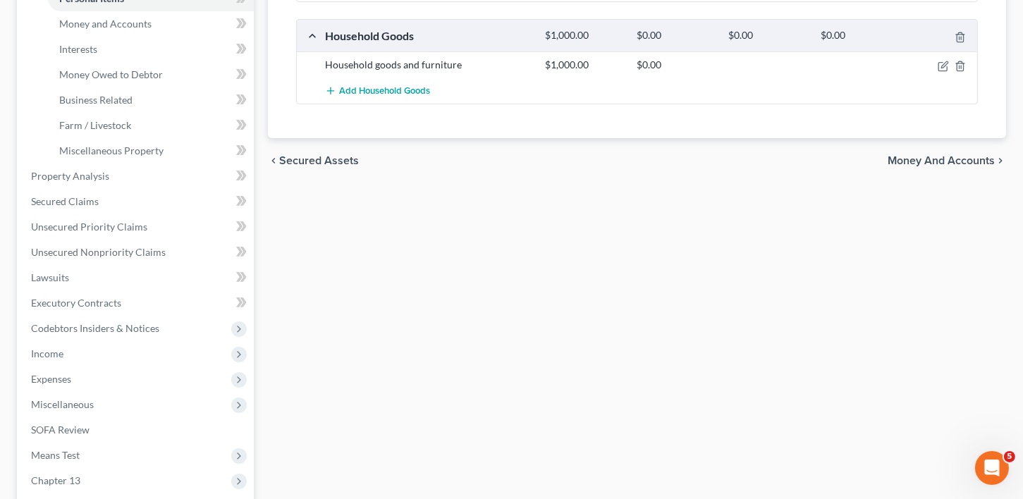
scroll to position [362, 0]
click at [936, 158] on span "Money and Accounts" at bounding box center [941, 162] width 107 height 11
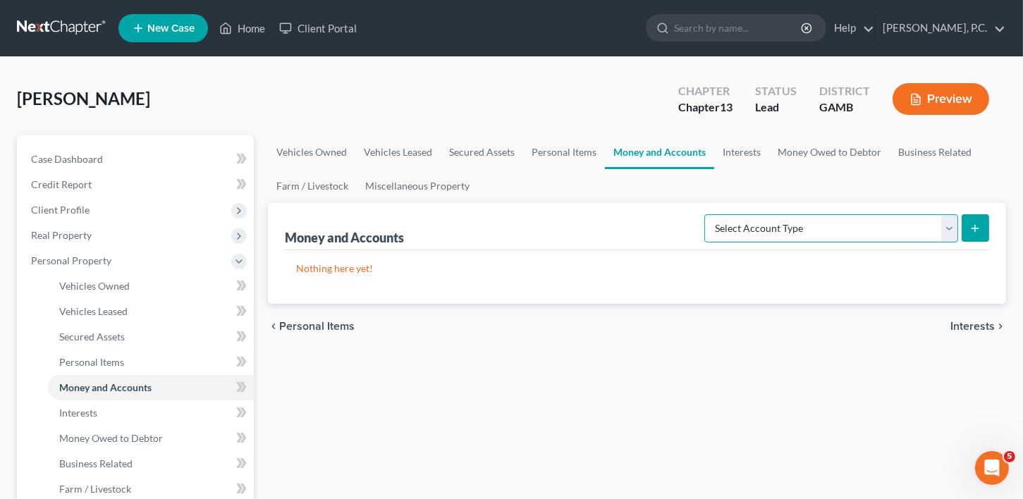
click at [762, 232] on select "Select Account Type Brokerage Cash on Hand Certificates of Deposit Checking Acc…" at bounding box center [831, 228] width 254 height 28
select select "checking"
click at [708, 214] on select "Select Account Type Brokerage Cash on Hand Certificates of Deposit Checking Acc…" at bounding box center [831, 228] width 254 height 28
click at [973, 224] on icon "submit" at bounding box center [975, 228] width 11 height 11
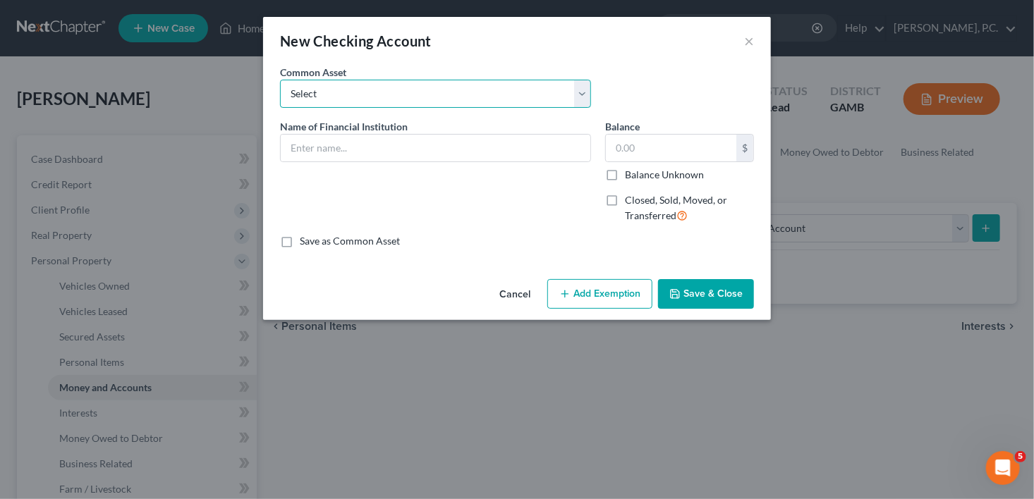
drag, startPoint x: 338, startPoint y: 91, endPoint x: 338, endPoint y: 105, distance: 14.1
click at [338, 91] on select "Select US Bank Navy Federal Credit Union Midsouth Federal Credit Union Chime Ba…" at bounding box center [435, 94] width 311 height 28
select select "1"
click at [280, 80] on select "Select US Bank Navy Federal Credit Union Midsouth Federal Credit Union Chime Ba…" at bounding box center [435, 94] width 311 height 28
type input "Navy Federal Credit Union"
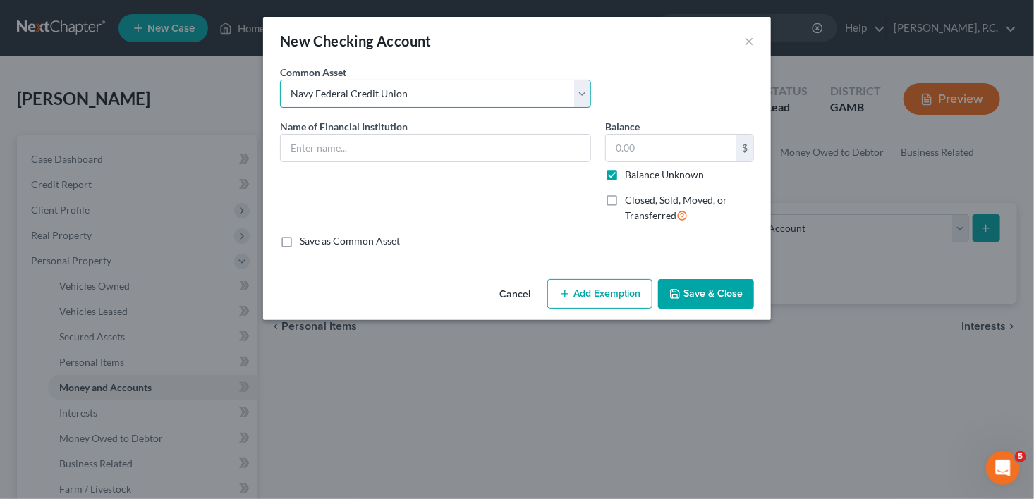
type input "0.00"
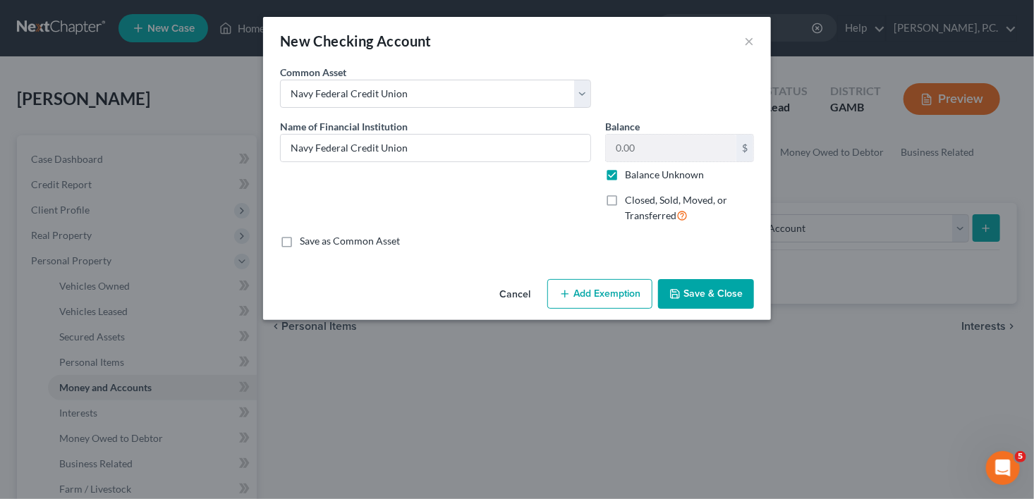
click at [625, 175] on label "Balance Unknown" at bounding box center [664, 175] width 79 height 14
click at [630, 175] on input "Balance Unknown" at bounding box center [634, 172] width 9 height 9
checkbox input "false"
type input "Navy Federal Credit Union"
type input "100.00"
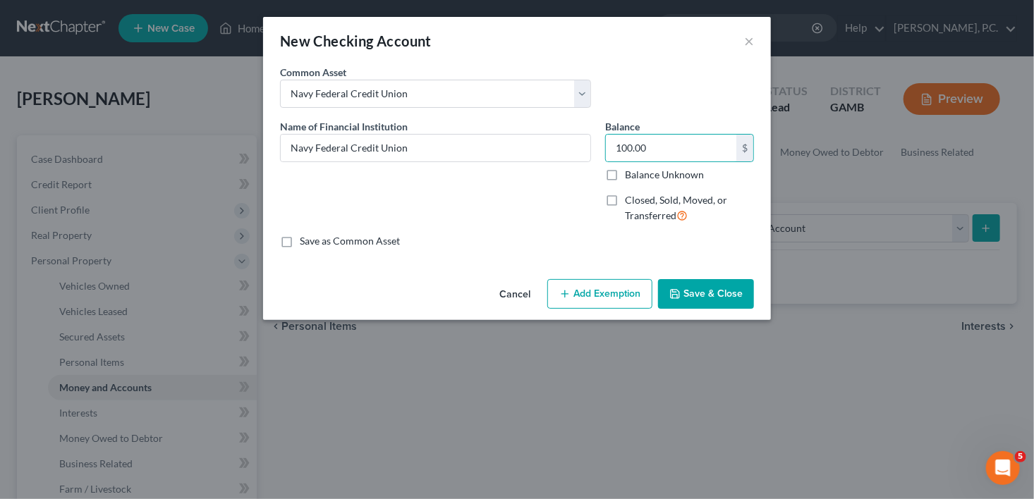
click at [716, 293] on button "Save & Close" at bounding box center [706, 294] width 96 height 30
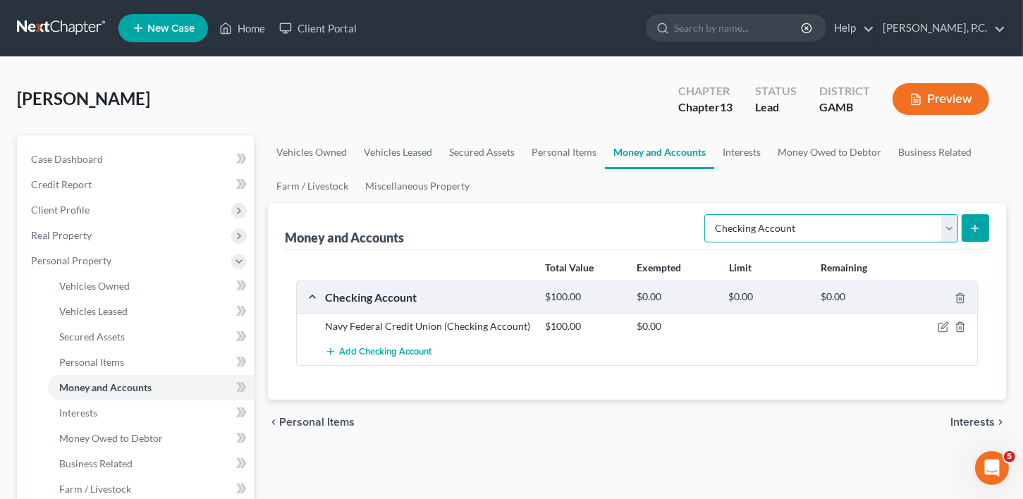
click at [749, 222] on select "Select Account Type Brokerage Cash on Hand Certificates of Deposit Checking Acc…" at bounding box center [831, 228] width 254 height 28
select select "savings"
click at [708, 214] on select "Select Account Type Brokerage Cash on Hand Certificates of Deposit Checking Acc…" at bounding box center [831, 228] width 254 height 28
click at [982, 218] on button "submit" at bounding box center [976, 228] width 28 height 28
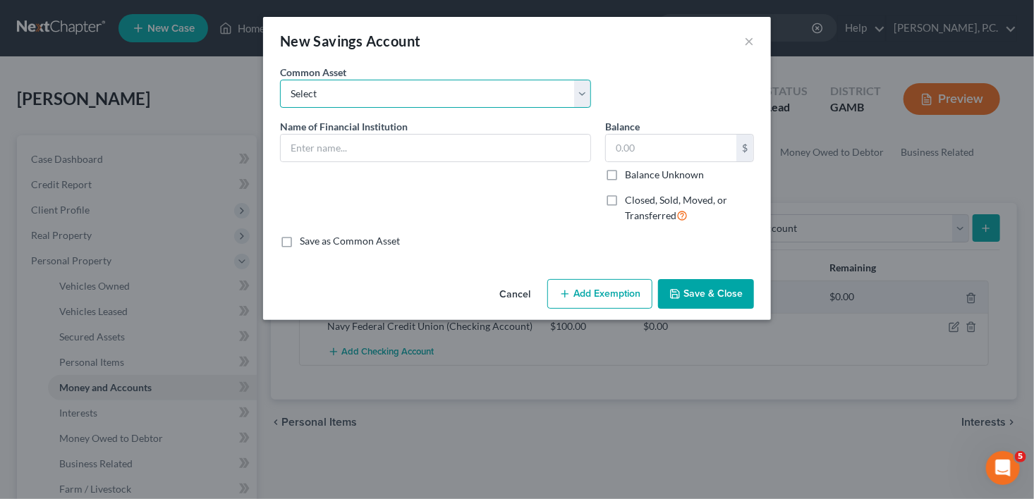
click at [325, 96] on select "Select Great Oaks Bank [PERSON_NAME] Fargo Bank" at bounding box center [435, 94] width 311 height 28
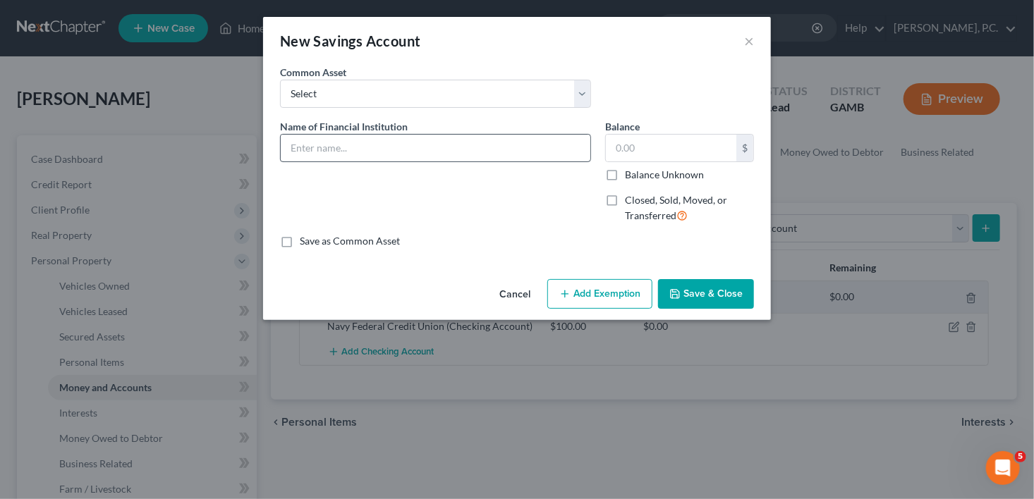
drag, startPoint x: 263, startPoint y: 199, endPoint x: 300, endPoint y: 143, distance: 66.7
click at [264, 198] on div "An exemption set must first be selected from the Filing Information section. Co…" at bounding box center [517, 169] width 508 height 209
click at [300, 143] on input "text" at bounding box center [436, 148] width 310 height 27
click at [307, 150] on input "text" at bounding box center [436, 148] width 310 height 27
type input "Navy Federal Credit Union"
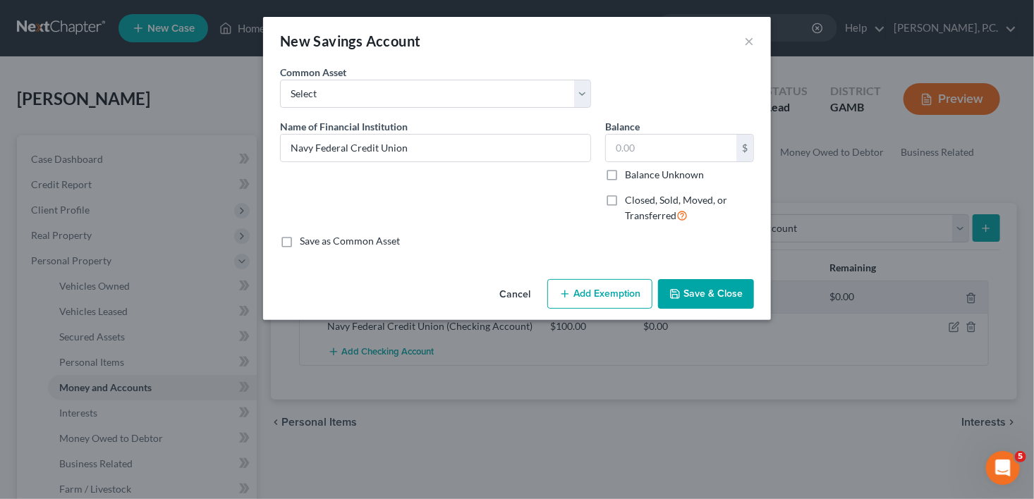
click at [645, 132] on div "Balance $ Balance Unknown Balance Undetermined $ Balance Unknown" at bounding box center [679, 150] width 149 height 63
click at [642, 147] on input "text" at bounding box center [671, 148] width 130 height 27
type input "100.00"
click at [713, 293] on button "Save & Close" at bounding box center [706, 294] width 96 height 30
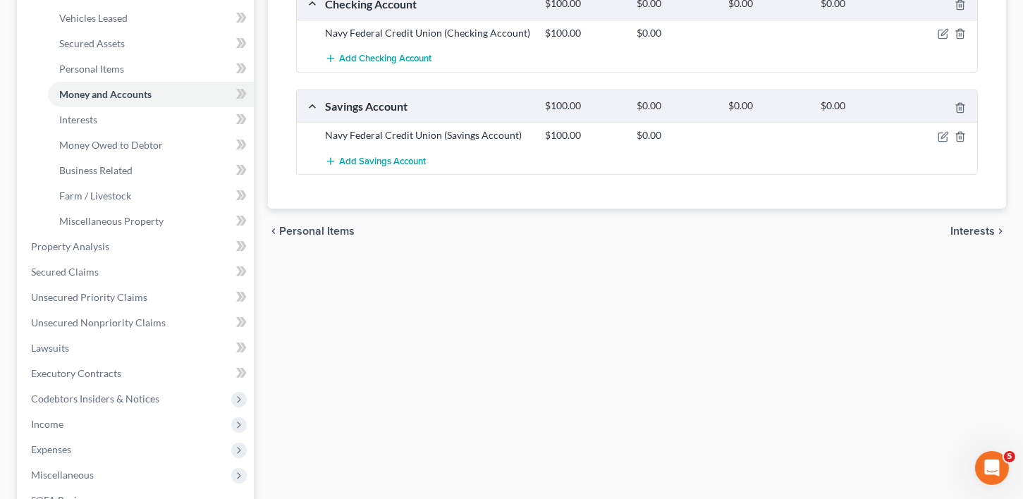
scroll to position [354, 0]
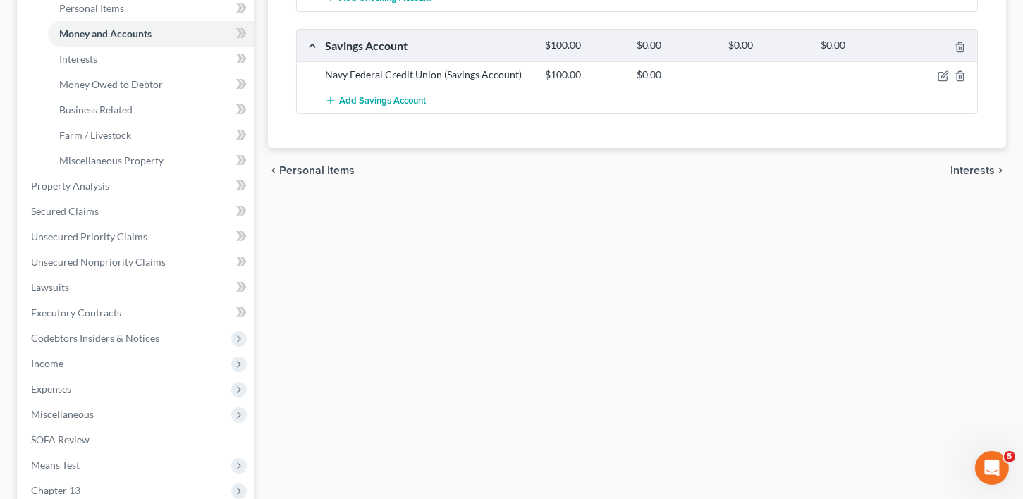
click at [978, 168] on span "Interests" at bounding box center [973, 170] width 44 height 11
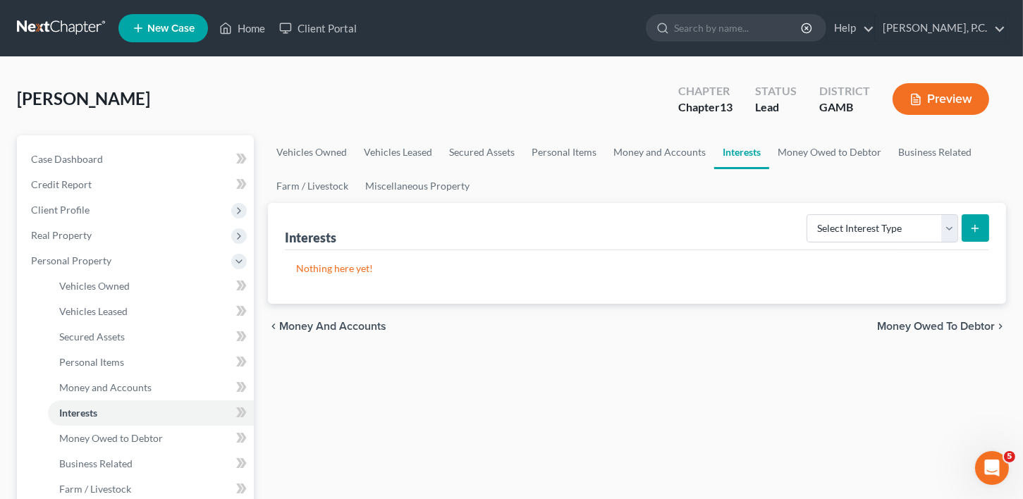
click at [937, 324] on span "Money Owed to Debtor" at bounding box center [936, 326] width 118 height 11
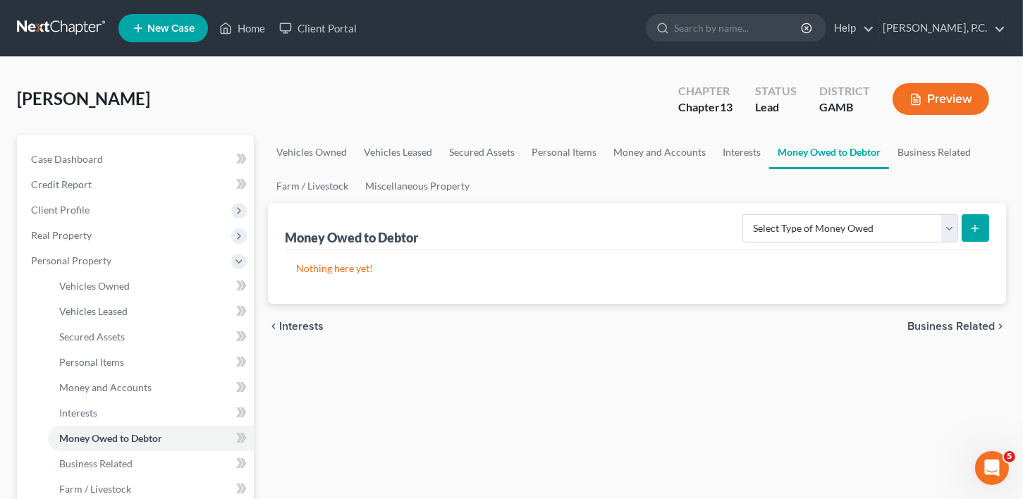
click at [939, 325] on span "Business Related" at bounding box center [951, 326] width 87 height 11
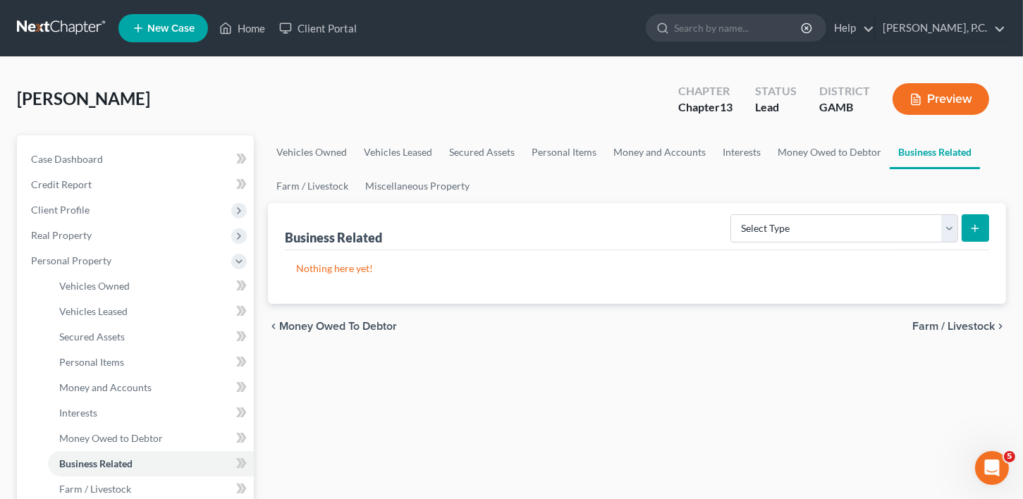
click at [939, 325] on span "Farm / Livestock" at bounding box center [953, 326] width 83 height 11
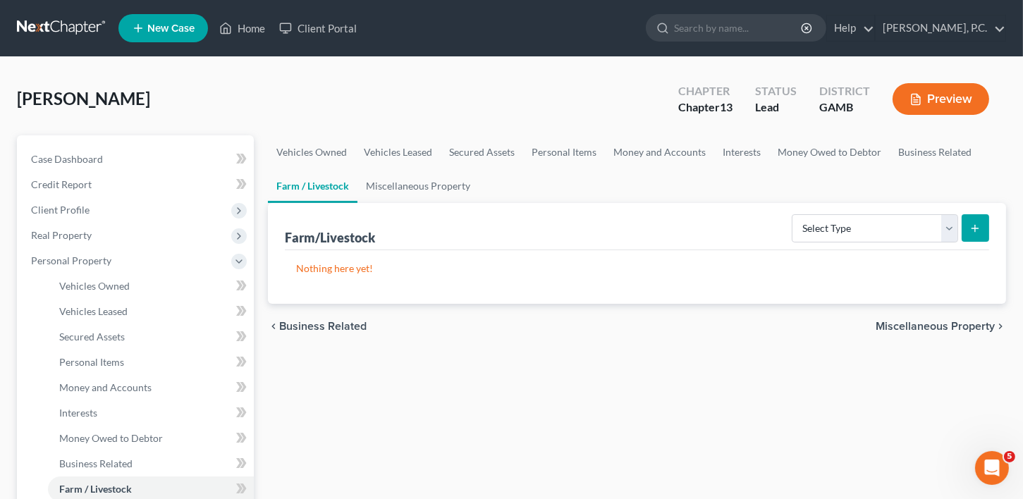
click at [939, 325] on span "Miscellaneous Property" at bounding box center [935, 326] width 119 height 11
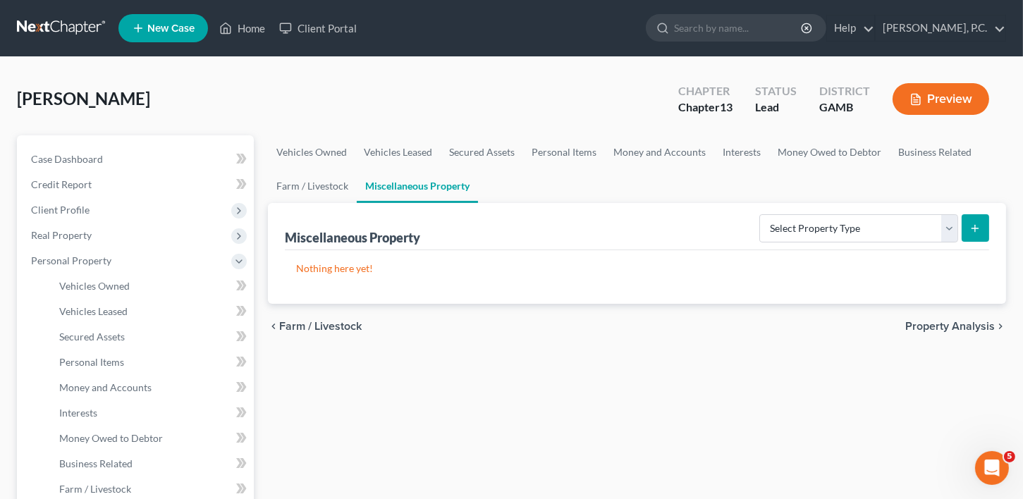
click at [939, 325] on span "Property Analysis" at bounding box center [950, 326] width 90 height 11
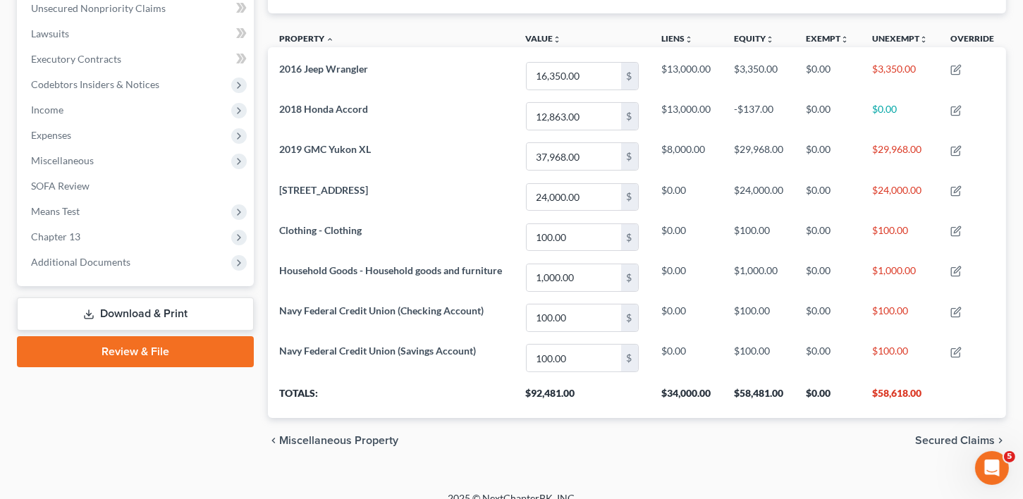
scroll to position [368, 0]
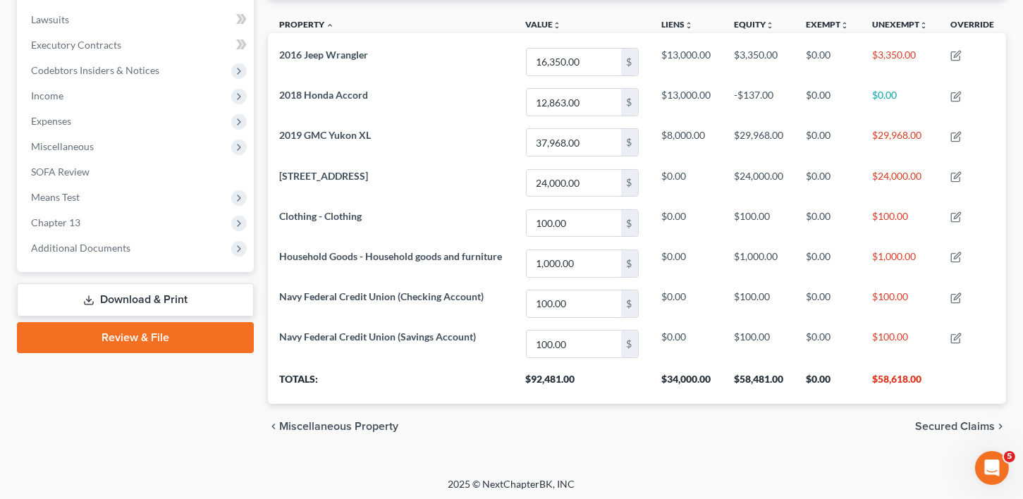
click at [953, 421] on span "Secured Claims" at bounding box center [955, 426] width 80 height 11
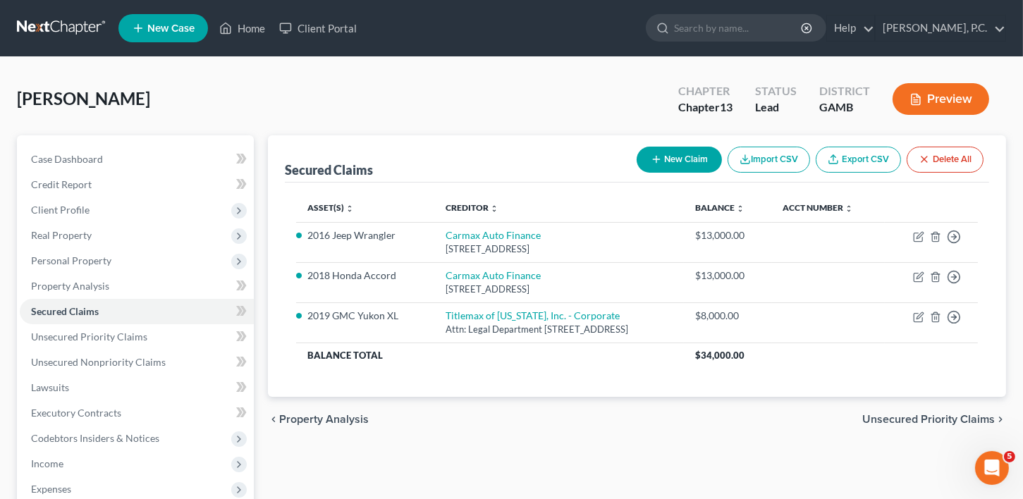
drag, startPoint x: 930, startPoint y: 413, endPoint x: 611, endPoint y: 398, distance: 319.1
click at [931, 414] on span "Unsecured Priority Claims" at bounding box center [928, 419] width 133 height 11
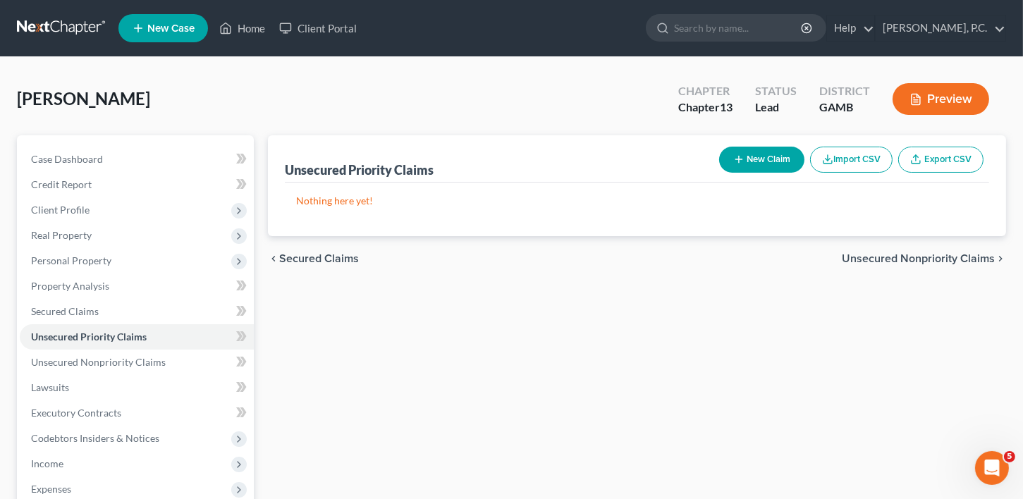
click at [341, 263] on span "Secured Claims" at bounding box center [319, 258] width 80 height 11
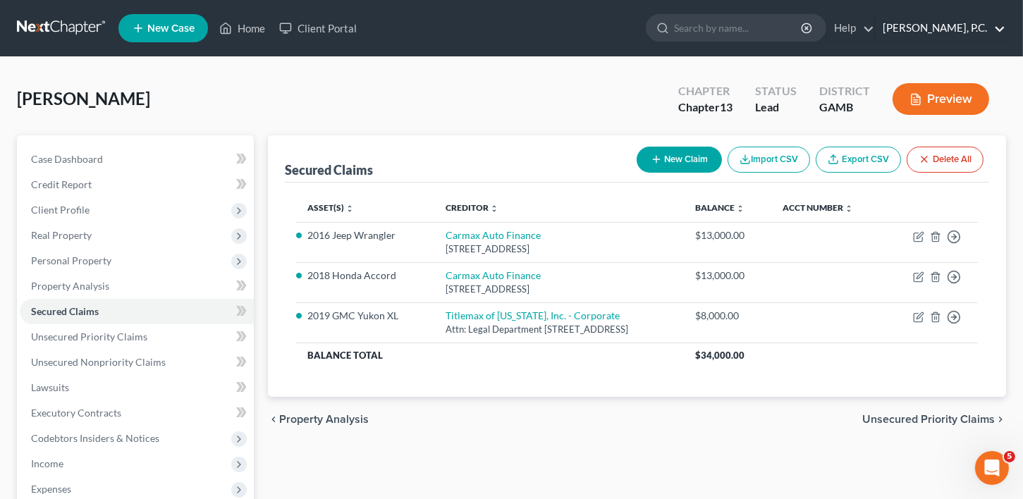
click at [1003, 30] on link "[PERSON_NAME], P.C." at bounding box center [941, 28] width 130 height 25
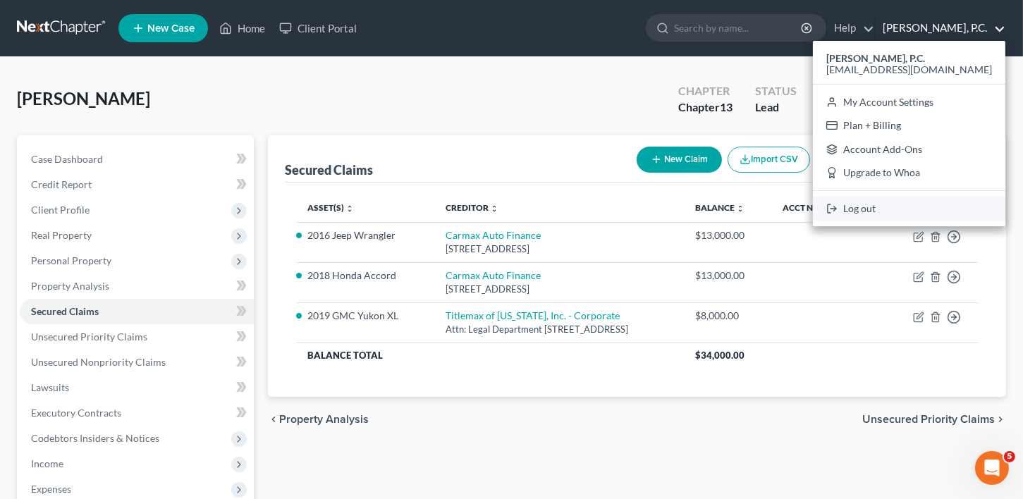
click at [904, 202] on link "Log out" at bounding box center [909, 209] width 193 height 24
